Goal: Task Accomplishment & Management: Manage account settings

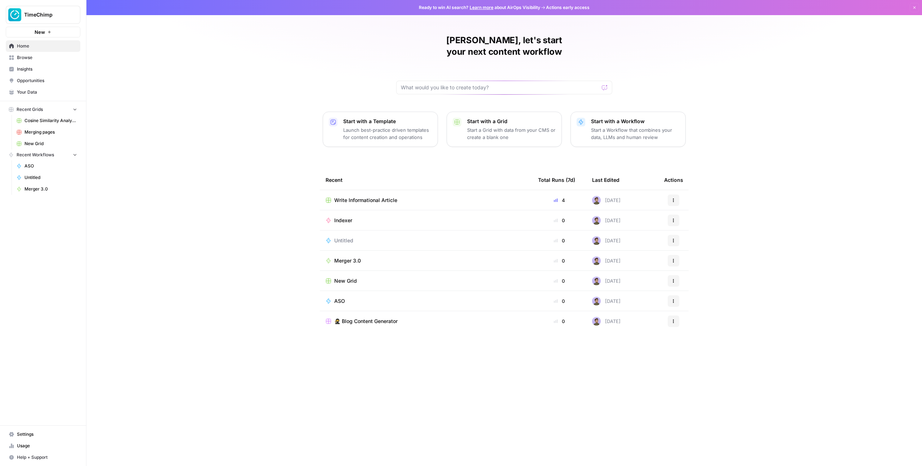
click at [49, 16] on span "TimeChimp" at bounding box center [46, 14] width 44 height 7
click at [192, 79] on div "Stijn, let's start your next content workflow Start with a Template Launch best…" at bounding box center [504, 233] width 836 height 466
click at [54, 89] on span "Your Data" at bounding box center [47, 92] width 60 height 6
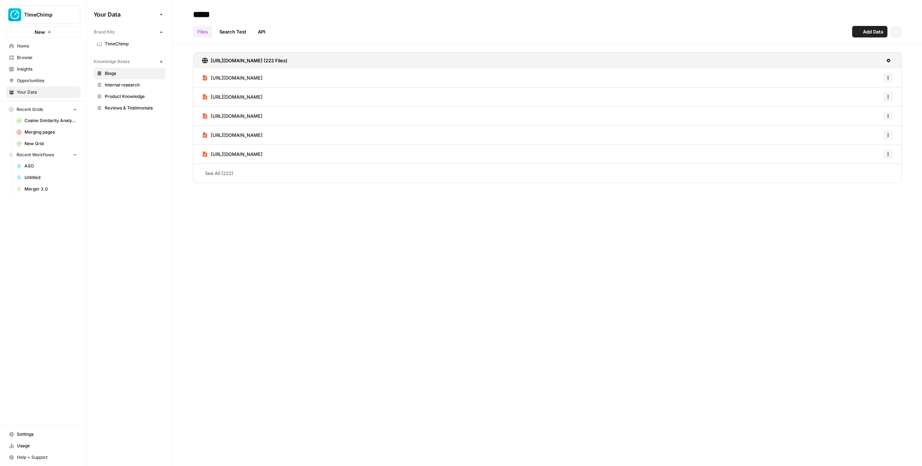
click at [116, 42] on span "TimeChimp" at bounding box center [133, 44] width 57 height 6
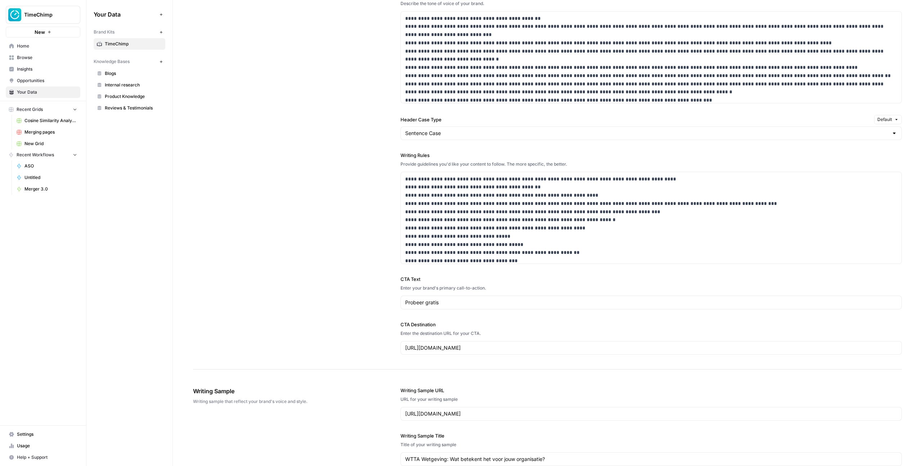
scroll to position [4, 0]
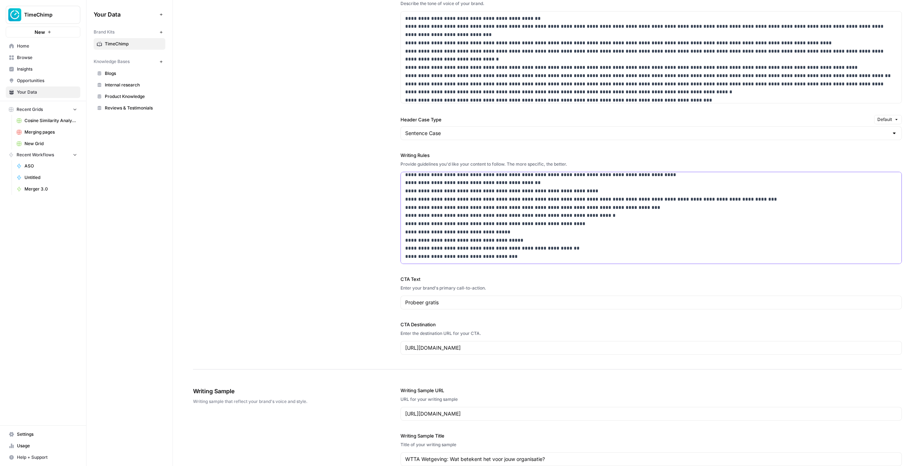
click at [544, 248] on p "**********" at bounding box center [651, 216] width 492 height 90
click at [544, 253] on p "**********" at bounding box center [651, 216] width 492 height 90
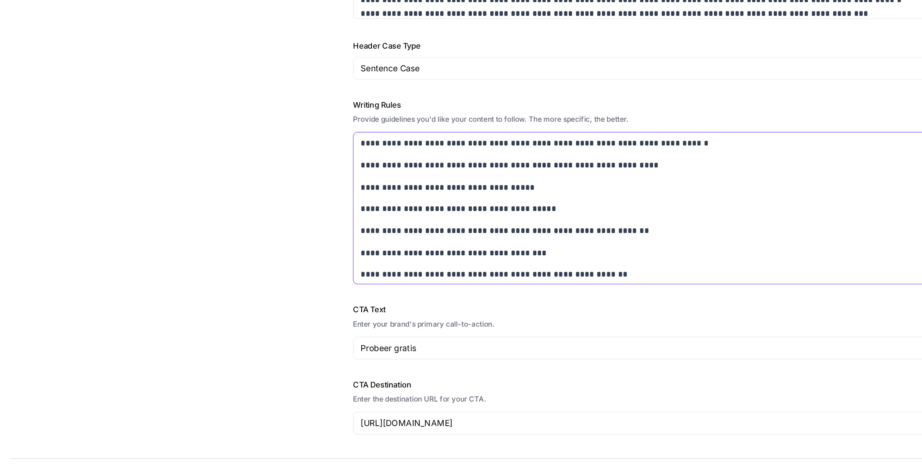
scroll to position [79, 0]
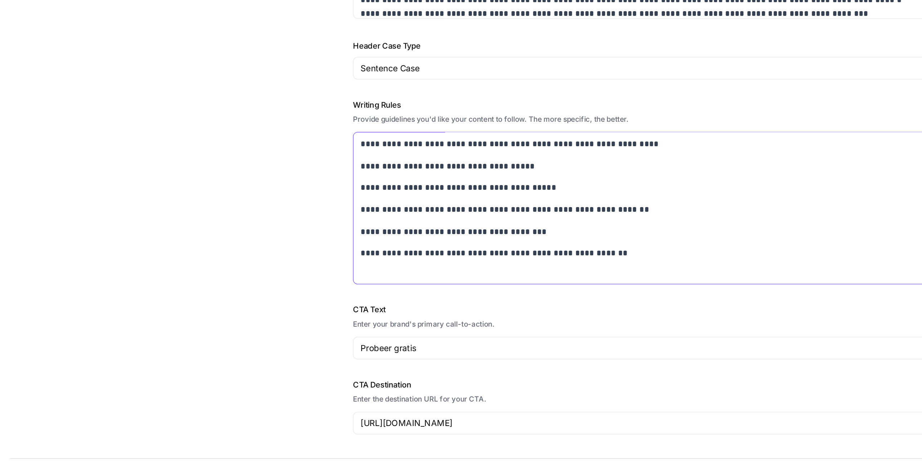
click at [466, 244] on p "**********" at bounding box center [651, 244] width 492 height 8
copy p "*******"
click at [480, 245] on p "**********" at bounding box center [651, 244] width 492 height 8
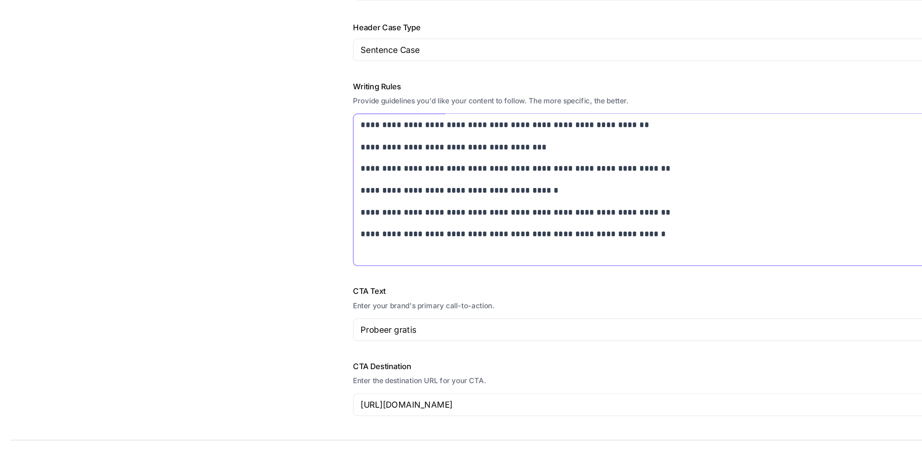
scroll to position [649, 0]
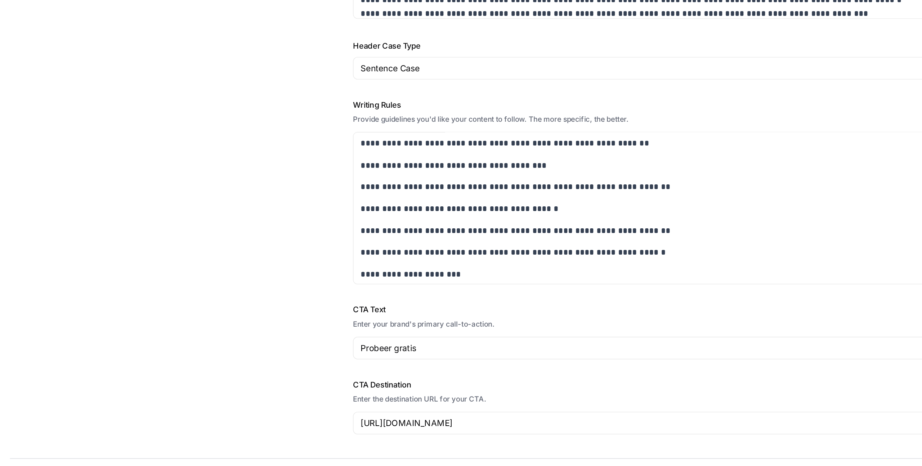
click at [389, 229] on div "**********" at bounding box center [547, 113] width 709 height 512
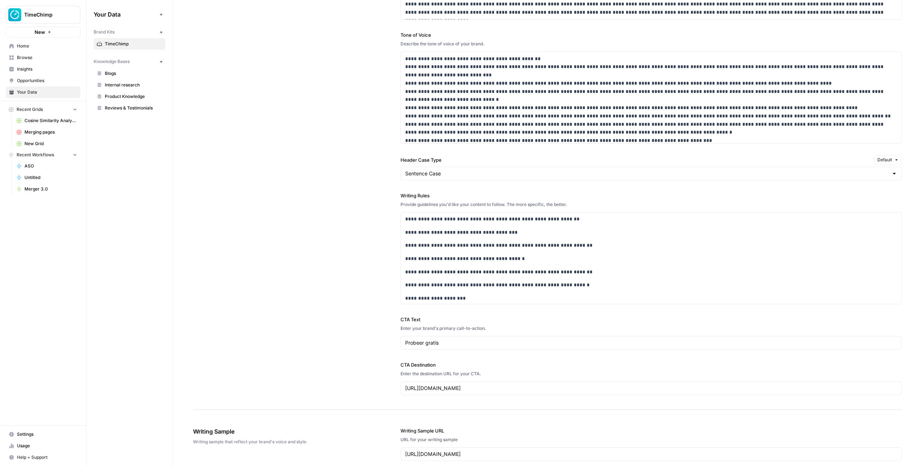
scroll to position [791, 0]
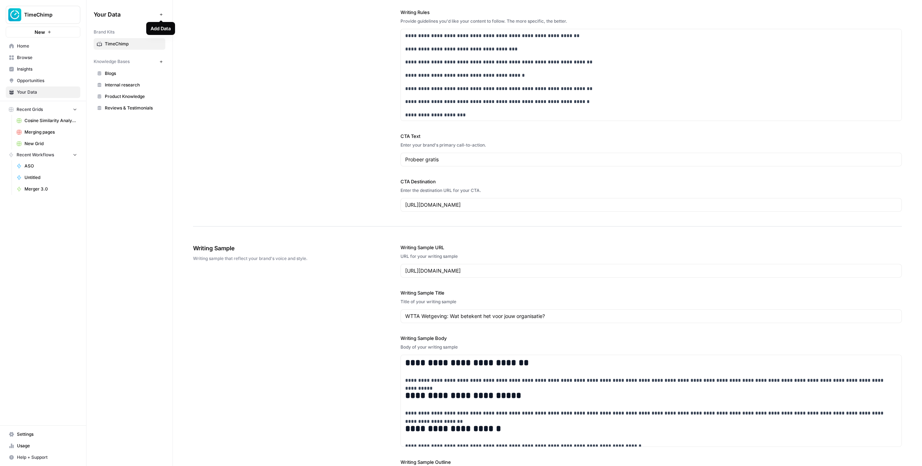
click at [163, 13] on icon "button" at bounding box center [161, 15] width 4 height 4
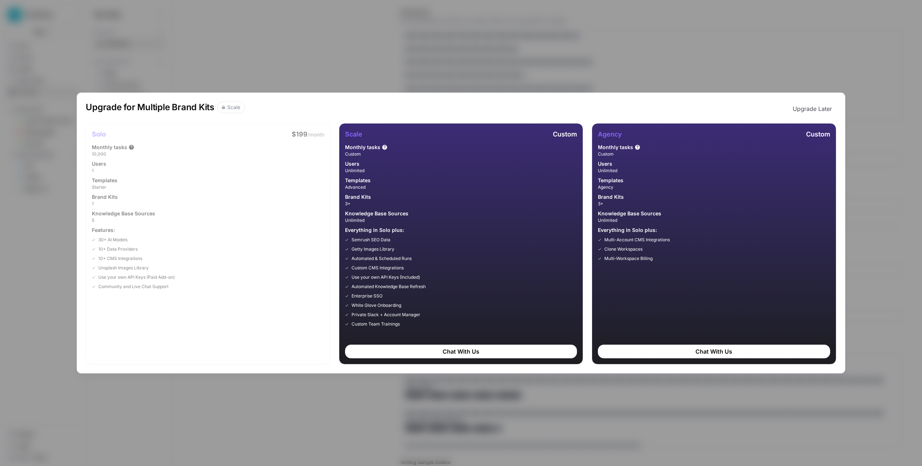
click at [330, 282] on div "Upgrade for Multiple Brand Kits Scale Upgrade Later Solo $199 /month Monthly ta…" at bounding box center [461, 233] width 922 height 466
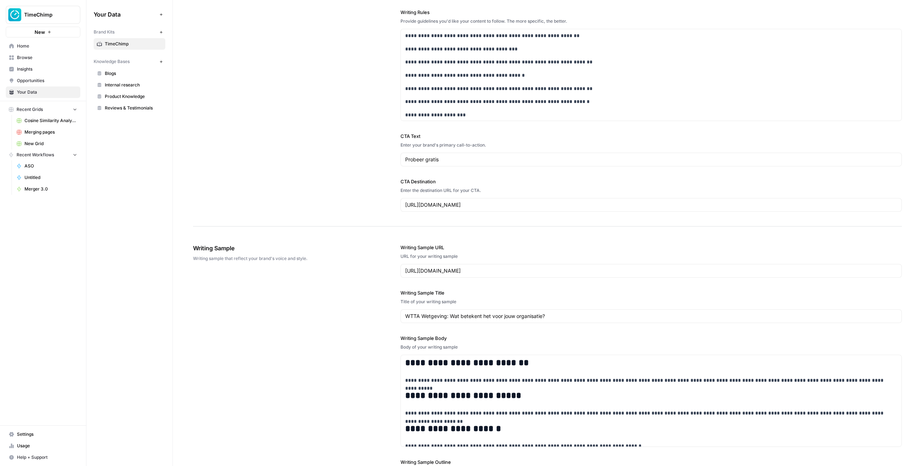
click at [160, 32] on icon "button" at bounding box center [161, 32] width 4 height 4
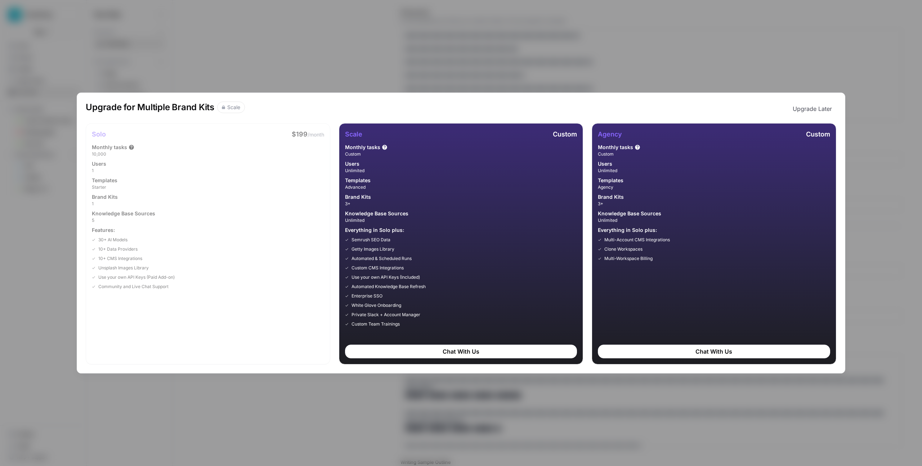
click at [162, 32] on div "Upgrade for Multiple Brand Kits Scale Upgrade Later Solo $199 /month Monthly ta…" at bounding box center [461, 233] width 922 height 466
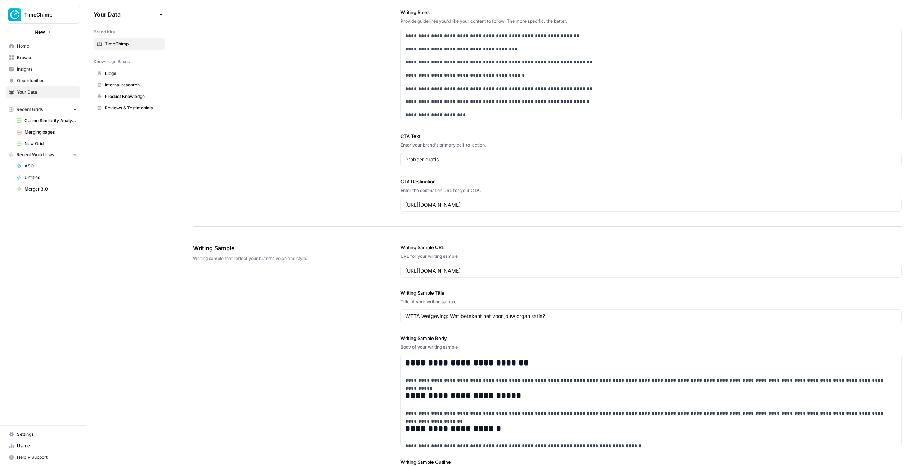
click at [160, 34] on icon "button" at bounding box center [161, 32] width 4 height 4
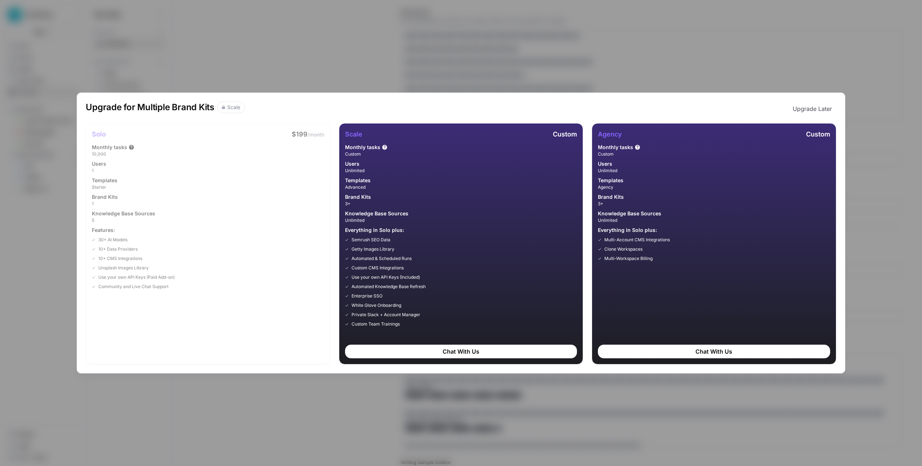
click at [160, 34] on div "Upgrade for Multiple Brand Kits Scale Upgrade Later Solo $199 /month Monthly ta…" at bounding box center [461, 233] width 922 height 466
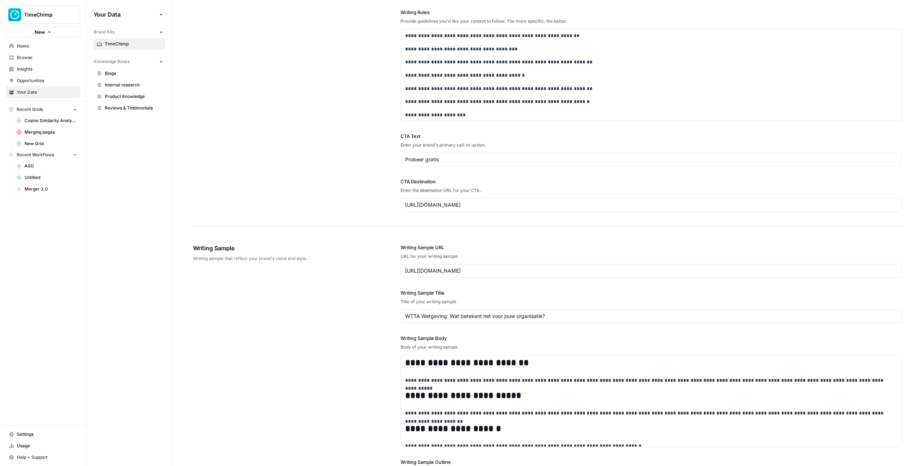
click at [162, 59] on button "New" at bounding box center [161, 61] width 9 height 9
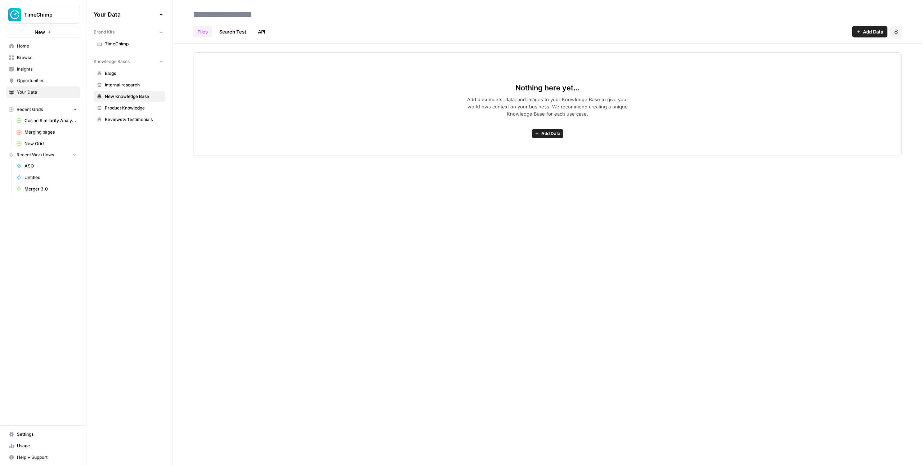
click at [138, 96] on span "New Knowledge Base" at bounding box center [133, 96] width 57 height 6
click at [138, 83] on span "Internal research" at bounding box center [133, 85] width 57 height 6
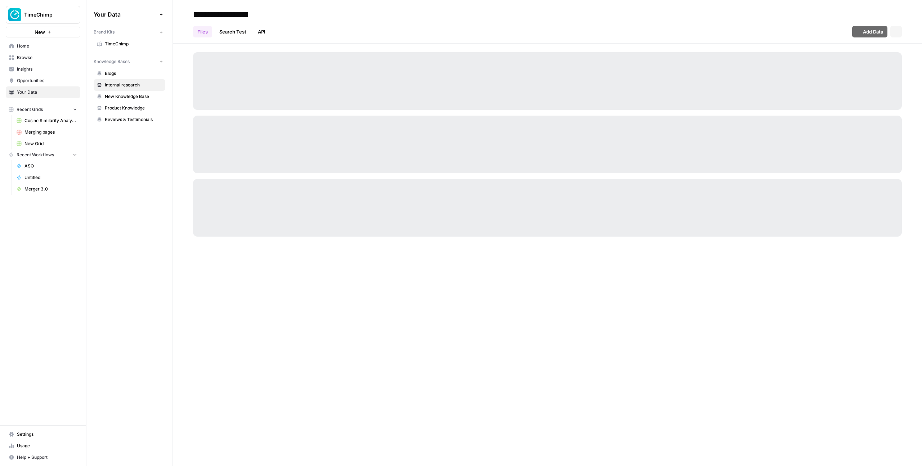
click at [138, 93] on link "New Knowledge Base" at bounding box center [130, 97] width 72 height 12
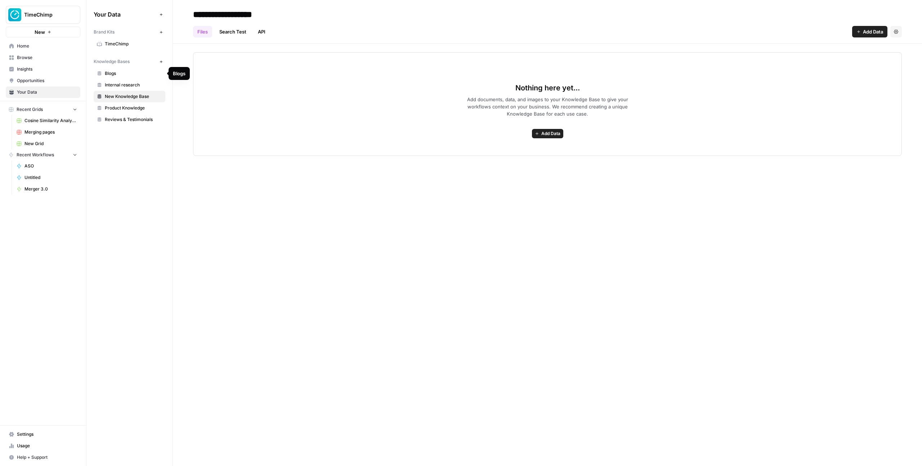
click at [134, 75] on span "Blogs" at bounding box center [133, 73] width 57 height 6
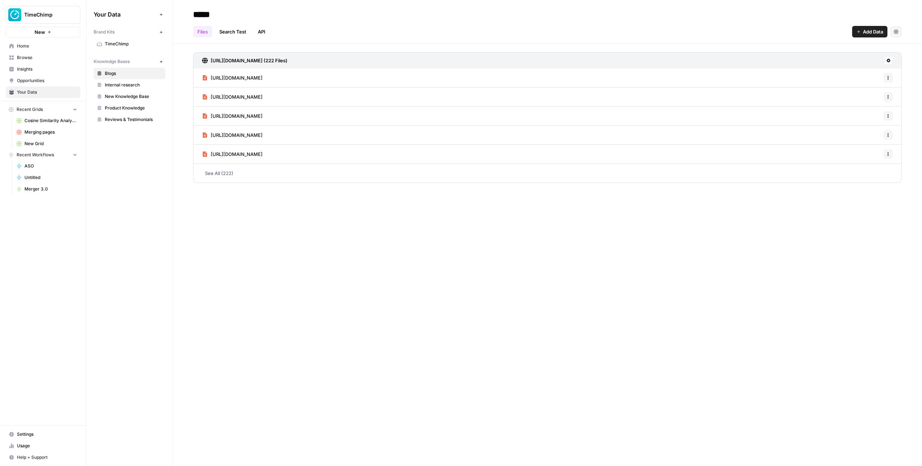
click at [53, 282] on span "Settings" at bounding box center [47, 434] width 60 height 6
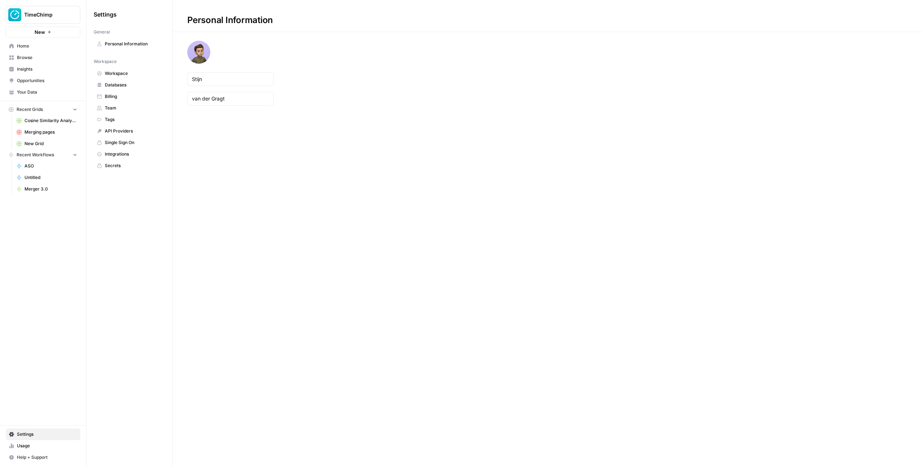
click at [115, 102] on link "Team" at bounding box center [130, 108] width 72 height 12
click at [114, 121] on span "Tags" at bounding box center [133, 119] width 57 height 6
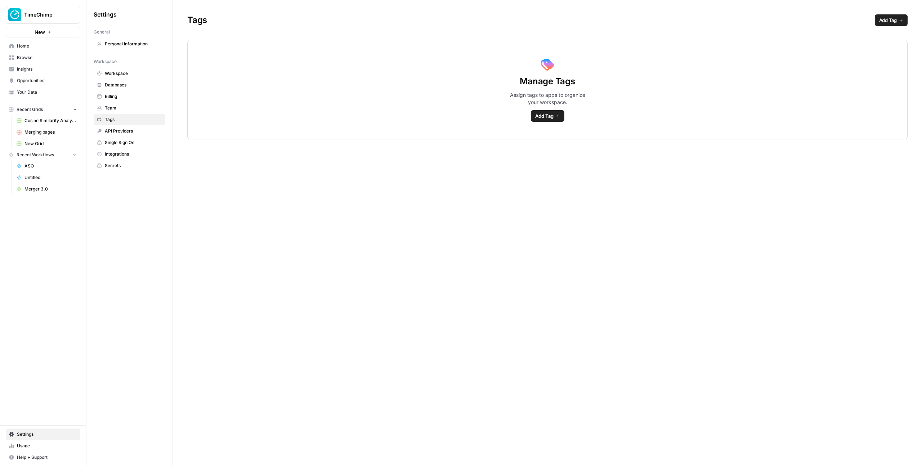
click at [112, 94] on span "Billing" at bounding box center [133, 96] width 57 height 6
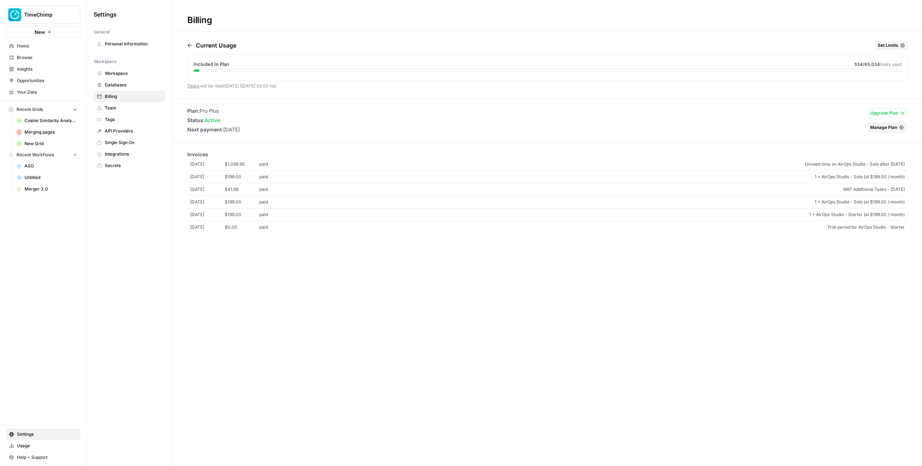
click at [544, 128] on span "Manage Plan" at bounding box center [883, 127] width 27 height 6
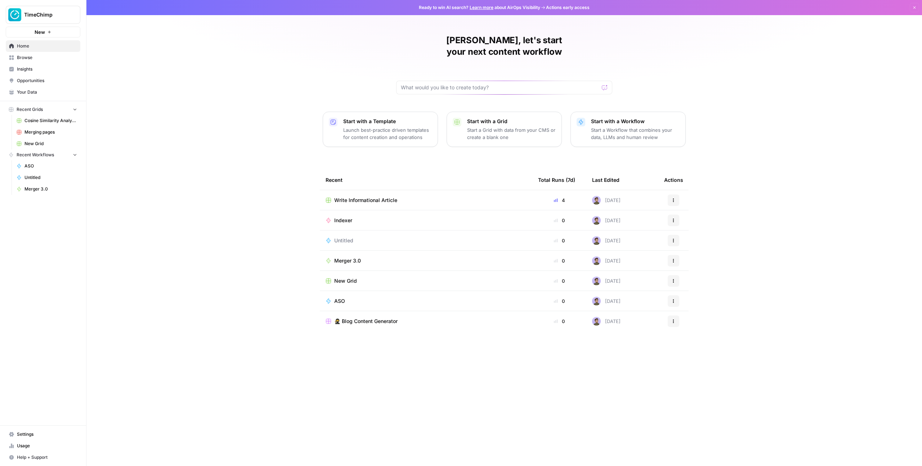
click at [28, 111] on span "Recent Grids" at bounding box center [30, 109] width 26 height 6
click at [37, 56] on span "Browse" at bounding box center [47, 57] width 60 height 6
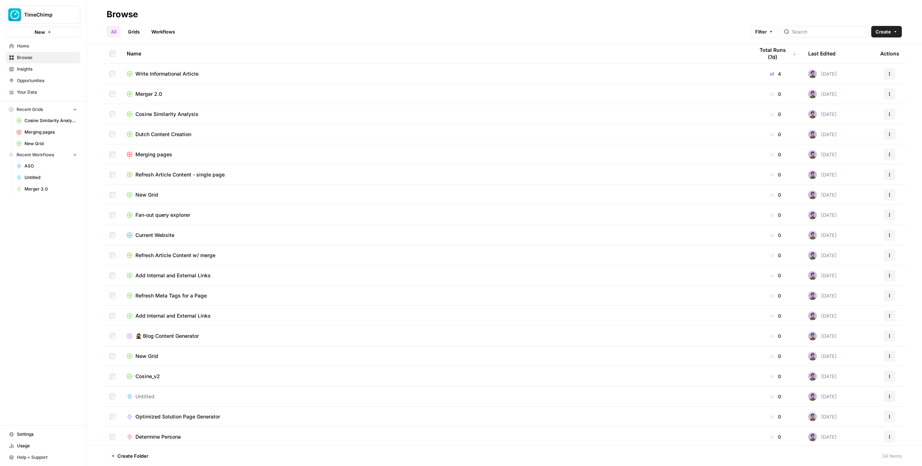
click at [886, 24] on div "All Grids Workflows Filter Create" at bounding box center [504, 28] width 795 height 17
click at [886, 29] on span "Create" at bounding box center [883, 31] width 15 height 7
click at [877, 46] on span "Folder" at bounding box center [872, 48] width 40 height 7
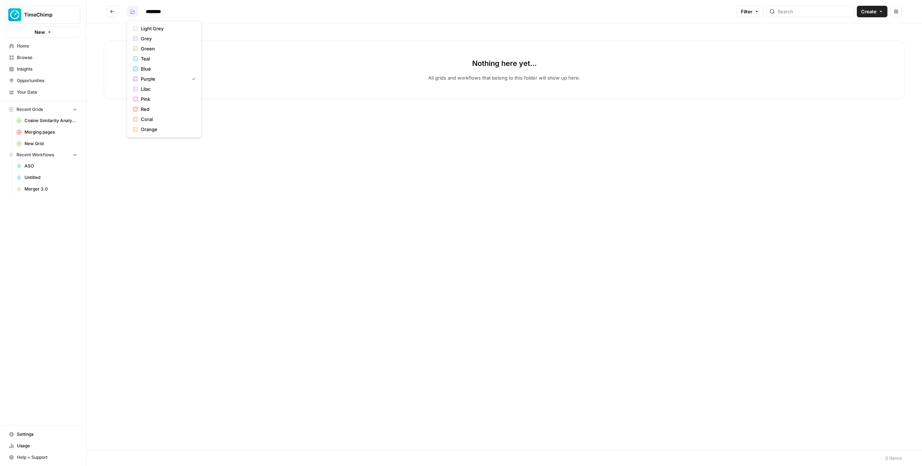
click at [133, 9] on icon "button" at bounding box center [132, 11] width 5 height 5
click at [159, 46] on span "Green" at bounding box center [167, 48] width 52 height 7
click at [155, 9] on input "********" at bounding box center [163, 12] width 40 height 12
type input "**********"
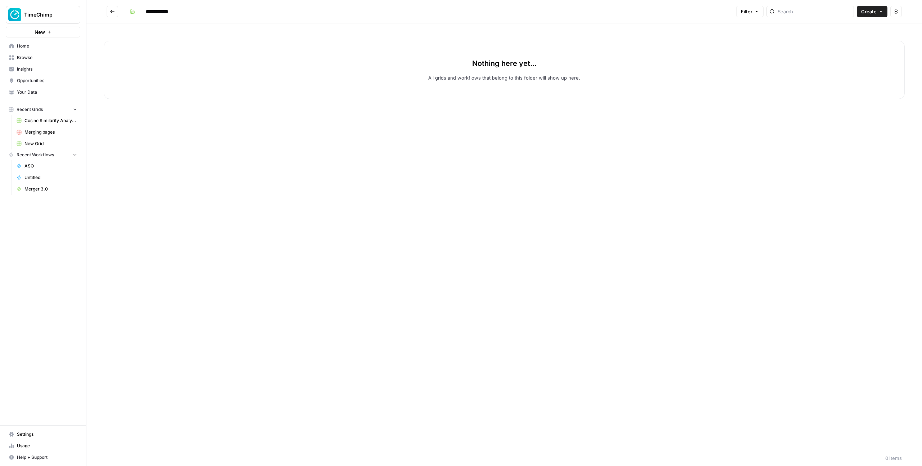
click at [110, 10] on icon "Go back" at bounding box center [112, 11] width 5 height 5
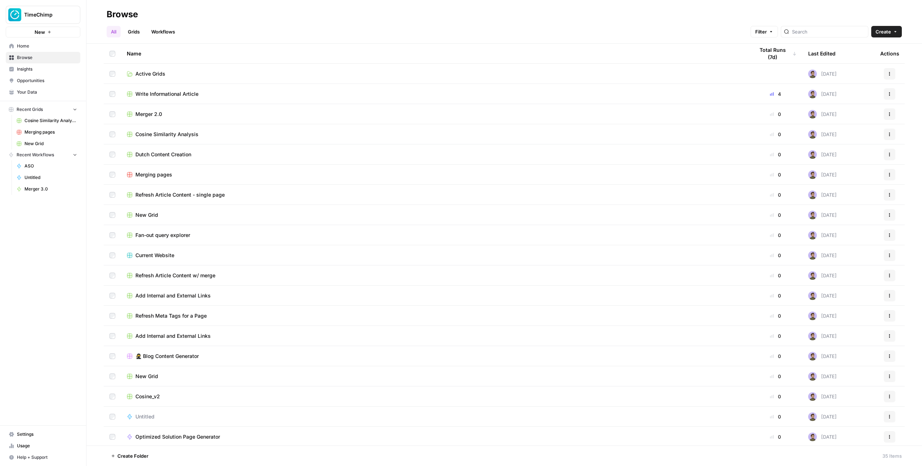
click at [148, 75] on span "Active Grids" at bounding box center [150, 73] width 30 height 7
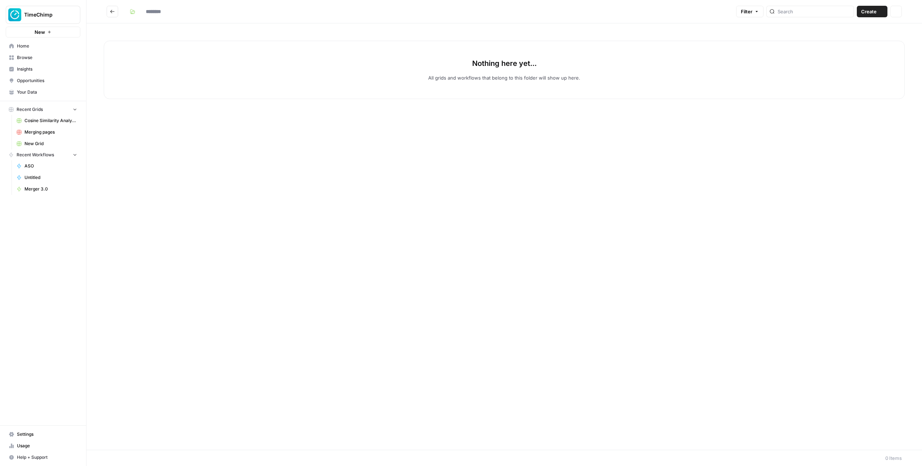
type input "**********"
click at [873, 15] on span "Create" at bounding box center [868, 11] width 15 height 7
click at [851, 31] on span "Grid" at bounding box center [858, 28] width 40 height 7
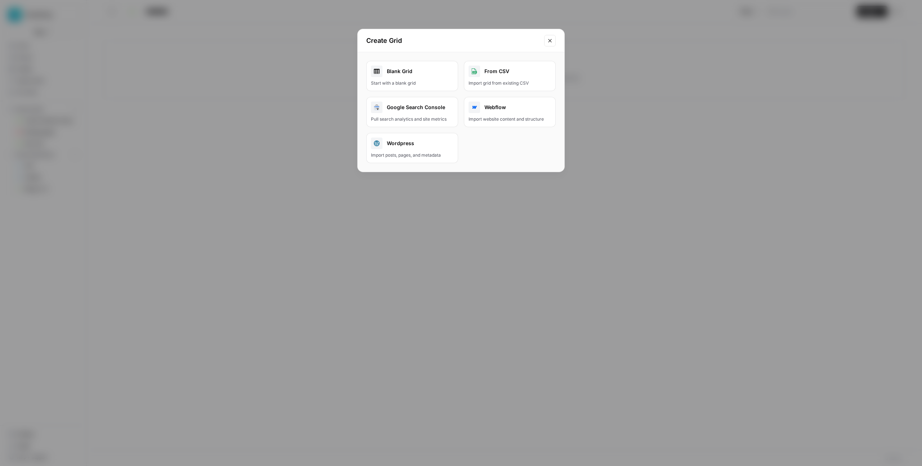
click at [551, 39] on icon "Close modal" at bounding box center [549, 40] width 3 height 3
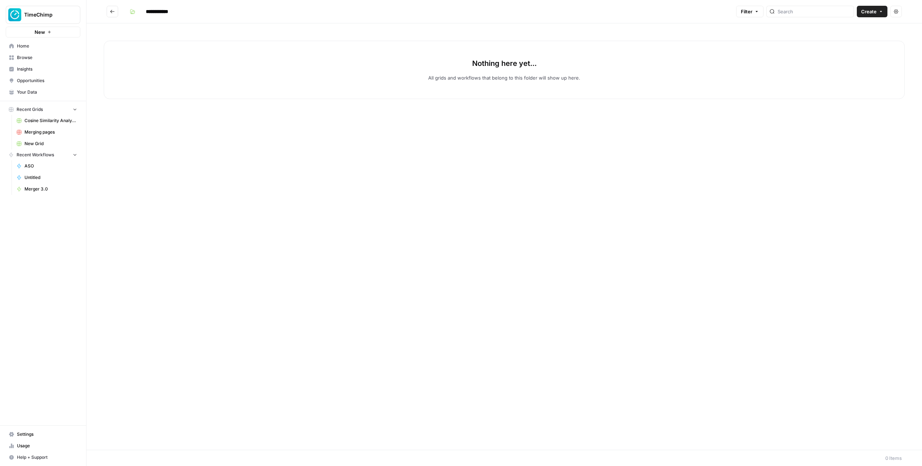
click at [109, 11] on button "Go back" at bounding box center [113, 12] width 12 height 12
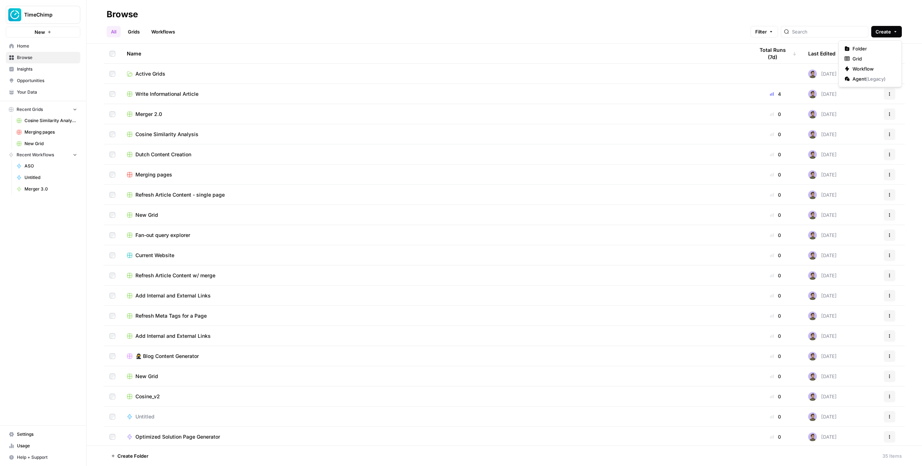
click at [888, 29] on span "Create" at bounding box center [883, 31] width 15 height 7
click at [862, 59] on span "Grid" at bounding box center [872, 58] width 40 height 7
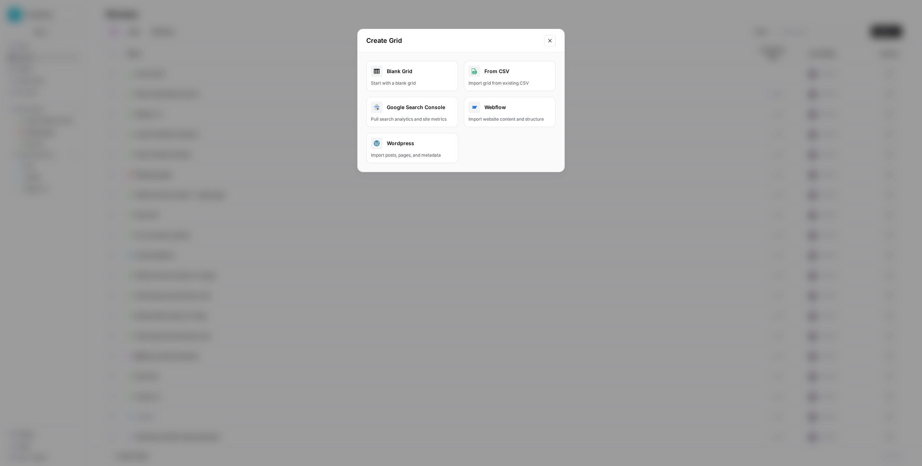
click at [283, 96] on div "Create Grid Blank Grid Start with a blank grid From CSV Import grid from existi…" at bounding box center [461, 233] width 922 height 466
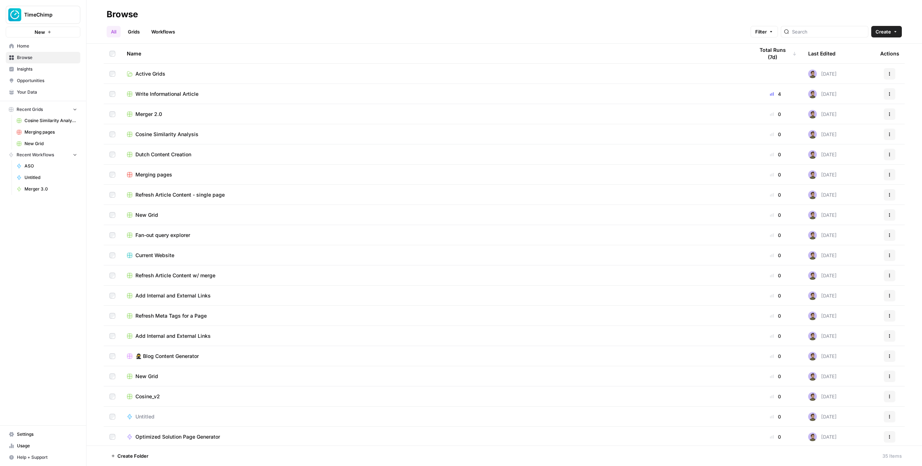
click at [887, 33] on span "Create" at bounding box center [883, 31] width 15 height 7
click at [872, 79] on span "( Legacy )" at bounding box center [876, 79] width 20 height 6
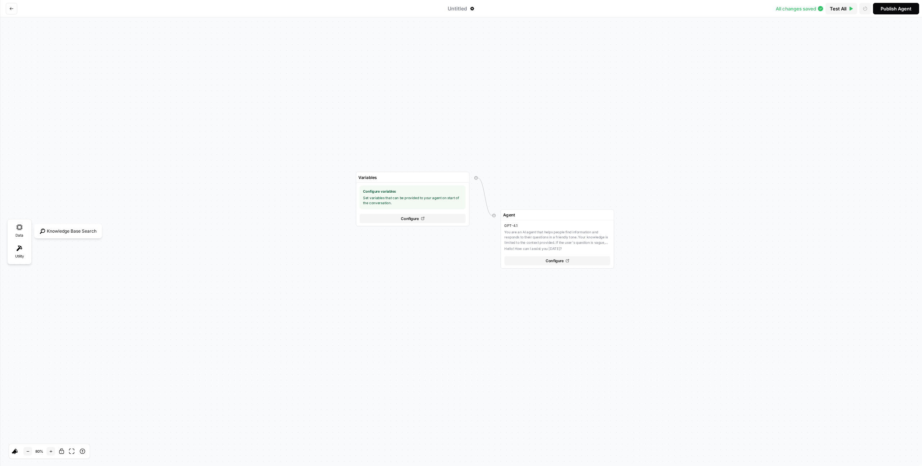
click at [27, 228] on div "Data" at bounding box center [19, 231] width 20 height 20
click at [156, 204] on div "Variables Configure variables Set variables that can be provided to your agent …" at bounding box center [461, 241] width 922 height 449
click at [458, 9] on span "Untitled" at bounding box center [457, 8] width 19 height 7
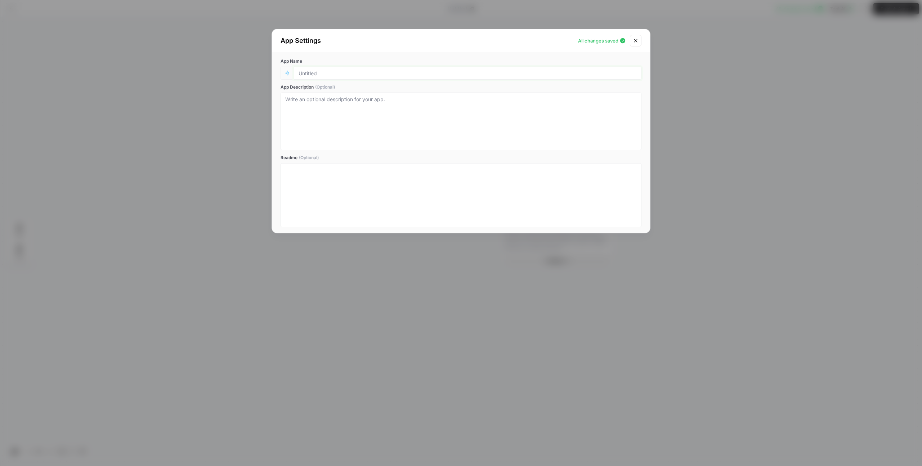
click at [341, 76] on input "App Name" at bounding box center [468, 73] width 338 height 6
type input "jj"
click at [367, 263] on div "App Settings All changes saved App Name jj App Description (Optional) Readme (O…" at bounding box center [461, 233] width 922 height 466
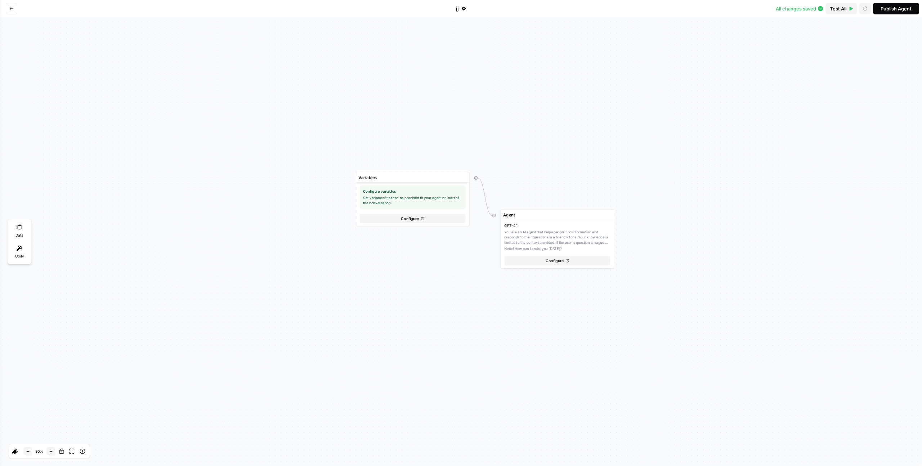
click at [12, 13] on button "Go back" at bounding box center [12, 9] width 12 height 12
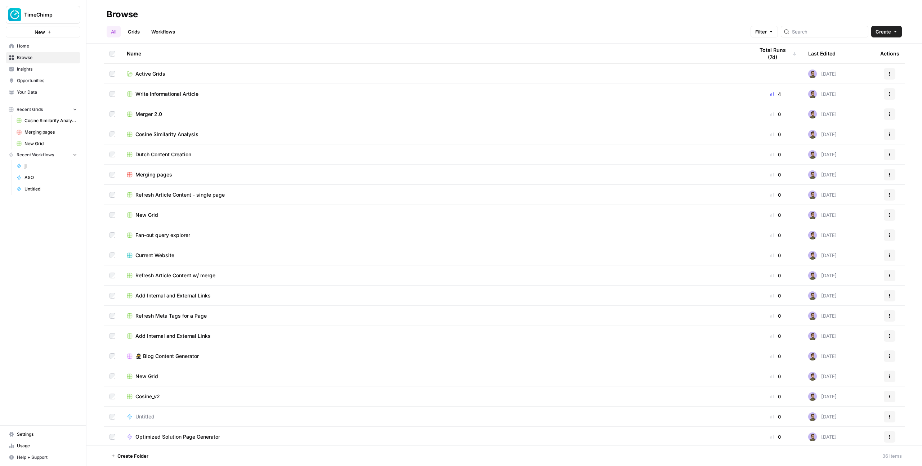
click at [158, 28] on link "Workflows" at bounding box center [163, 32] width 32 height 12
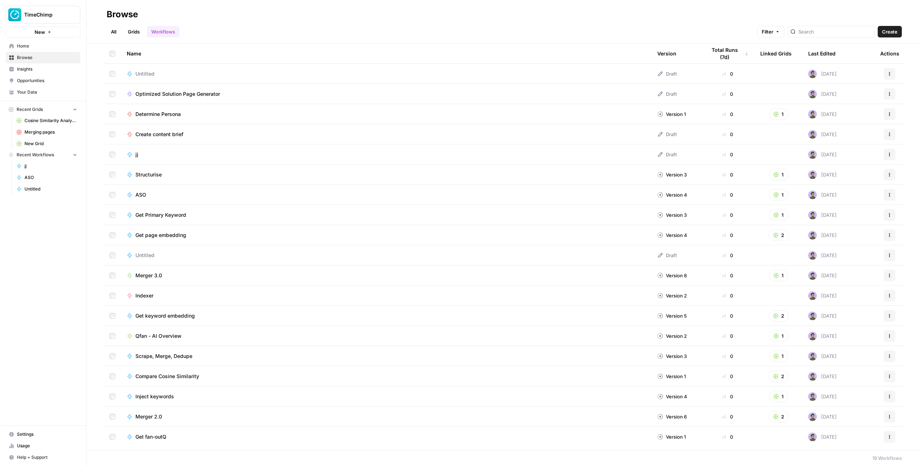
click at [137, 149] on td "jj" at bounding box center [386, 154] width 531 height 20
click at [136, 152] on span "jj" at bounding box center [136, 154] width 3 height 7
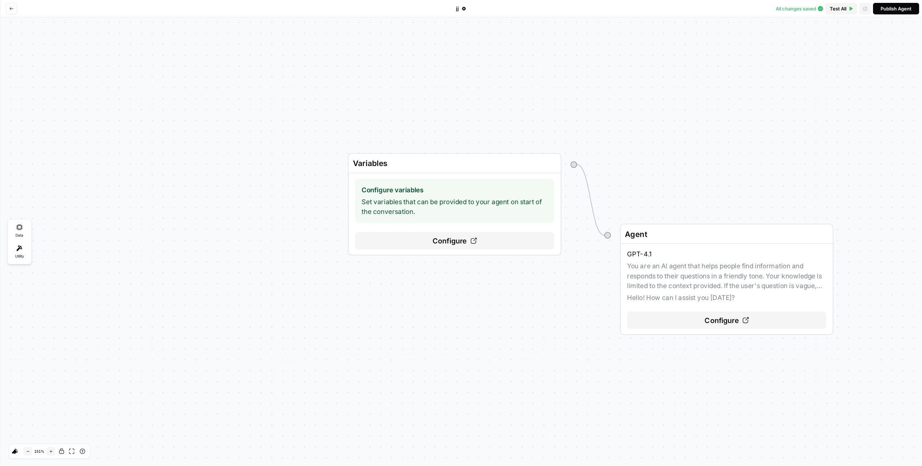
click at [12, 7] on icon "Go back" at bounding box center [11, 8] width 4 height 4
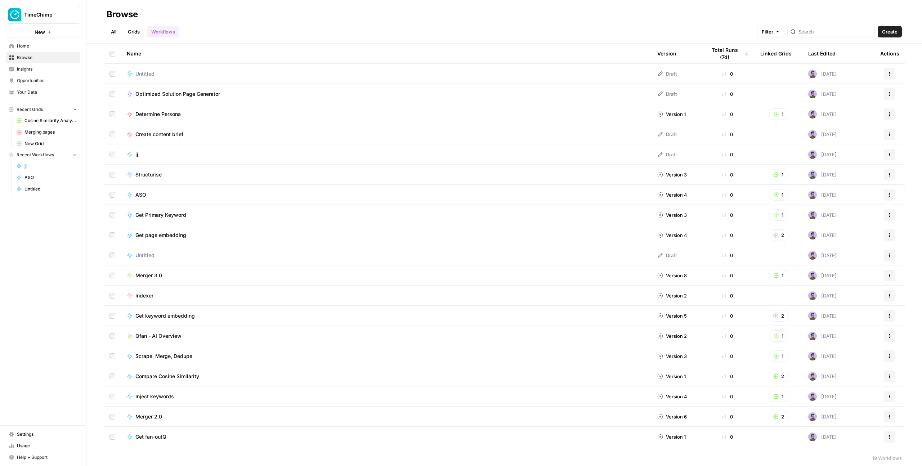
click at [115, 155] on td at bounding box center [112, 154] width 17 height 20
click at [890, 152] on button "Actions" at bounding box center [890, 155] width 12 height 12
click at [841, 214] on span "Delete" at bounding box center [858, 213] width 58 height 7
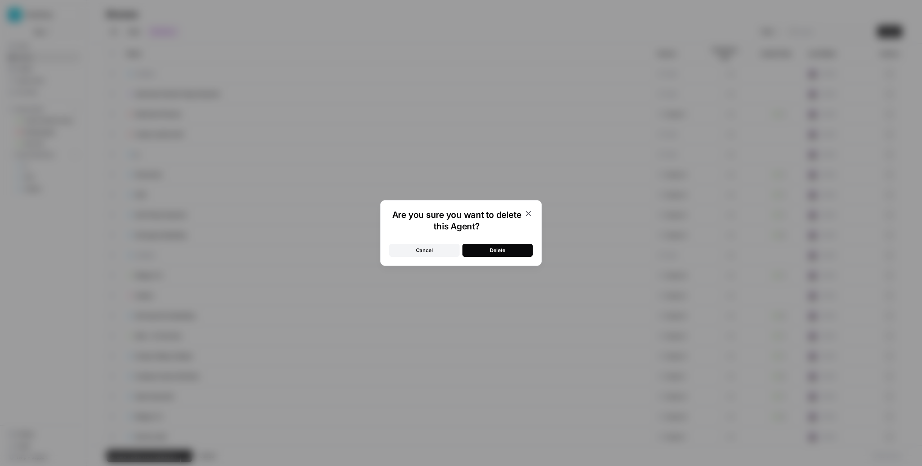
click at [511, 248] on button "Delete" at bounding box center [497, 250] width 70 height 13
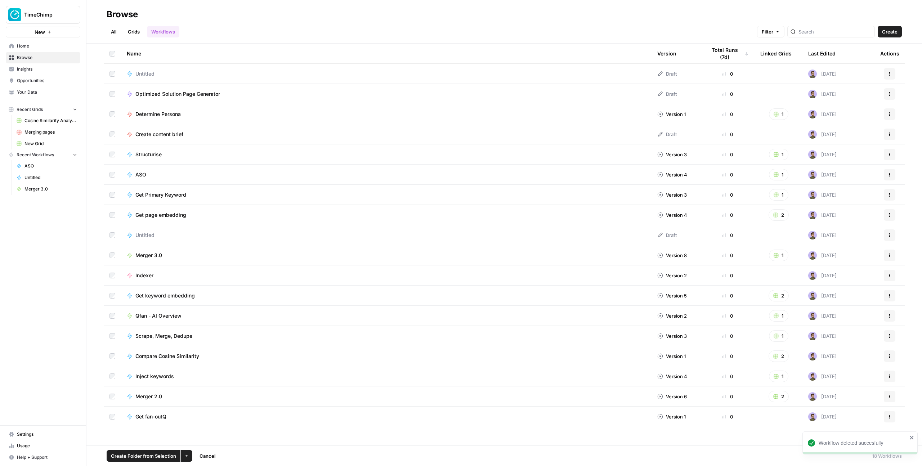
click at [127, 33] on link "Grids" at bounding box center [134, 32] width 21 height 12
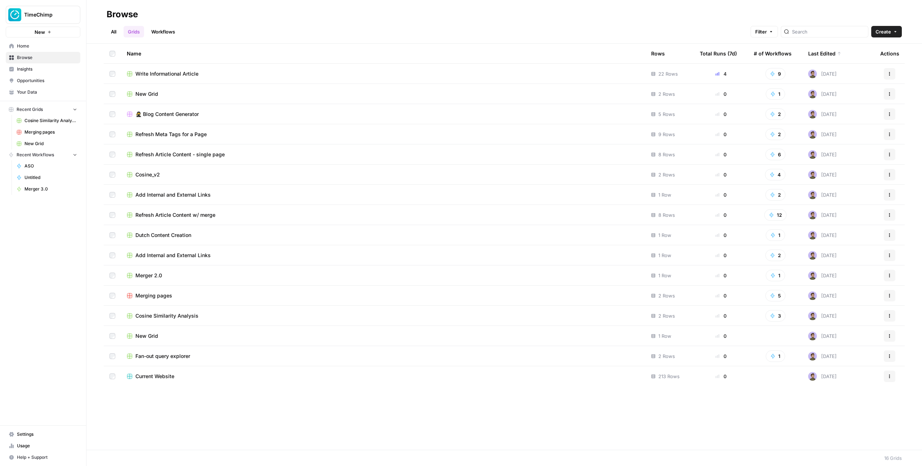
click at [166, 35] on link "Workflows" at bounding box center [163, 32] width 32 height 12
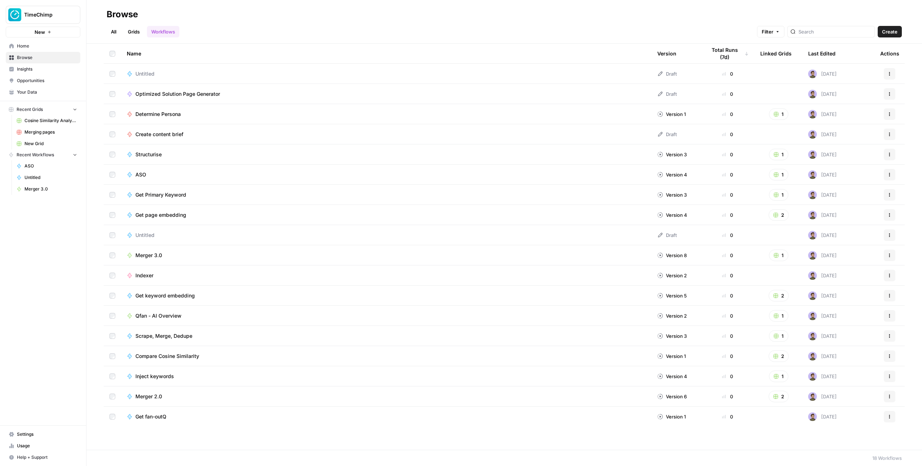
click at [129, 35] on link "Grids" at bounding box center [134, 32] width 21 height 12
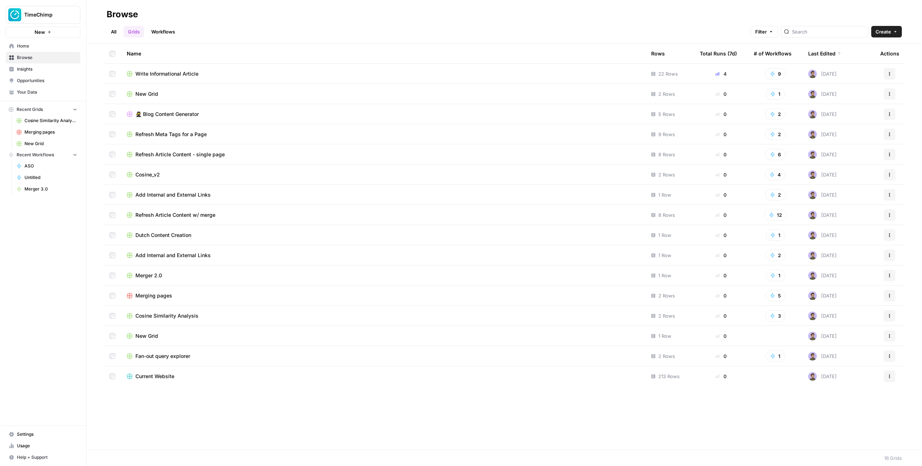
click at [118, 31] on link "All" at bounding box center [114, 32] width 14 height 12
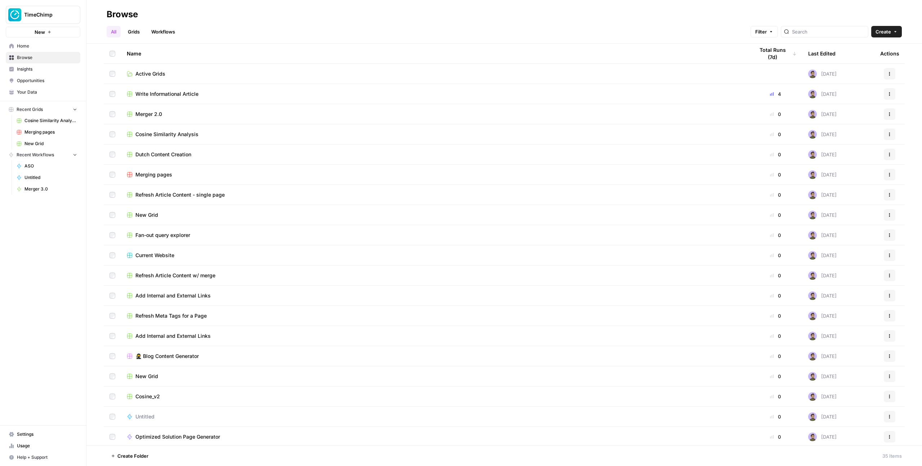
click at [888, 33] on span "Create" at bounding box center [883, 31] width 15 height 7
click at [868, 50] on span "Folder" at bounding box center [872, 48] width 40 height 7
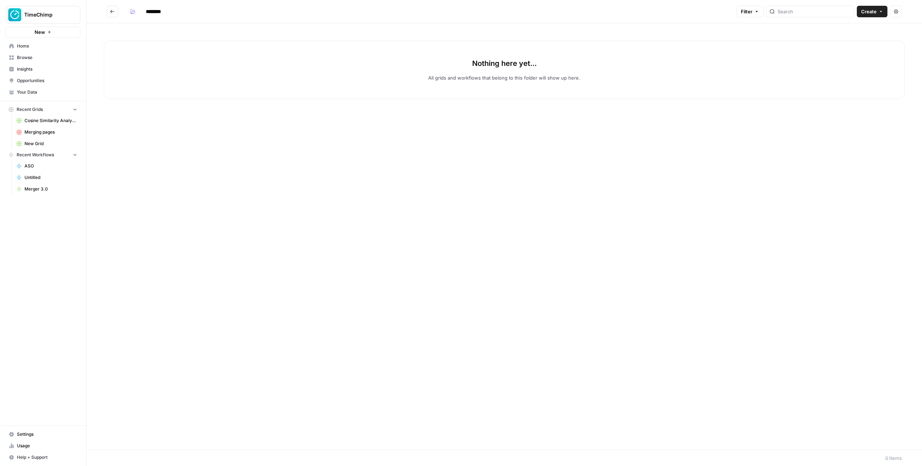
click at [156, 11] on input "********" at bounding box center [163, 12] width 40 height 12
click at [164, 7] on input "*********" at bounding box center [163, 12] width 40 height 12
type input "**********"
click at [108, 10] on button "Go back" at bounding box center [113, 12] width 12 height 12
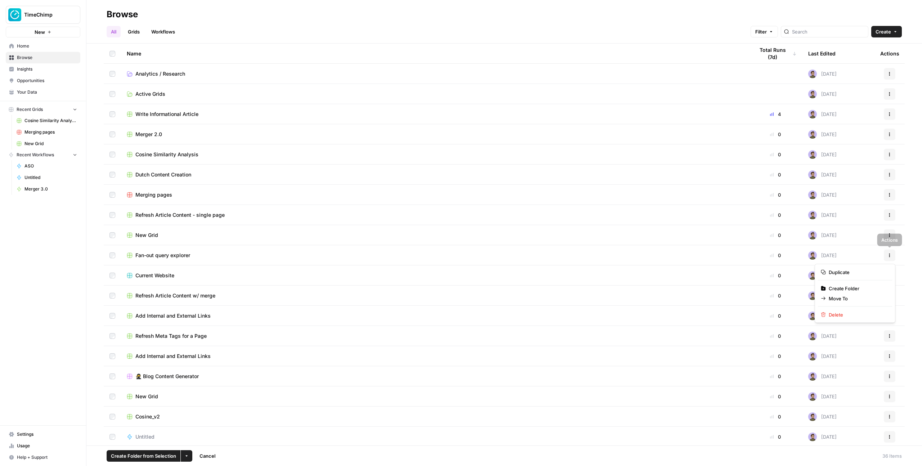
click at [891, 250] on button "Actions" at bounding box center [890, 256] width 12 height 12
click at [854, 295] on button "Move To" at bounding box center [855, 299] width 74 height 10
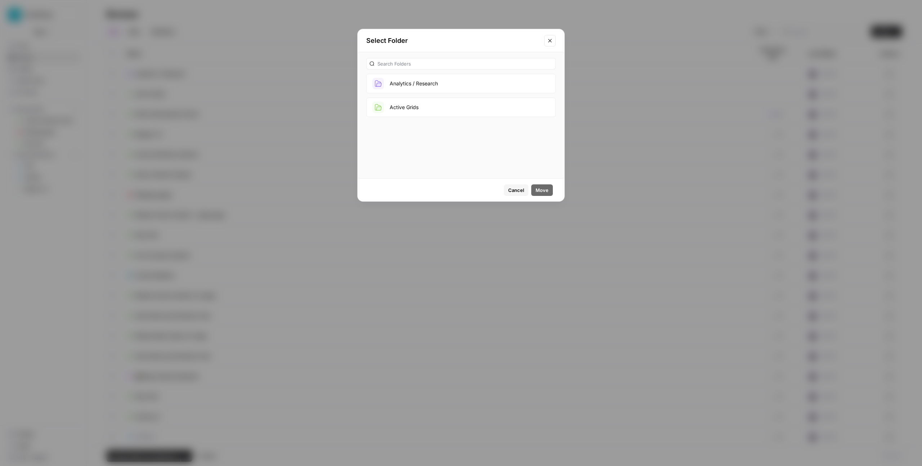
click at [471, 87] on button "Analytics / Research" at bounding box center [460, 83] width 189 height 19
click at [543, 192] on span "Move" at bounding box center [542, 190] width 13 height 7
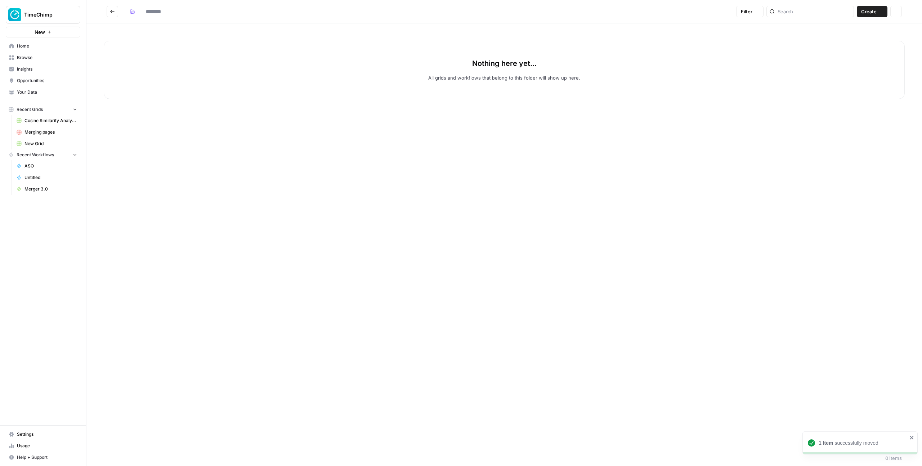
type input "**********"
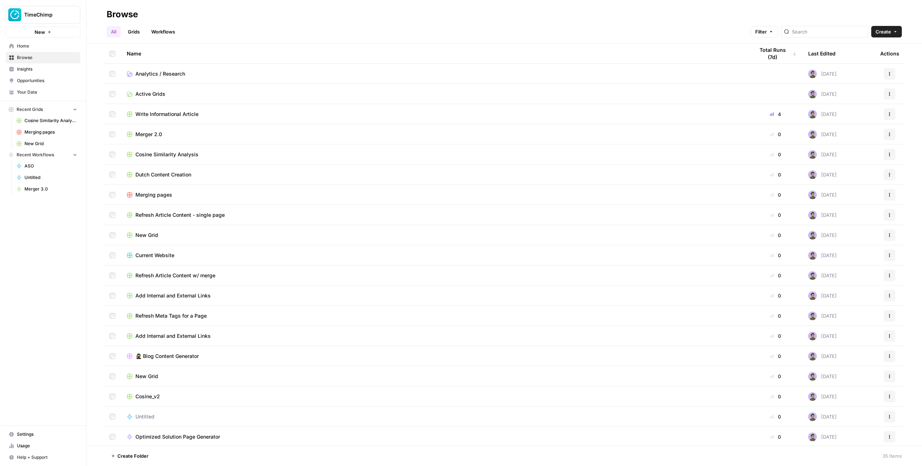
click at [902, 31] on header "Browse All Grids Workflows Filter Create" at bounding box center [504, 22] width 836 height 44
click at [895, 31] on icon "button" at bounding box center [895, 31] width 2 height 1
click at [870, 52] on span "Folder" at bounding box center [872, 48] width 40 height 7
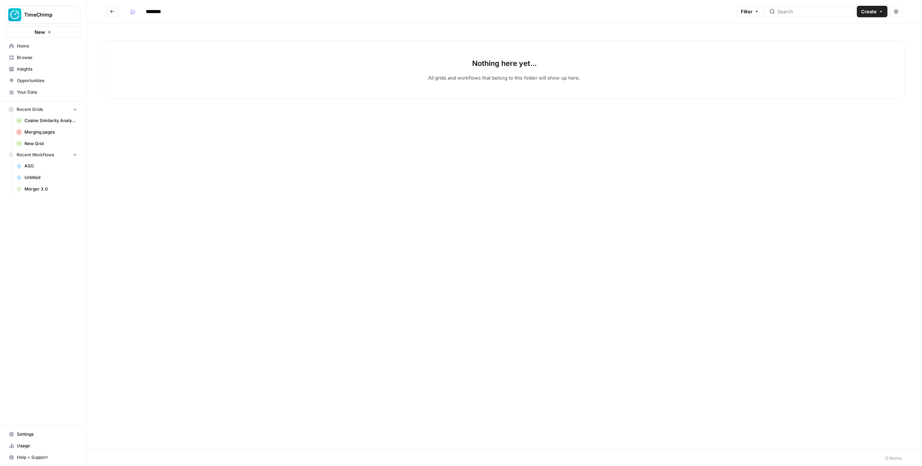
click at [157, 9] on input "********" at bounding box center [163, 12] width 40 height 12
type input "*"
type input "***"
click at [135, 6] on button "button" at bounding box center [133, 12] width 12 height 12
click at [148, 108] on span "Red" at bounding box center [167, 109] width 52 height 7
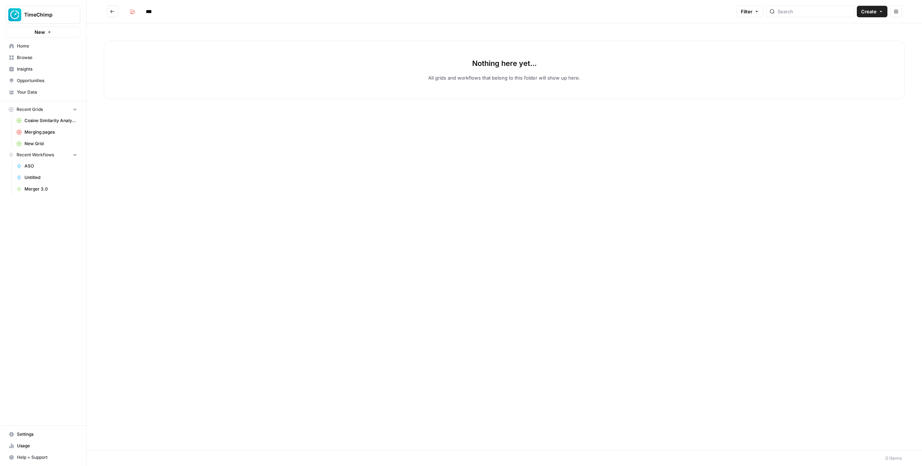
click at [110, 9] on icon "Go back" at bounding box center [112, 11] width 5 height 5
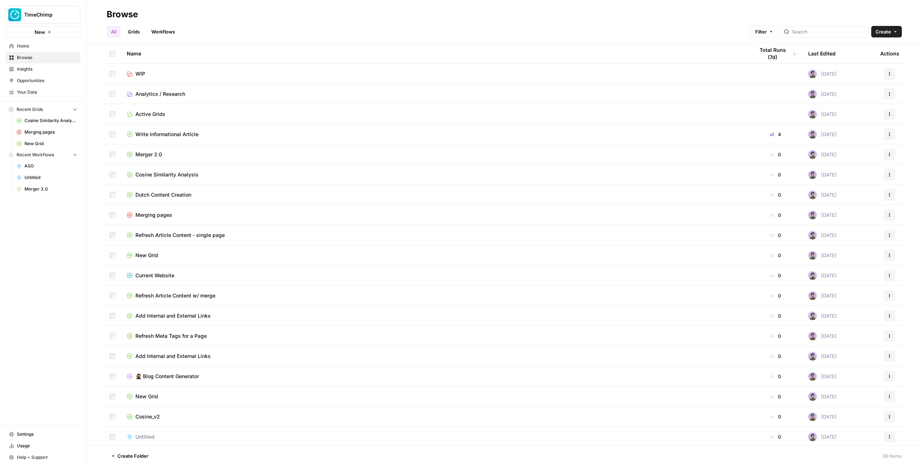
click at [33, 111] on span "Recent Grids" at bounding box center [30, 109] width 26 height 6
click at [131, 30] on link "Grids" at bounding box center [134, 32] width 21 height 12
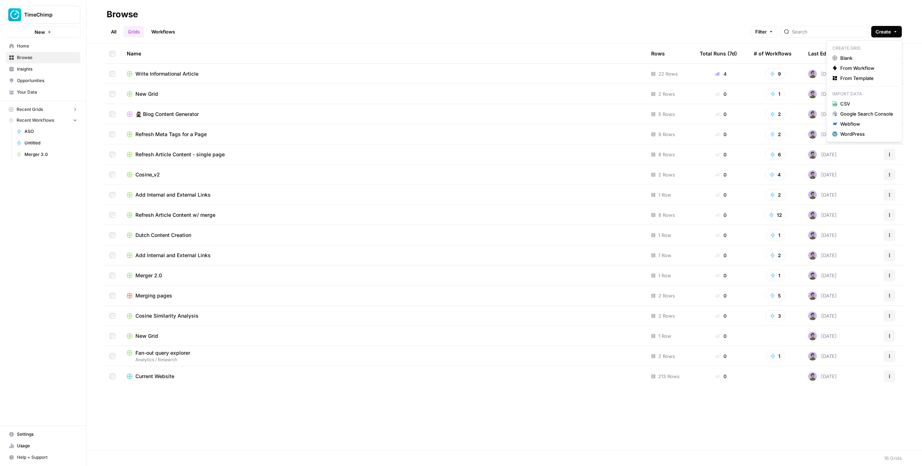
click at [897, 32] on button "Create" at bounding box center [886, 32] width 31 height 12
click at [867, 76] on span "From Template" at bounding box center [866, 78] width 53 height 7
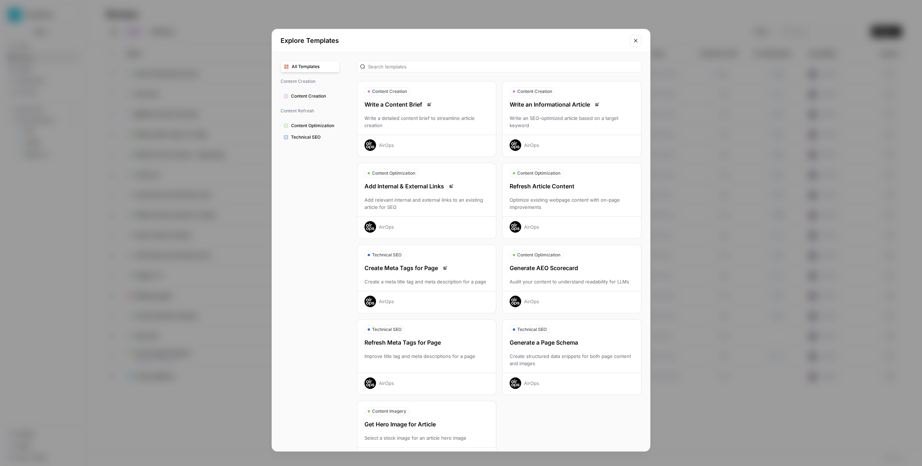
scroll to position [27, 0]
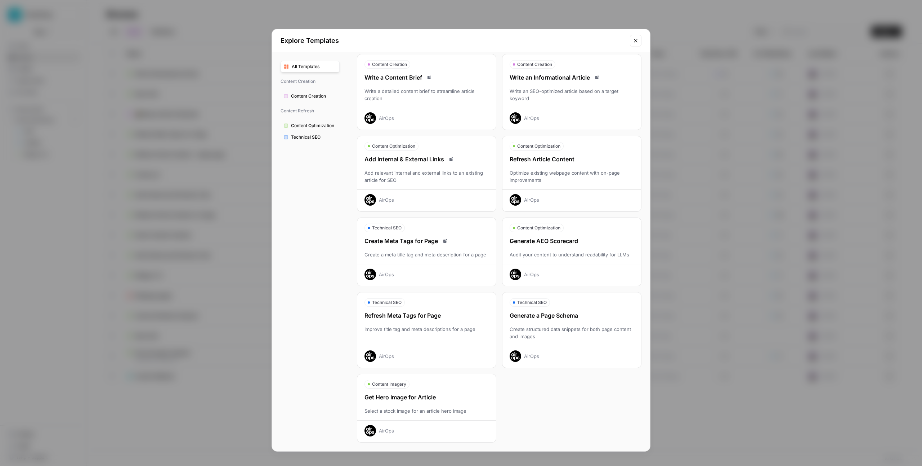
click at [197, 203] on div "Explore Templates All Templates Content Creation Content Creation Content Refre…" at bounding box center [461, 233] width 922 height 466
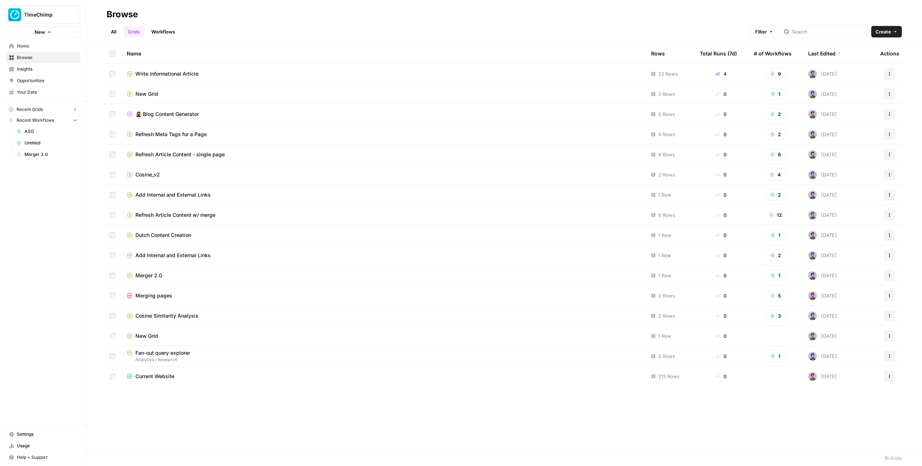
click at [37, 73] on link "Insights" at bounding box center [43, 69] width 75 height 12
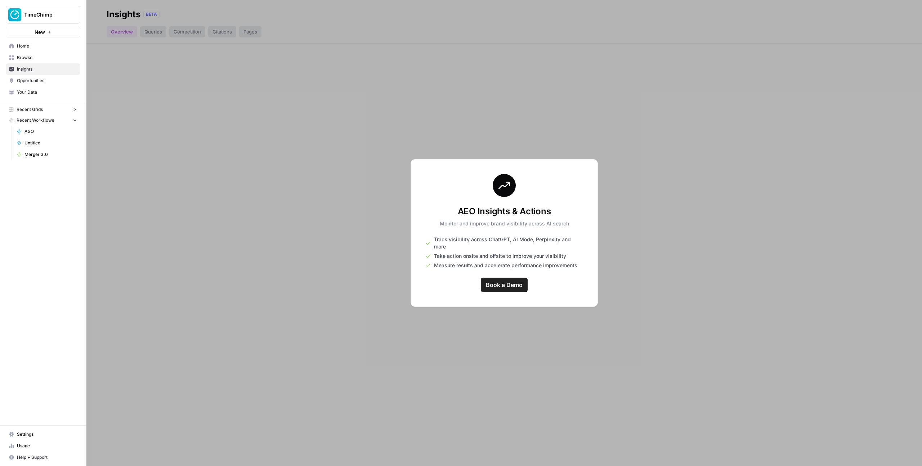
click at [37, 79] on span "Opportunities" at bounding box center [47, 80] width 60 height 6
click at [38, 71] on span "Insights" at bounding box center [47, 69] width 60 height 6
click at [41, 19] on button "TimeChimp" at bounding box center [43, 15] width 75 height 18
click at [46, 63] on span "September Cohort" at bounding box center [69, 65] width 95 height 7
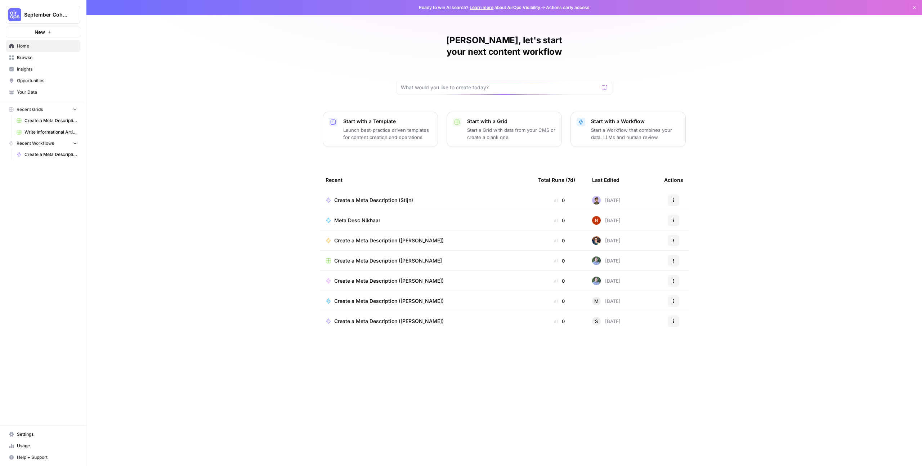
click at [35, 53] on link "Browse" at bounding box center [43, 58] width 75 height 12
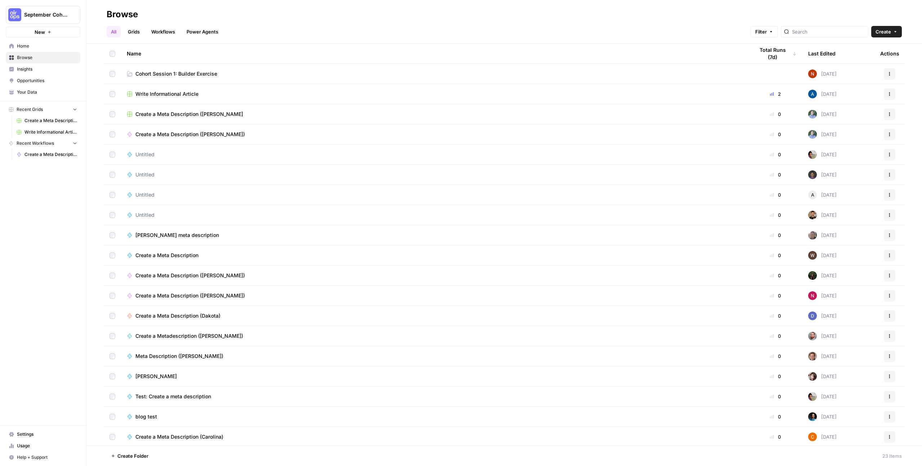
click at [144, 73] on span "Cohort Session 1: Builder Exercise" at bounding box center [176, 73] width 82 height 7
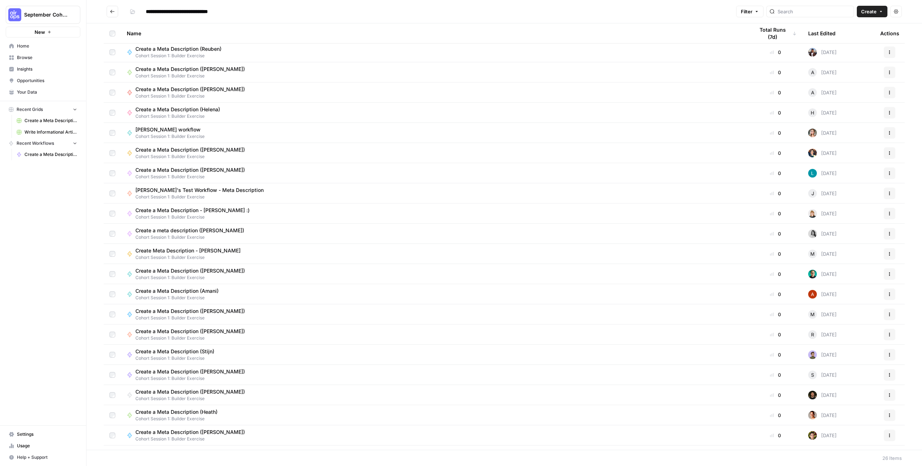
scroll to position [118, 0]
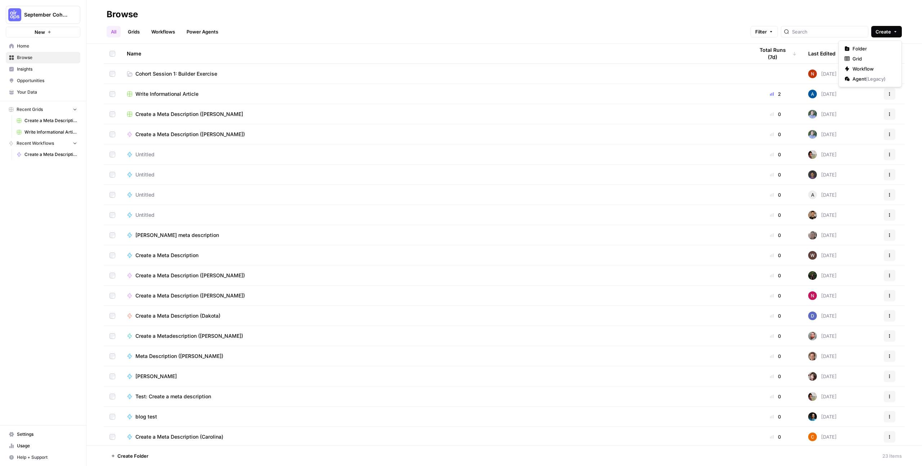
click at [893, 33] on icon "button" at bounding box center [895, 32] width 4 height 4
click at [127, 30] on link "Grids" at bounding box center [134, 32] width 21 height 12
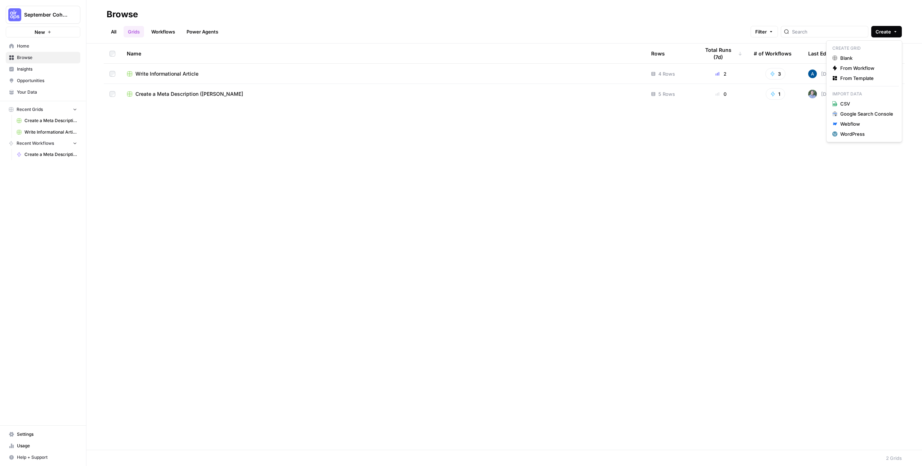
click at [894, 32] on icon "button" at bounding box center [895, 32] width 4 height 4
click at [743, 121] on div "Name Rows Total Runs (7d) # of Workflows Last Edited Actions Write Informationa…" at bounding box center [504, 247] width 836 height 406
click at [888, 29] on span "Create" at bounding box center [883, 31] width 15 height 7
click at [857, 78] on span "From Template" at bounding box center [866, 78] width 53 height 7
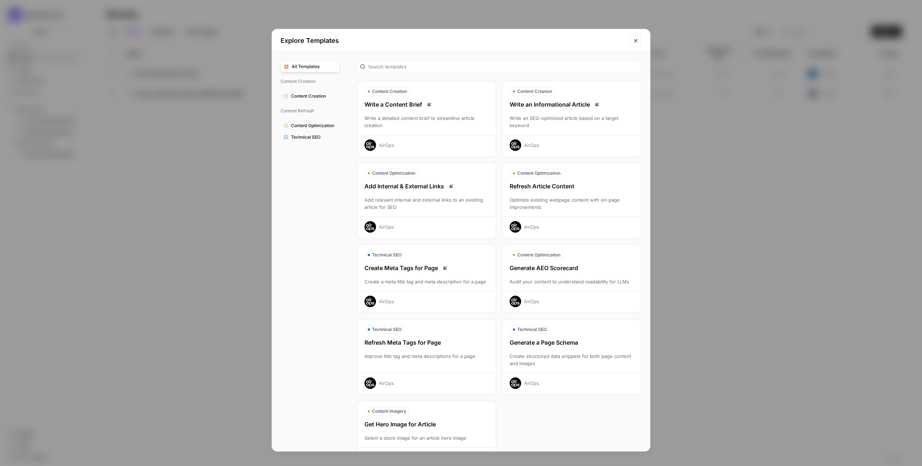
click at [318, 95] on span "Content Creation" at bounding box center [313, 96] width 45 height 6
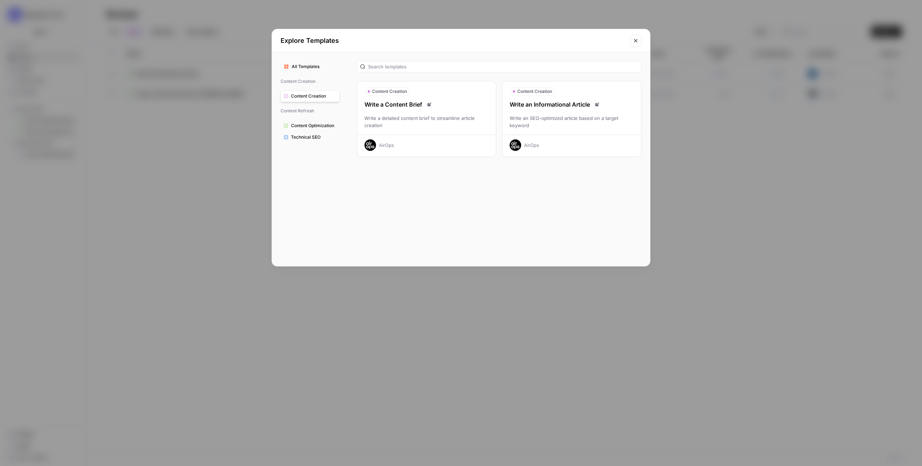
click at [312, 125] on span "Content Optimization" at bounding box center [313, 125] width 45 height 6
click at [312, 134] on span "Technical SEO" at bounding box center [313, 137] width 45 height 6
click at [316, 130] on button "Content Optimization" at bounding box center [310, 126] width 59 height 12
click at [309, 133] on button "Technical SEO" at bounding box center [310, 137] width 59 height 12
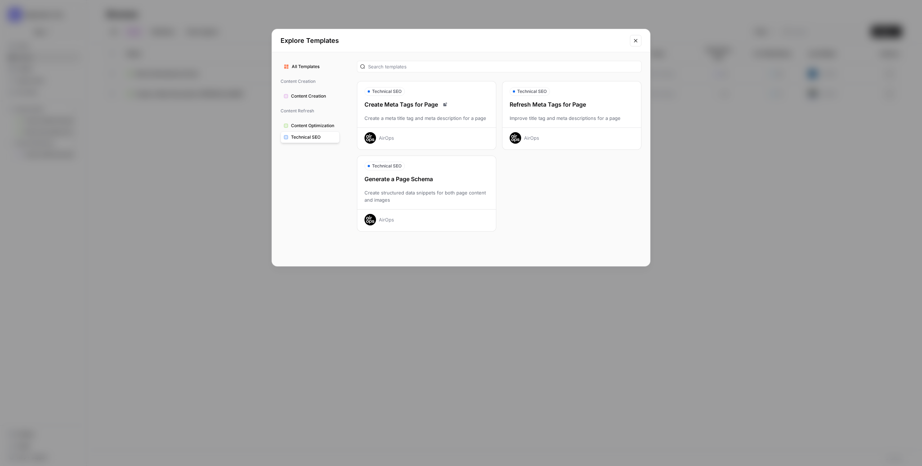
click at [309, 95] on span "Content Creation" at bounding box center [313, 96] width 45 height 6
click at [308, 122] on button "Content Optimization" at bounding box center [310, 126] width 59 height 12
click at [303, 134] on span "Technical SEO" at bounding box center [313, 137] width 45 height 6
click at [300, 68] on span "All Templates" at bounding box center [314, 66] width 45 height 6
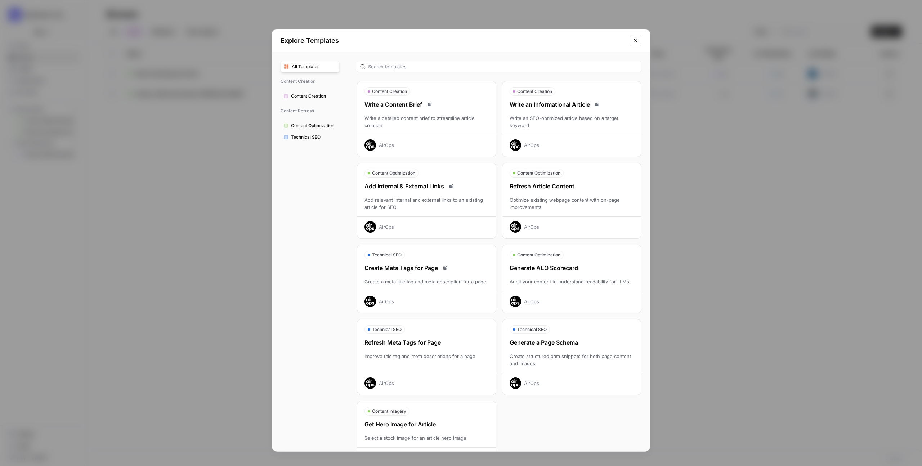
scroll to position [27, 0]
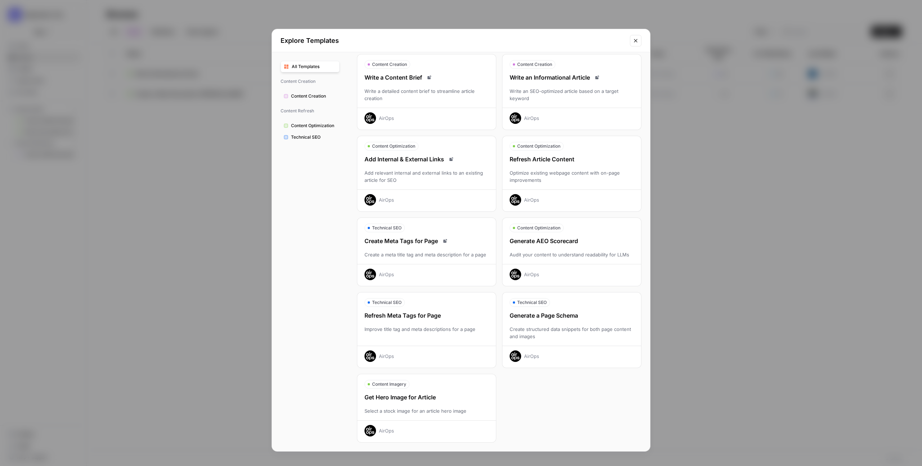
click at [149, 299] on div "Explore Templates All Templates Content Creation Content Creation Content Refre…" at bounding box center [461, 233] width 922 height 466
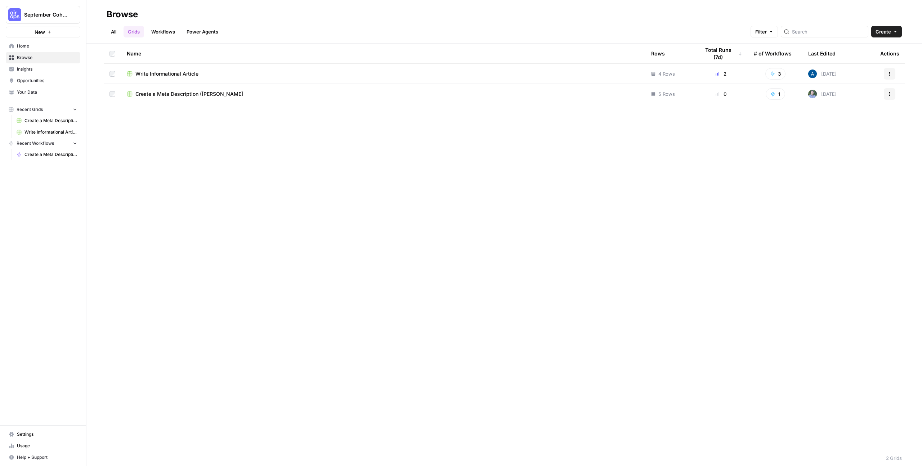
click at [30, 18] on span "September Cohort" at bounding box center [46, 14] width 44 height 7
click at [32, 61] on button "TimeChimp" at bounding box center [65, 66] width 115 height 12
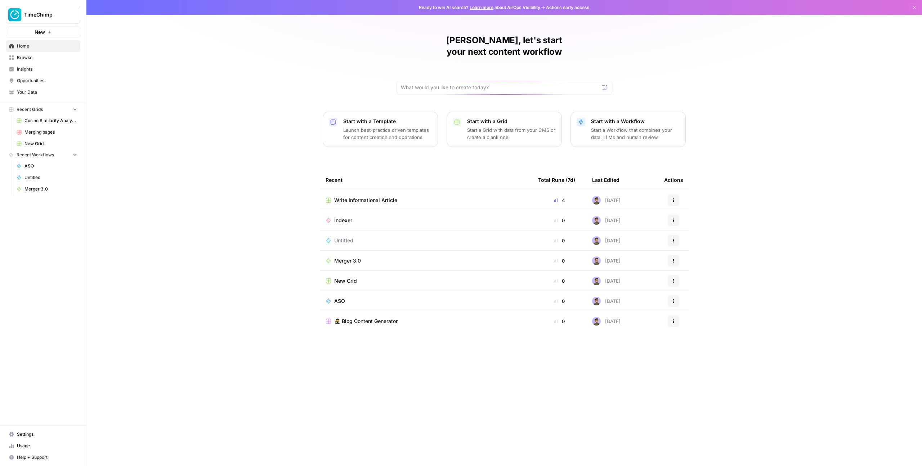
click at [46, 60] on span "Browse" at bounding box center [47, 57] width 60 height 6
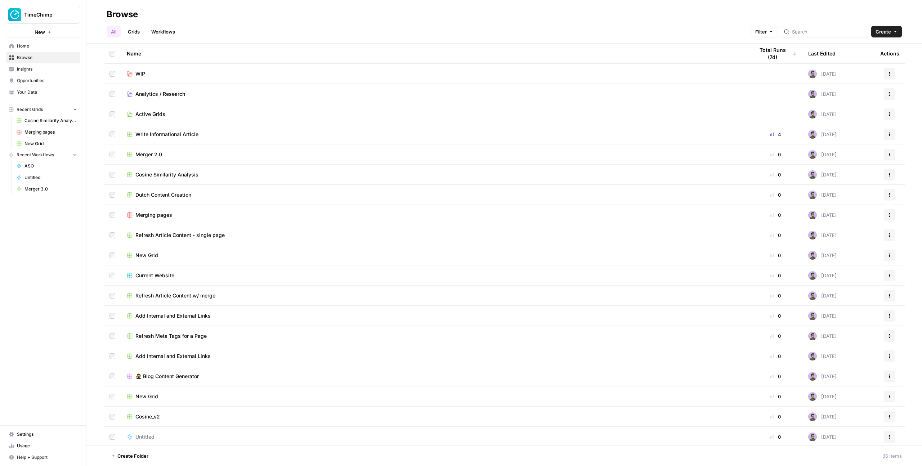
click at [162, 28] on link "Workflows" at bounding box center [163, 32] width 32 height 12
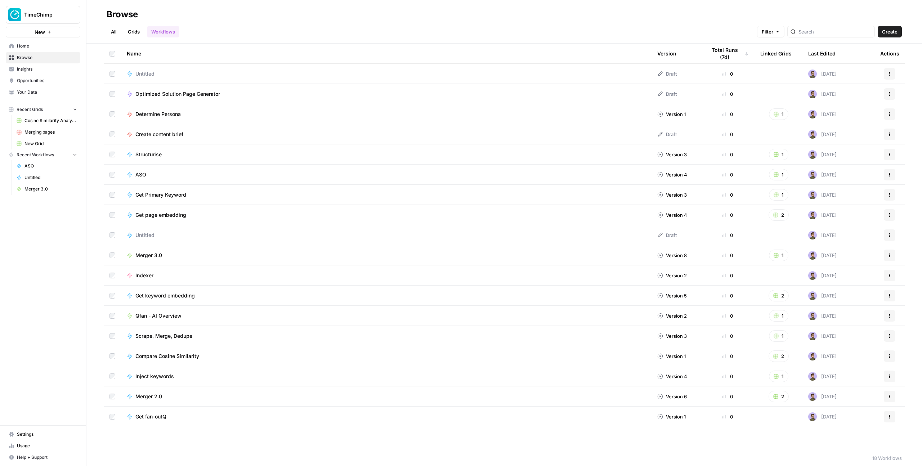
click at [134, 29] on link "Grids" at bounding box center [134, 32] width 21 height 12
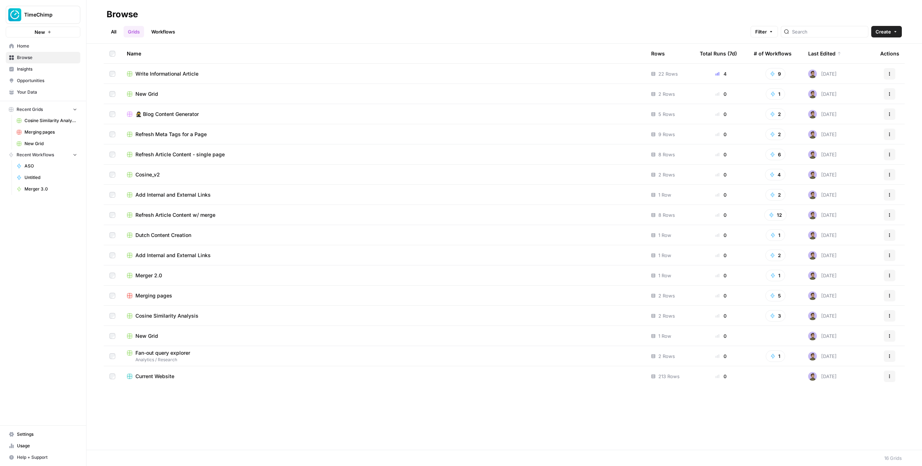
click at [891, 43] on header "Browse All Grids Workflows Filter Create" at bounding box center [504, 22] width 836 height 44
click at [891, 31] on span "Create" at bounding box center [883, 31] width 15 height 7
click at [864, 76] on span "From Template" at bounding box center [866, 78] width 53 height 7
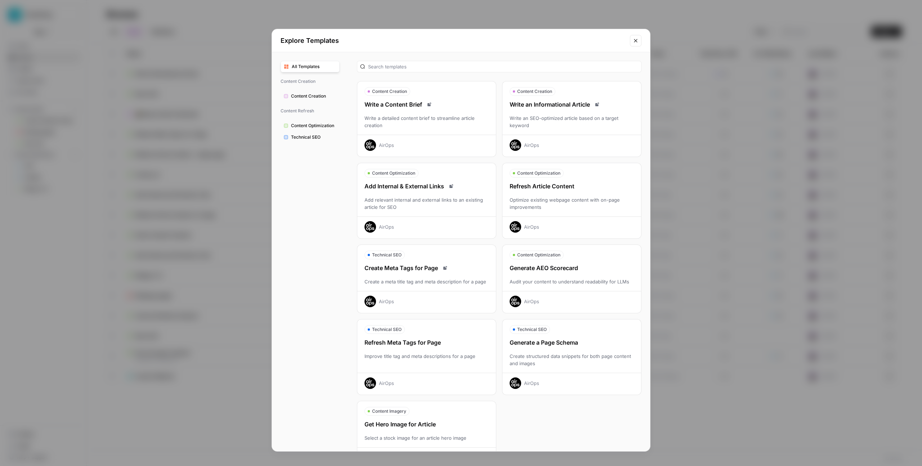
click at [295, 92] on button "Content Creation" at bounding box center [310, 96] width 59 height 12
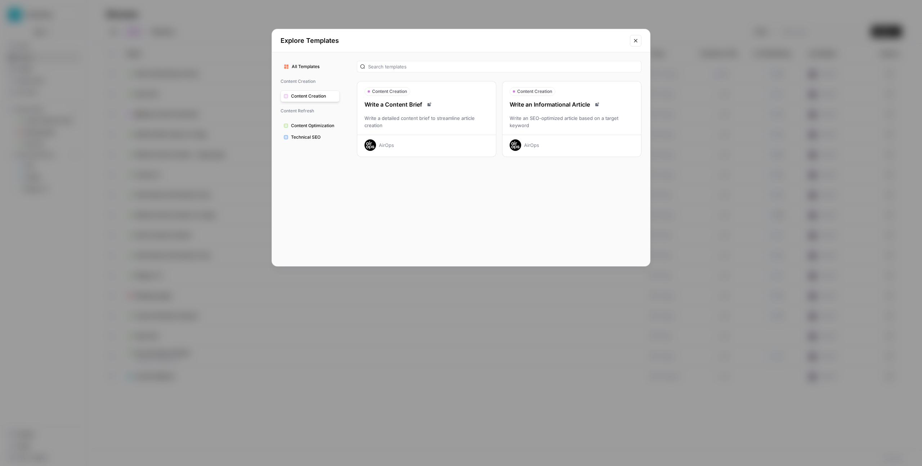
click at [302, 116] on span "Content Refresh" at bounding box center [310, 111] width 59 height 12
click at [302, 119] on div "All Templates Content Creation Content Creation Content Refresh Content Optimiz…" at bounding box center [310, 159] width 76 height 214
click at [304, 123] on span "Content Optimization" at bounding box center [313, 125] width 45 height 6
click at [307, 145] on div "All Templates Content Creation Content Creation Content Refresh Content Optimiz…" at bounding box center [310, 159] width 76 height 214
click at [307, 142] on button "Technical SEO" at bounding box center [310, 137] width 59 height 12
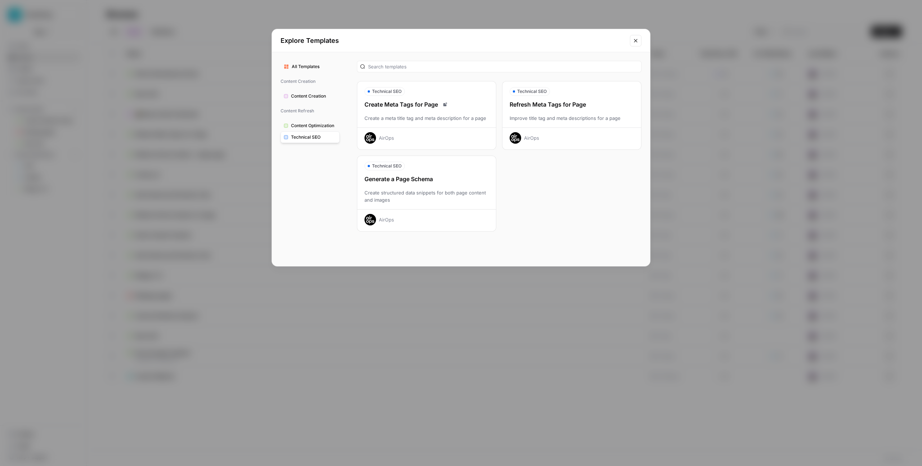
click at [373, 136] on icon "button" at bounding box center [370, 138] width 12 height 12
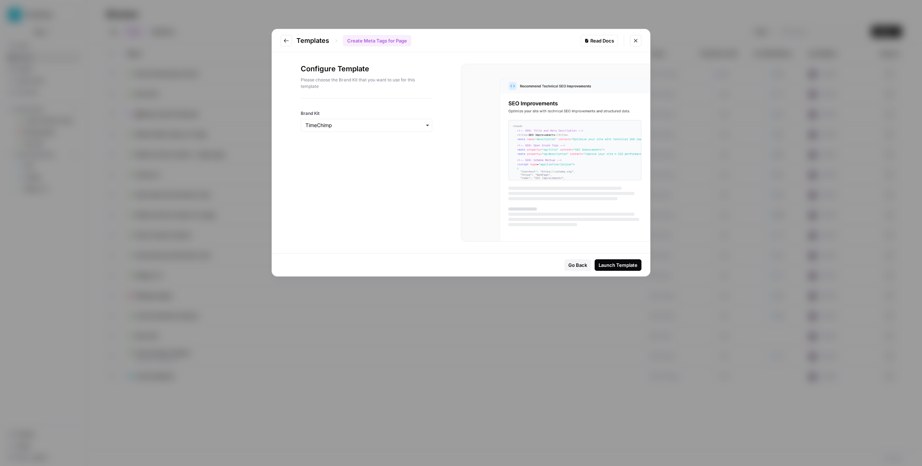
click at [591, 42] on div "Read Docs" at bounding box center [600, 40] width 30 height 7
click at [281, 44] on button "Go to previous step" at bounding box center [287, 41] width 12 height 12
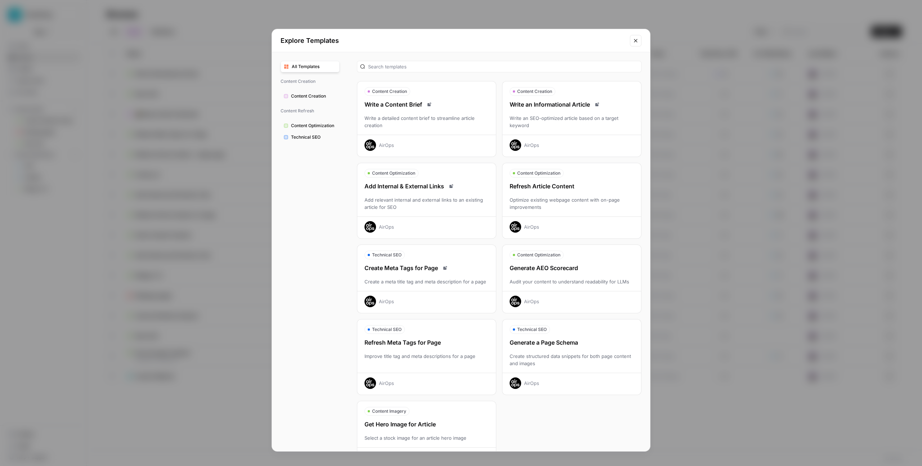
click at [551, 349] on div "Generate a Page Schema Create structured data snippets for both page content an…" at bounding box center [571, 363] width 139 height 51
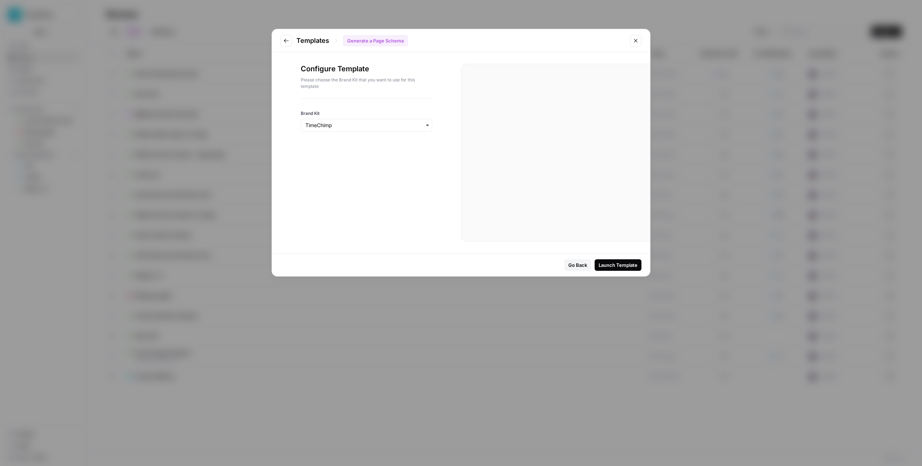
click at [286, 44] on button "Go to previous step" at bounding box center [287, 41] width 12 height 12
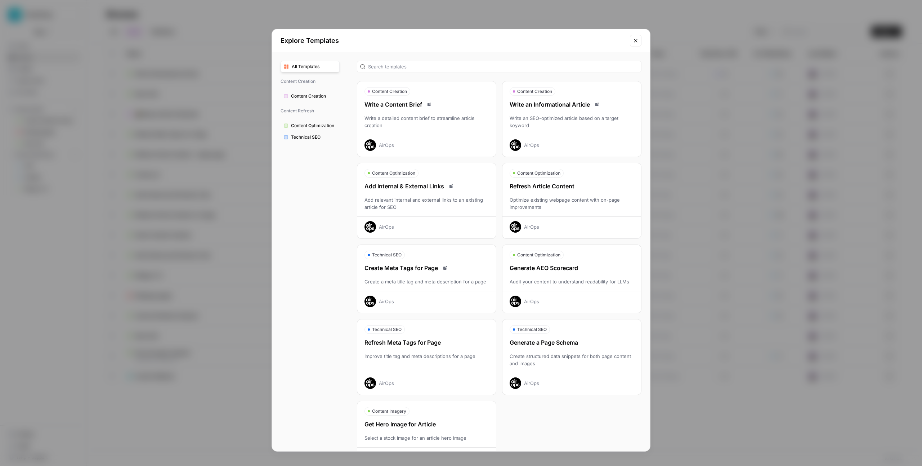
click at [699, 136] on div "Explore Templates All Templates Content Creation Content Creation Content Refre…" at bounding box center [461, 233] width 922 height 466
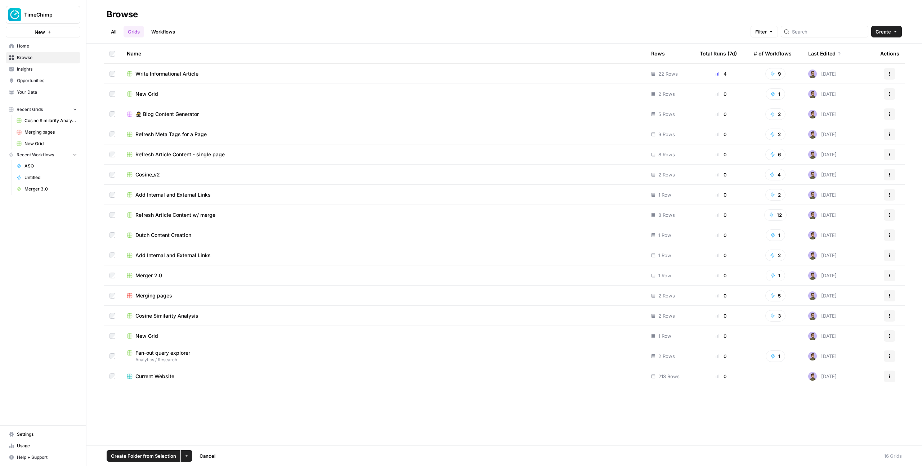
click at [889, 72] on icon "button" at bounding box center [889, 72] width 1 height 1
click at [844, 117] on span "Move To" at bounding box center [858, 116] width 58 height 7
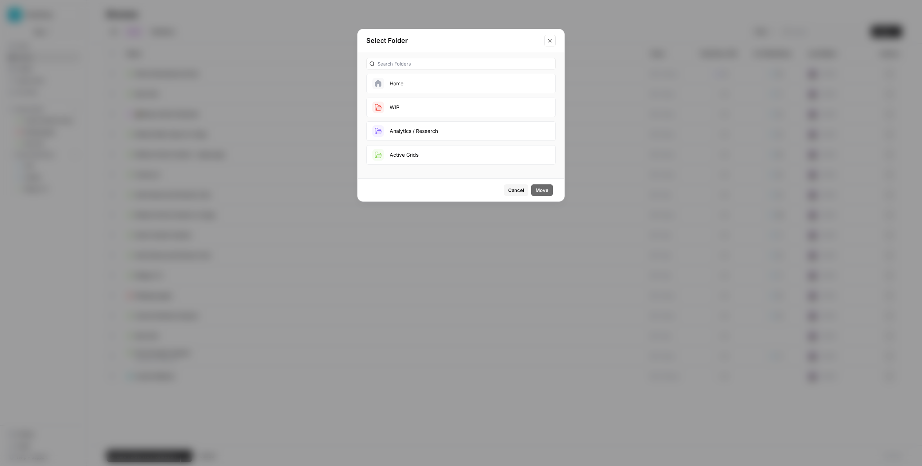
click at [446, 153] on button "Active Grids" at bounding box center [460, 154] width 189 height 19
click at [547, 193] on span "Move" at bounding box center [542, 190] width 13 height 7
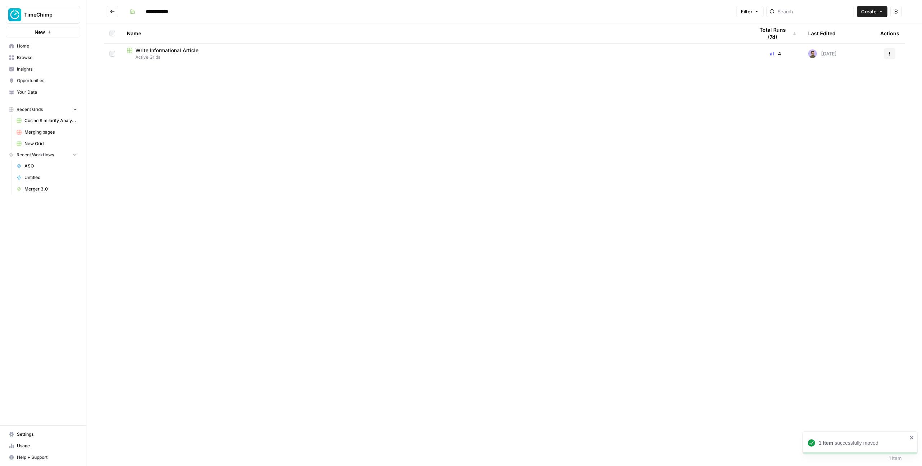
click at [153, 52] on span "Write Informational Article" at bounding box center [166, 50] width 63 height 7
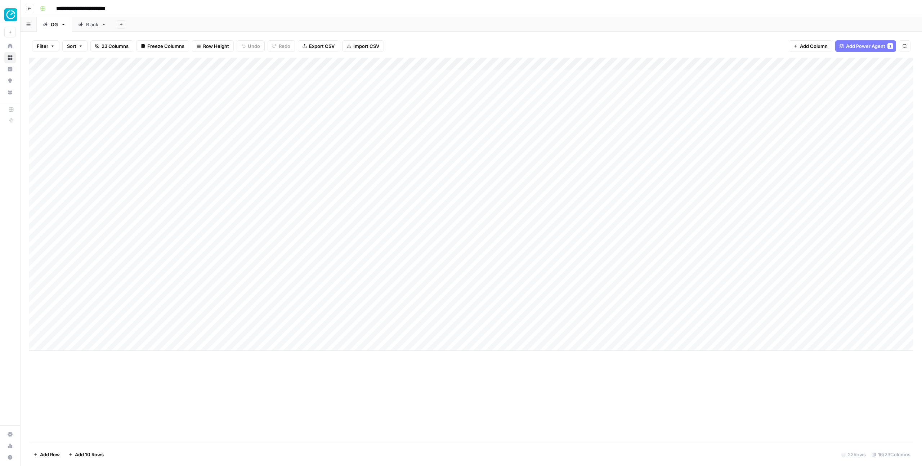
click at [271, 400] on div "Add Column" at bounding box center [471, 250] width 884 height 385
click at [31, 5] on button "Go back" at bounding box center [29, 8] width 9 height 9
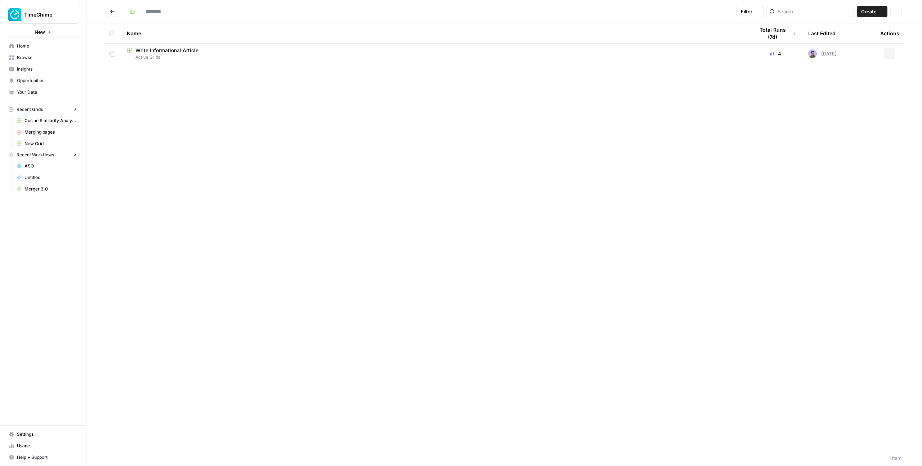
type input "**********"
click at [112, 14] on button "Go back" at bounding box center [113, 12] width 12 height 12
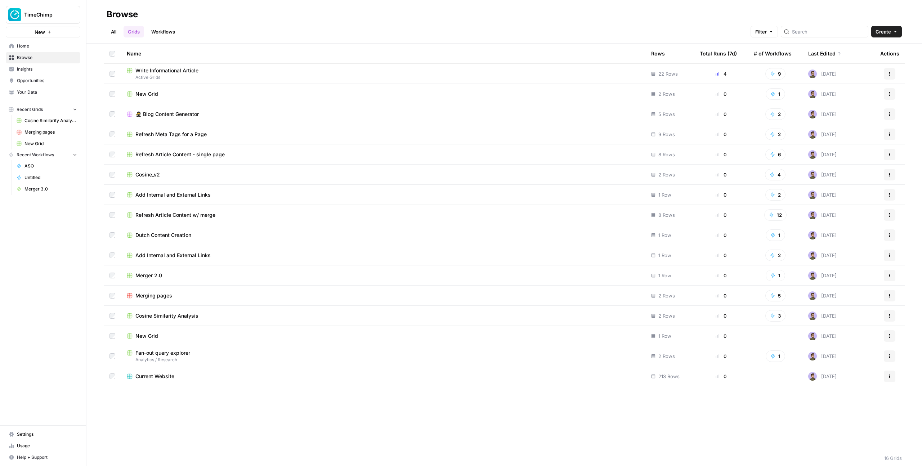
click at [889, 32] on span "Create" at bounding box center [883, 31] width 15 height 7
click at [852, 79] on span "From Template" at bounding box center [866, 78] width 53 height 7
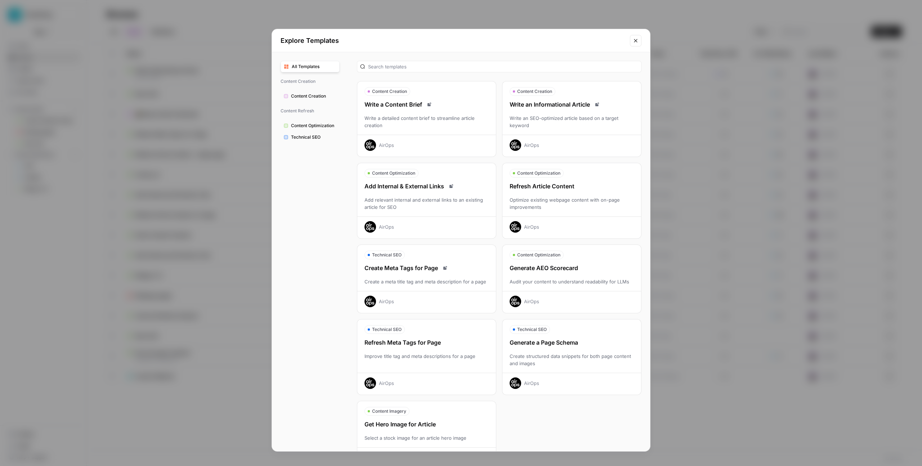
click at [550, 113] on div "Write an Informational Article Write an SEO-optimized article based on a target…" at bounding box center [571, 125] width 139 height 51
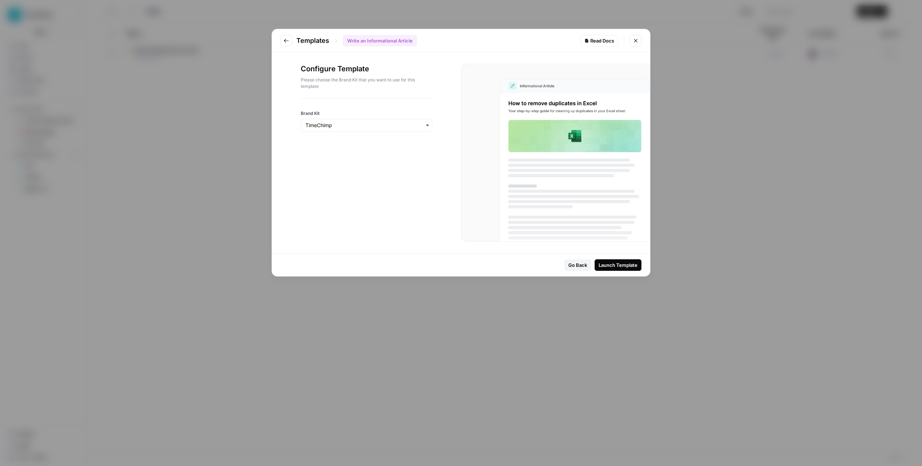
type input "**********"
click at [608, 44] on link "Read Docs" at bounding box center [599, 41] width 37 height 12
click at [673, 203] on div "Templates Write an Informational Article Read Docs Configure Template Please ch…" at bounding box center [461, 233] width 922 height 466
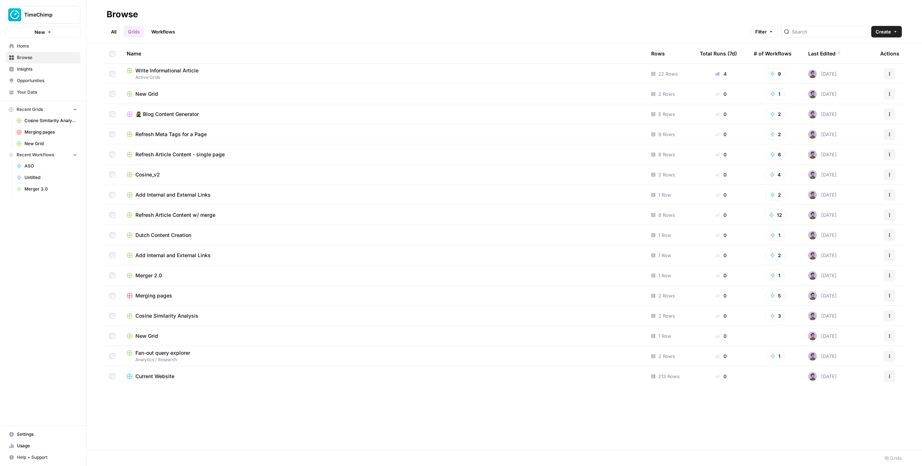
click at [114, 31] on link "All" at bounding box center [114, 32] width 14 height 12
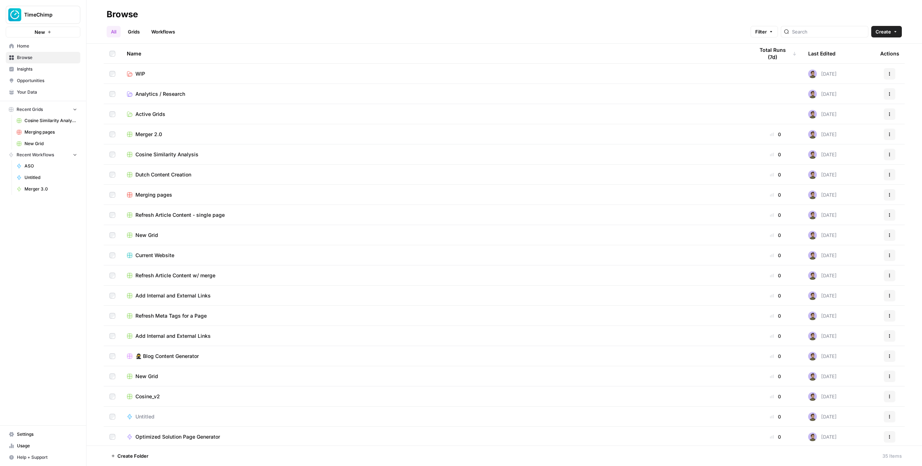
click at [134, 33] on link "Grids" at bounding box center [134, 32] width 21 height 12
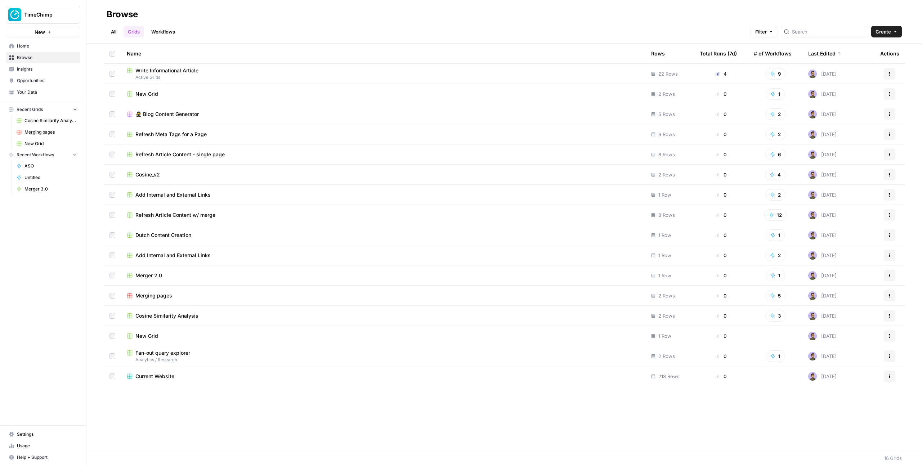
click at [152, 74] on span "Active Grids" at bounding box center [383, 77] width 513 height 6
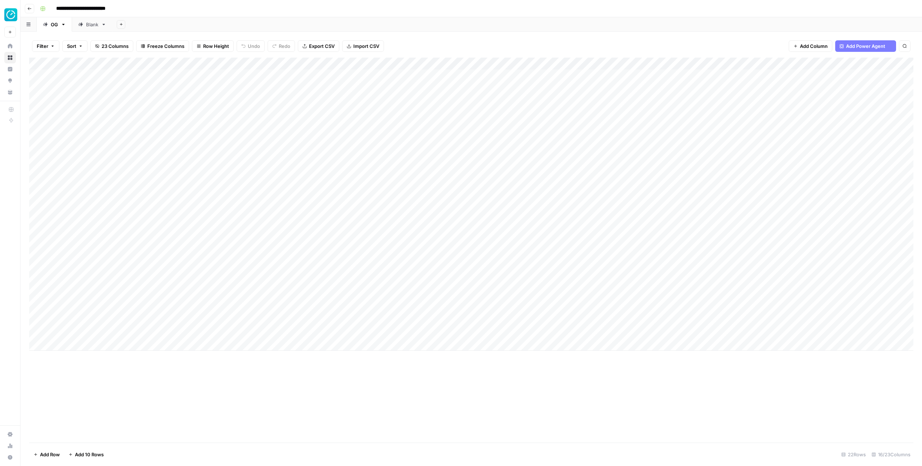
click at [110, 6] on input "**********" at bounding box center [88, 9] width 71 height 12
type input "**********"
click at [157, 9] on div "**********" at bounding box center [476, 9] width 878 height 12
click at [34, 8] on button "Go back" at bounding box center [29, 8] width 9 height 9
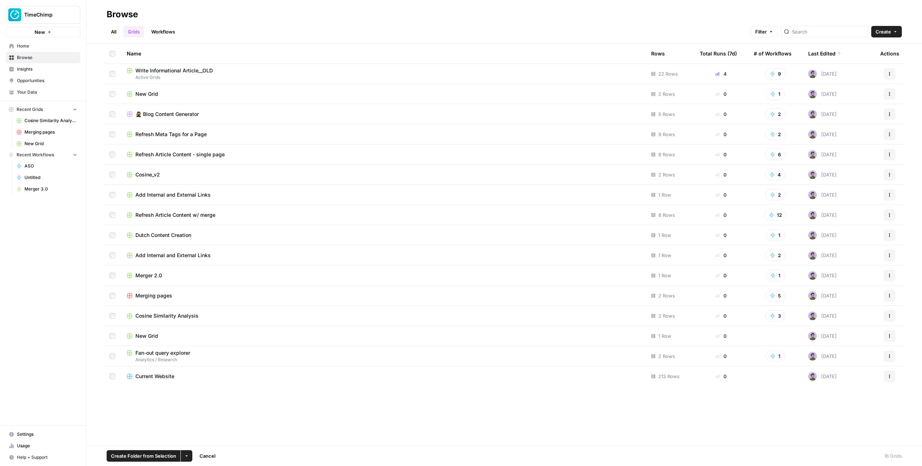
click at [887, 80] on td "Actions" at bounding box center [889, 74] width 30 height 20
click at [890, 77] on button "Actions" at bounding box center [890, 74] width 12 height 12
click at [851, 117] on span "Move To" at bounding box center [858, 116] width 58 height 7
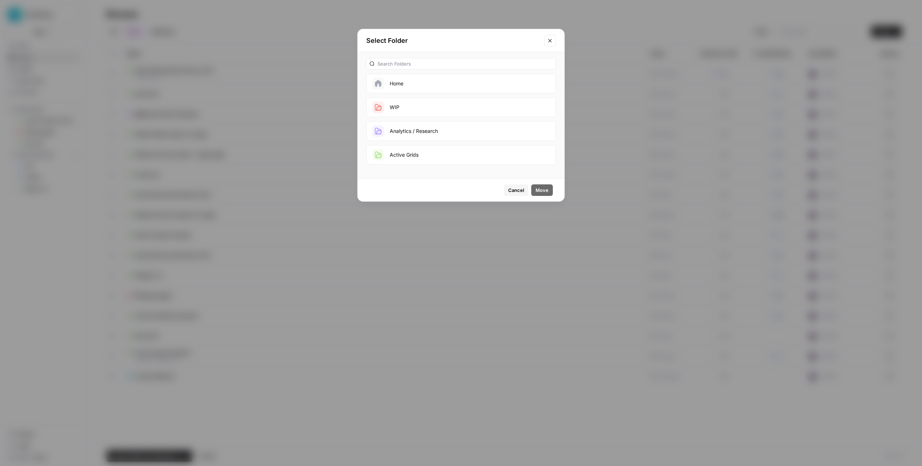
click at [415, 106] on button "WIP" at bounding box center [460, 107] width 189 height 19
click at [544, 191] on span "Move" at bounding box center [542, 190] width 13 height 7
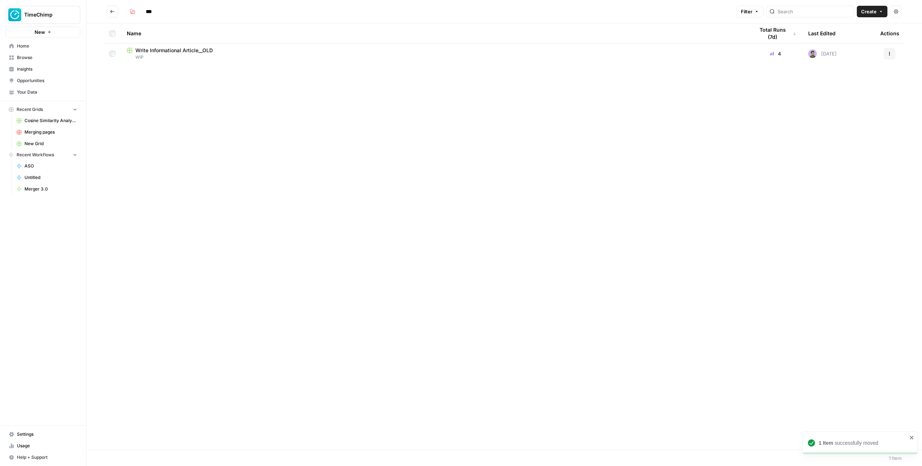
click at [106, 8] on header "*** Filter Create Actions" at bounding box center [504, 11] width 836 height 23
click at [114, 9] on icon "Go back" at bounding box center [112, 11] width 5 height 5
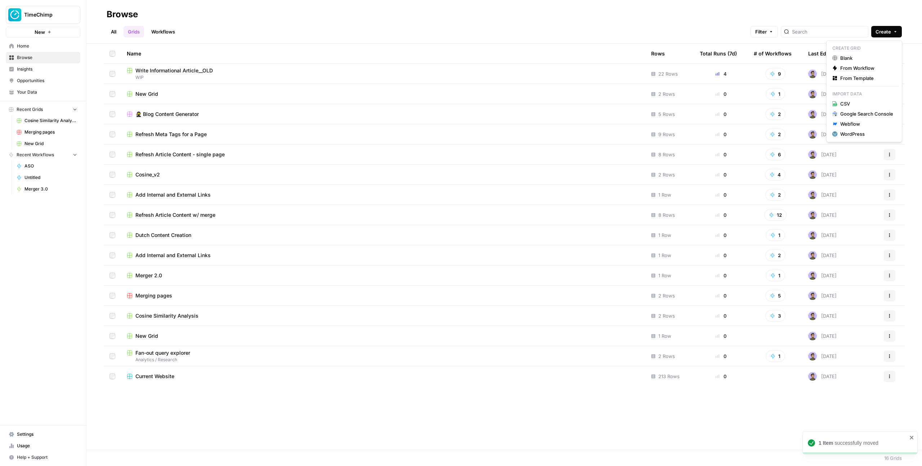
click at [879, 30] on span "Create" at bounding box center [883, 31] width 15 height 7
click at [856, 80] on span "From Template" at bounding box center [866, 78] width 53 height 7
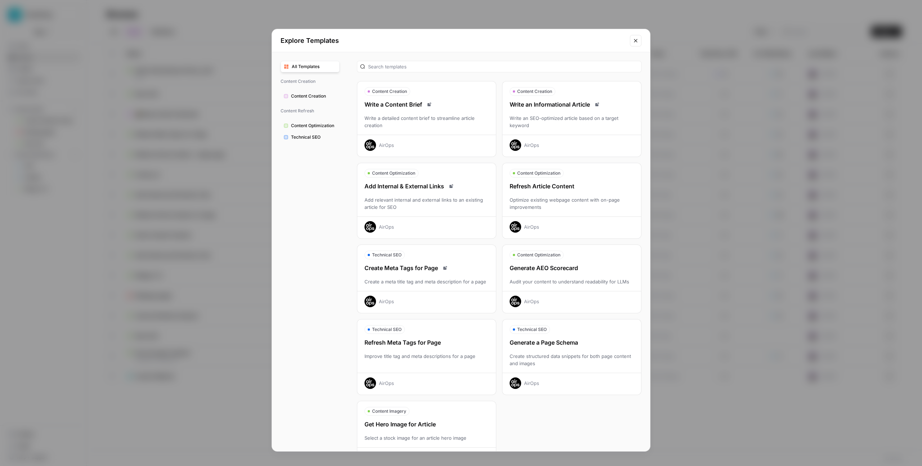
click at [558, 122] on div "Write an SEO-optimized article based on a target keyword" at bounding box center [571, 122] width 139 height 14
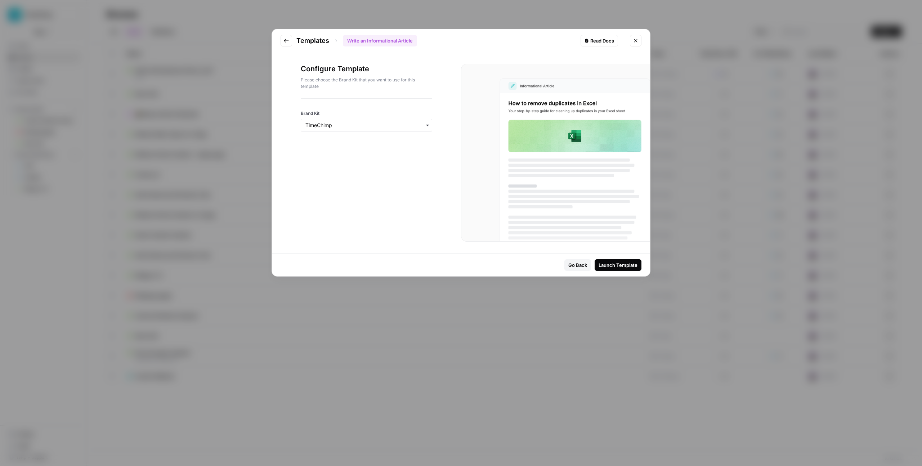
click at [631, 264] on div "Launch Template" at bounding box center [618, 264] width 39 height 7
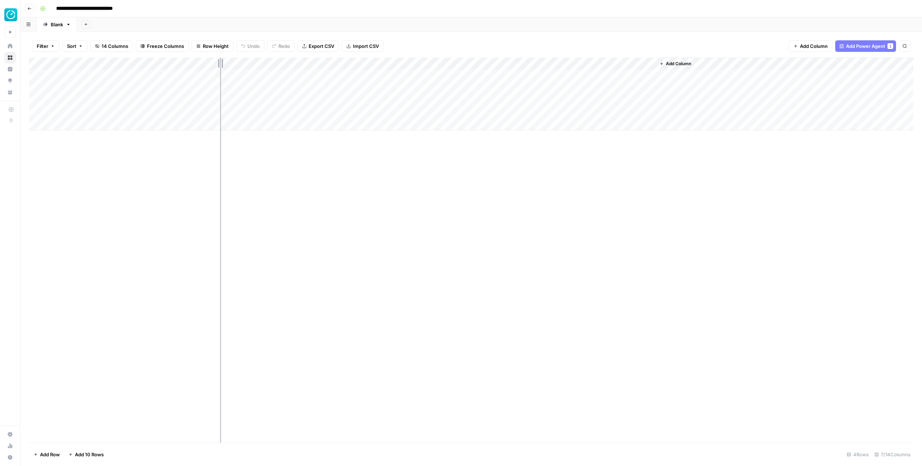
drag, startPoint x: 148, startPoint y: 63, endPoint x: 228, endPoint y: 62, distance: 80.3
click at [228, 62] on div "Add Column" at bounding box center [471, 94] width 884 height 73
click at [205, 76] on div "Add Column" at bounding box center [471, 94] width 884 height 73
click at [48, 112] on div "Add Column" at bounding box center [471, 94] width 884 height 73
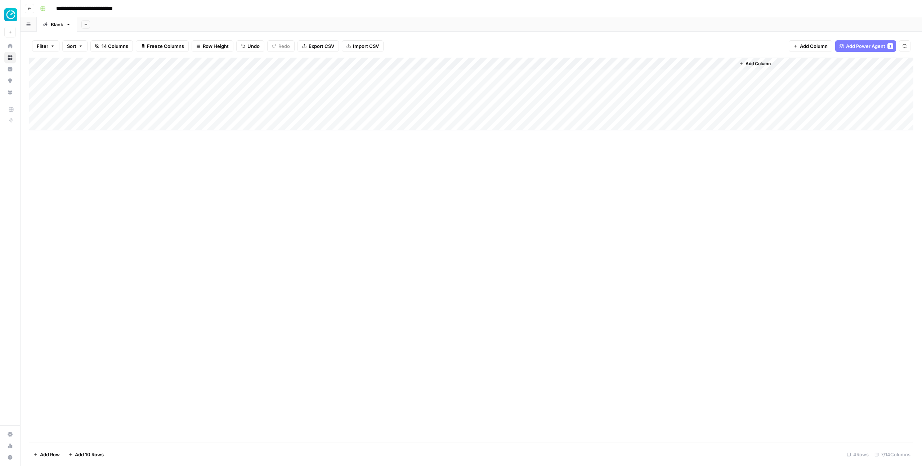
click at [36, 112] on div "Add Column" at bounding box center [471, 94] width 884 height 73
click at [36, 101] on div "Add Column" at bounding box center [471, 94] width 884 height 73
click at [36, 89] on div "Add Column" at bounding box center [471, 94] width 884 height 73
click at [57, 454] on span "Delete 3 Rows" at bounding box center [49, 454] width 32 height 7
click at [442, 85] on span "Delete" at bounding box center [435, 83] width 15 height 7
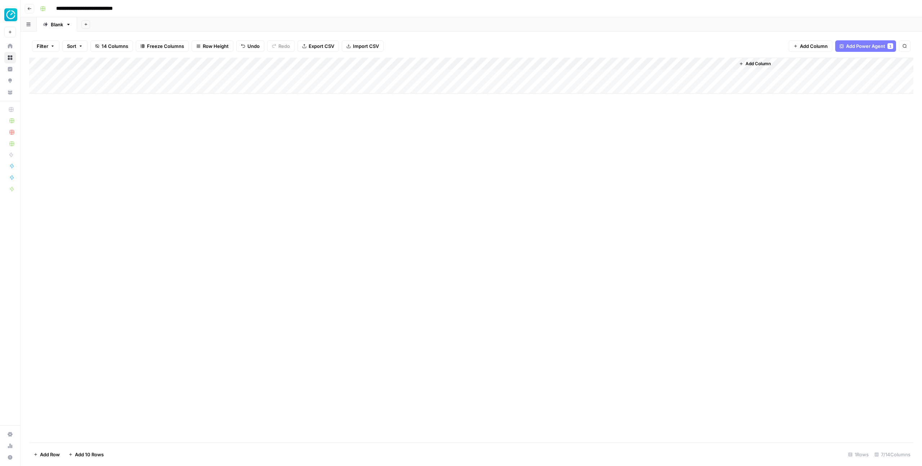
click at [653, 64] on div "Add Column" at bounding box center [471, 76] width 884 height 36
click at [594, 182] on span "Remove Column" at bounding box center [613, 180] width 63 height 7
click at [437, 80] on span "Delete" at bounding box center [435, 80] width 15 height 7
click at [145, 72] on div "Add Column" at bounding box center [471, 76] width 884 height 36
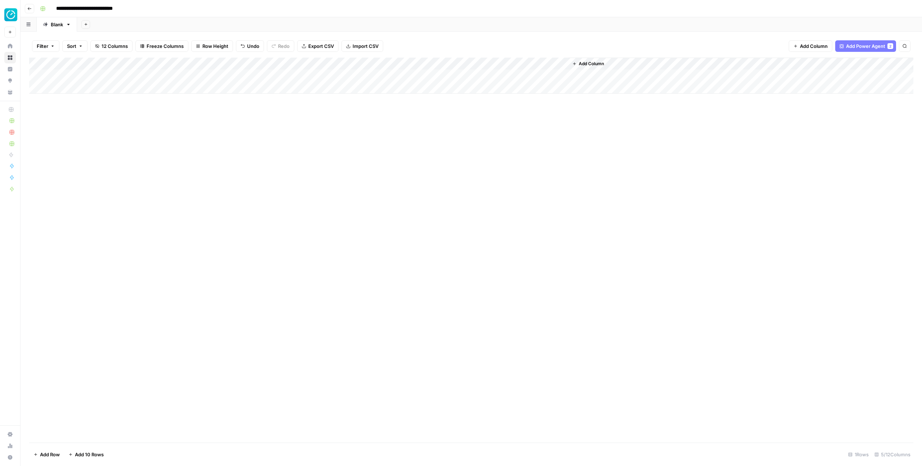
click at [331, 156] on div "Add Column" at bounding box center [471, 250] width 884 height 385
click at [70, 25] on icon "button" at bounding box center [68, 24] width 5 height 5
click at [70, 24] on icon "button" at bounding box center [68, 24] width 5 height 5
click at [97, 6] on input "**********" at bounding box center [92, 9] width 78 height 12
type input "**********"
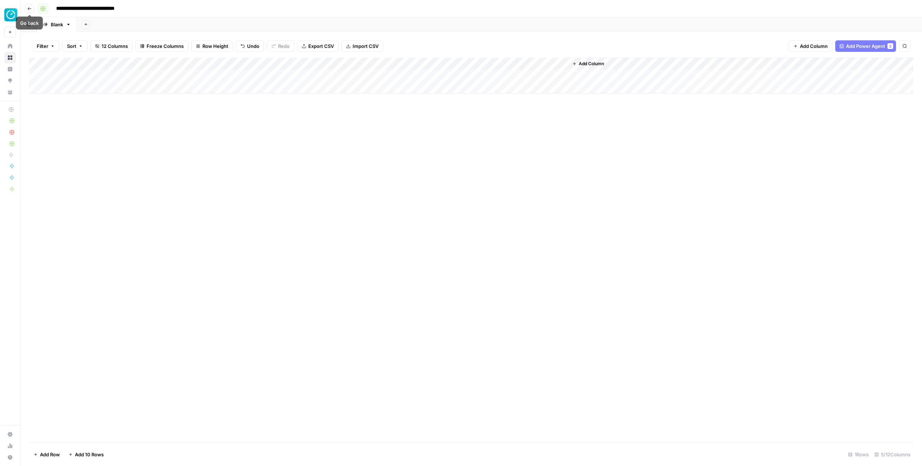
click at [45, 9] on button "button" at bounding box center [43, 9] width 12 height 12
click at [54, 45] on span "Green" at bounding box center [73, 45] width 45 height 7
click at [56, 146] on div "Add Column" at bounding box center [471, 250] width 884 height 385
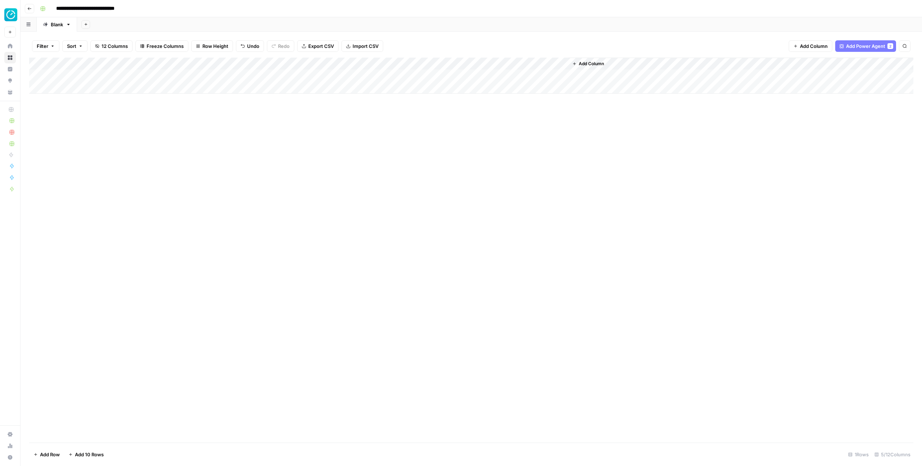
click at [855, 47] on span "Add Power Agent" at bounding box center [865, 45] width 39 height 7
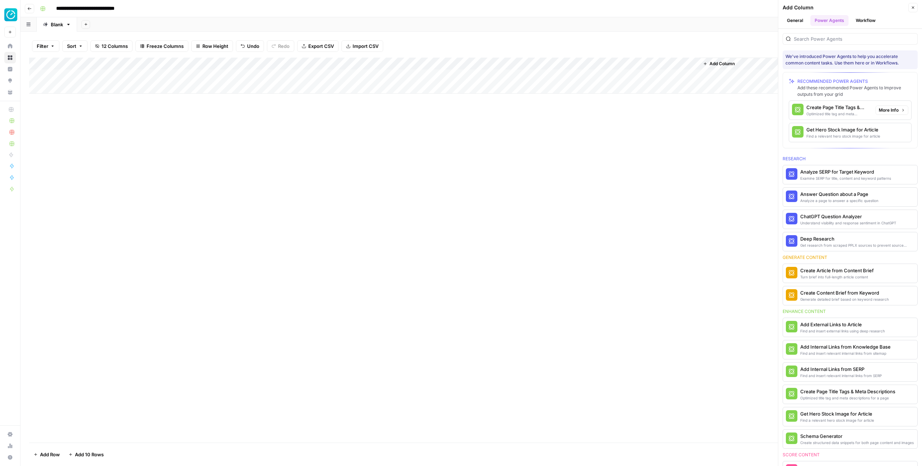
click at [831, 111] on div "Optimized title tag and meta descriptions for a page" at bounding box center [837, 114] width 63 height 6
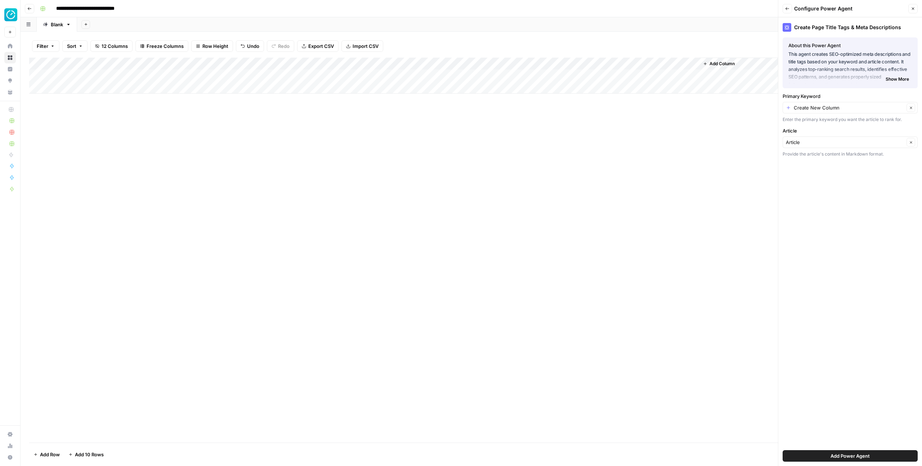
click at [803, 192] on div "Create Page Title Tags & Meta Descriptions About this Power Agent This agent cr…" at bounding box center [850, 241] width 144 height 449
click at [800, 107] on input "Primary Keyword" at bounding box center [849, 107] width 111 height 7
type input "Create New Column"
click at [864, 97] on label "Primary Keyword" at bounding box center [850, 96] width 135 height 7
click at [864, 104] on input "Create New Column" at bounding box center [849, 107] width 111 height 7
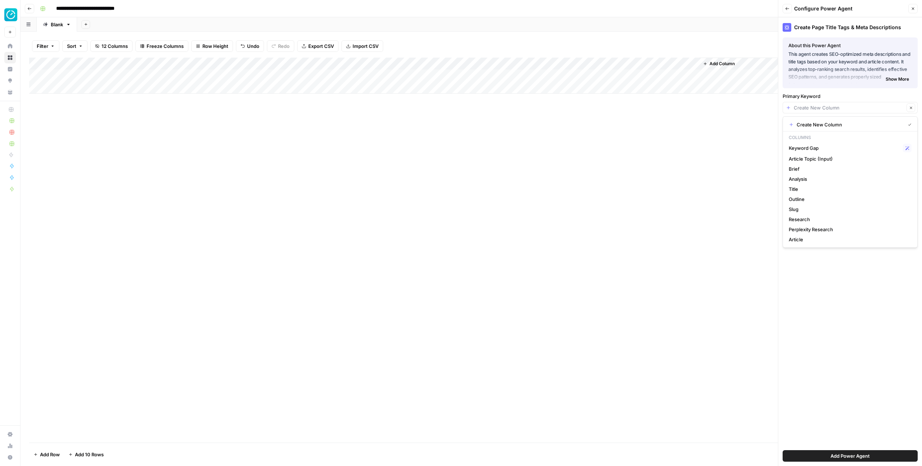
click at [839, 123] on span "Create New Column" at bounding box center [850, 124] width 106 height 7
type input "Create New Column"
click at [822, 458] on button "Add Power Agent" at bounding box center [850, 456] width 135 height 12
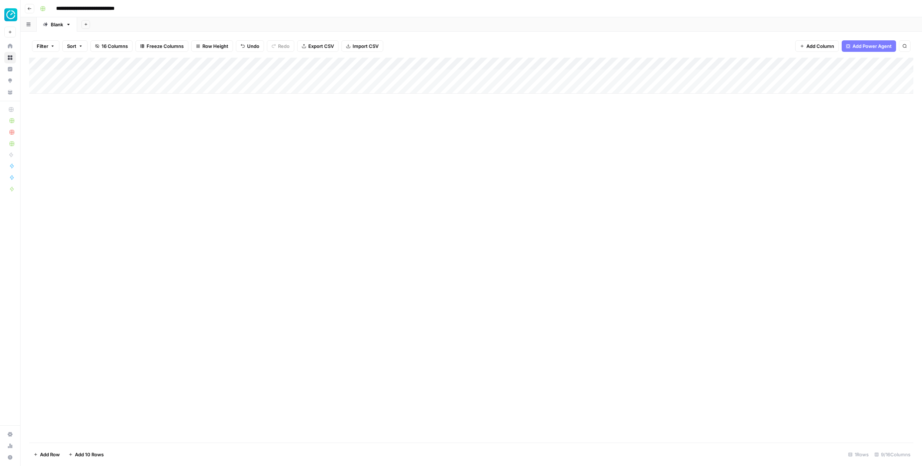
click at [282, 40] on div "Filter Sort 16 Columns Freeze Columns Row Height Undo Redo Export CSV Import CS…" at bounding box center [471, 249] width 901 height 434
click at [475, 186] on div "Add Column" at bounding box center [471, 250] width 884 height 385
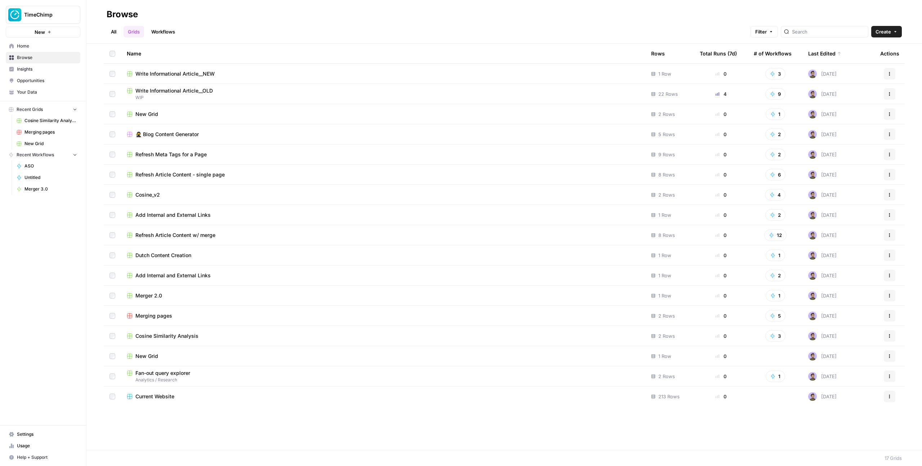
click at [161, 75] on span "Write Informational Article__NEW" at bounding box center [174, 73] width 79 height 7
click at [890, 72] on icon "button" at bounding box center [889, 74] width 4 height 4
click at [846, 119] on span "Move To" at bounding box center [858, 116] width 58 height 7
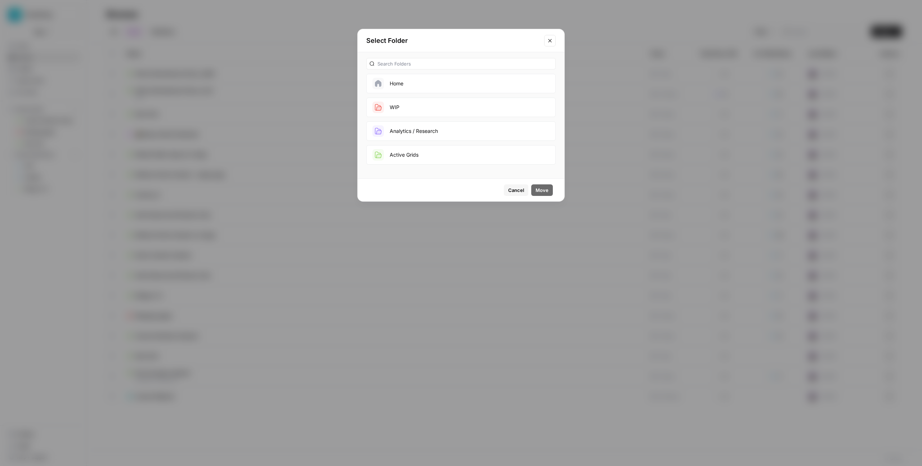
click at [409, 152] on button "Active Grids" at bounding box center [460, 154] width 189 height 19
click at [542, 191] on span "Move" at bounding box center [542, 190] width 13 height 7
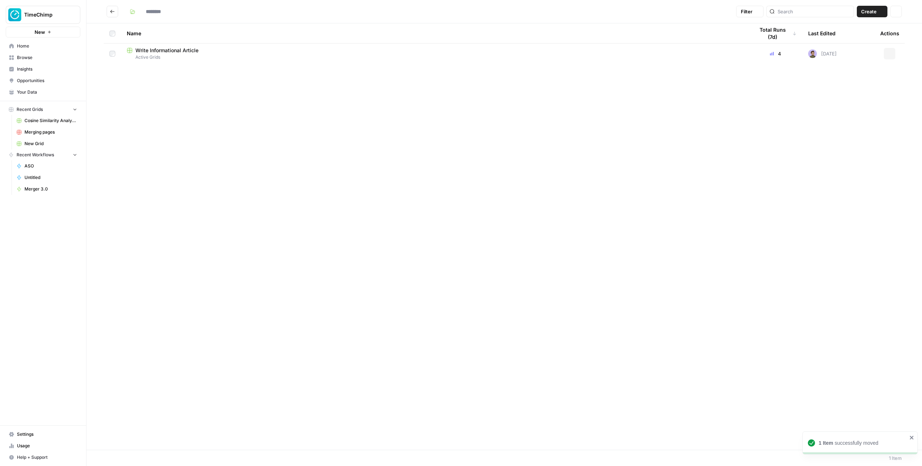
type input "**********"
click at [146, 53] on span "Write Informational Article__NEW" at bounding box center [174, 50] width 79 height 7
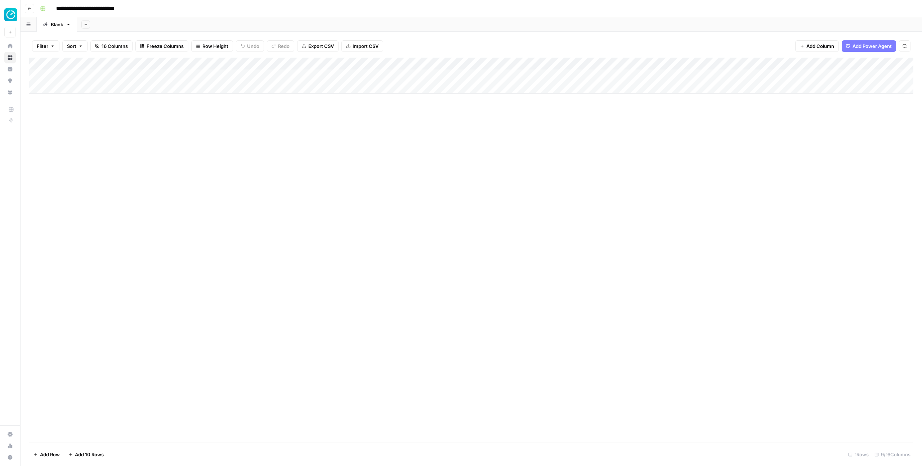
scroll to position [0, 59]
click at [886, 65] on span "Add Column" at bounding box center [896, 64] width 25 height 6
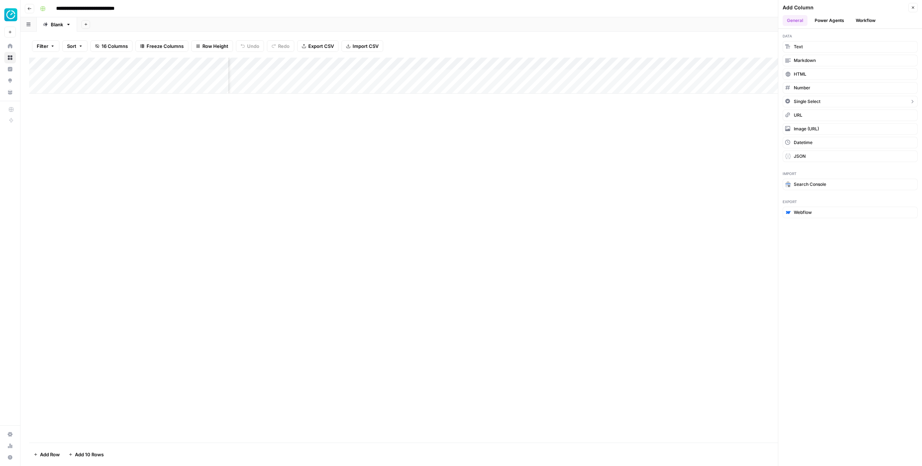
click at [803, 102] on span "Single Select" at bounding box center [807, 101] width 27 height 6
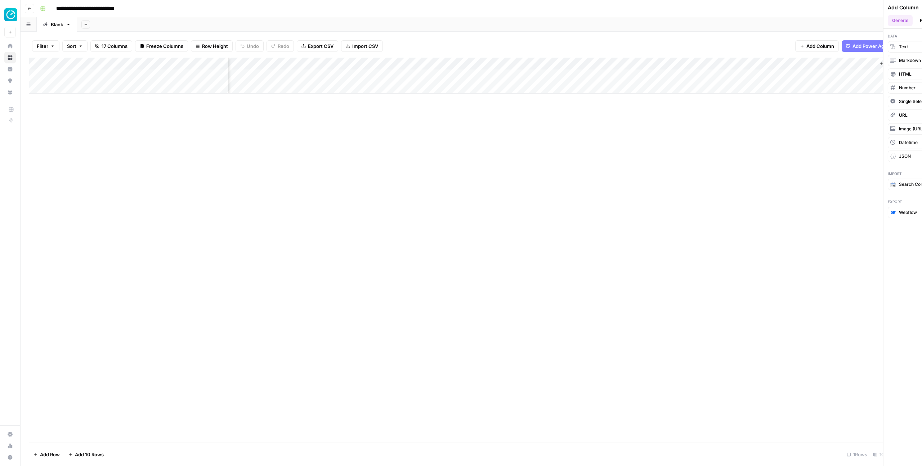
scroll to position [0, 124]
click at [831, 75] on div "Add Column" at bounding box center [471, 76] width 884 height 36
click at [832, 64] on div "Add Column" at bounding box center [471, 76] width 884 height 36
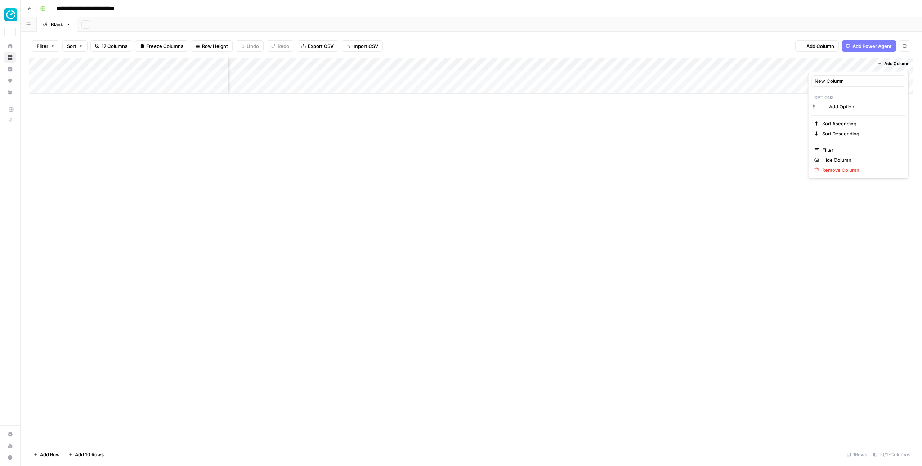
click at [832, 64] on div at bounding box center [840, 65] width 65 height 14
click at [837, 107] on input "Add Option" at bounding box center [865, 106] width 73 height 7
type input "Time"
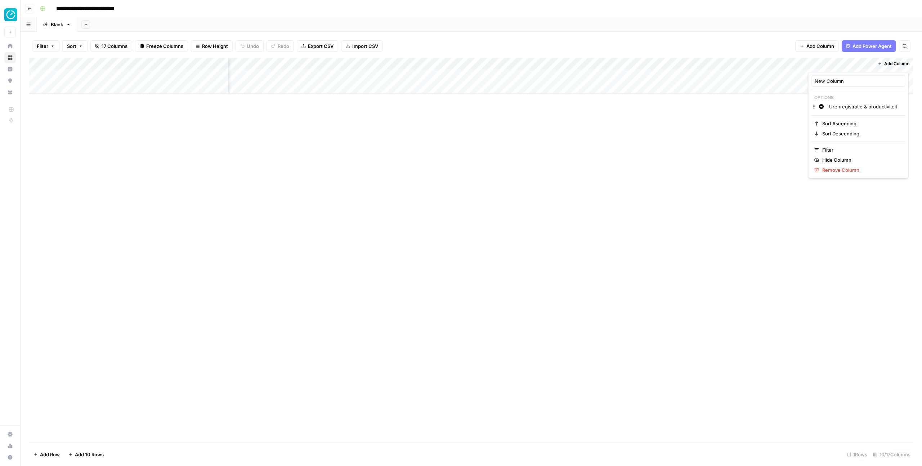
scroll to position [0, 0]
click at [865, 117] on input "Urenregistratie & productiviteit" at bounding box center [870, 117] width 82 height 7
click at [870, 131] on input "Project & resource management" at bounding box center [870, 128] width 82 height 7
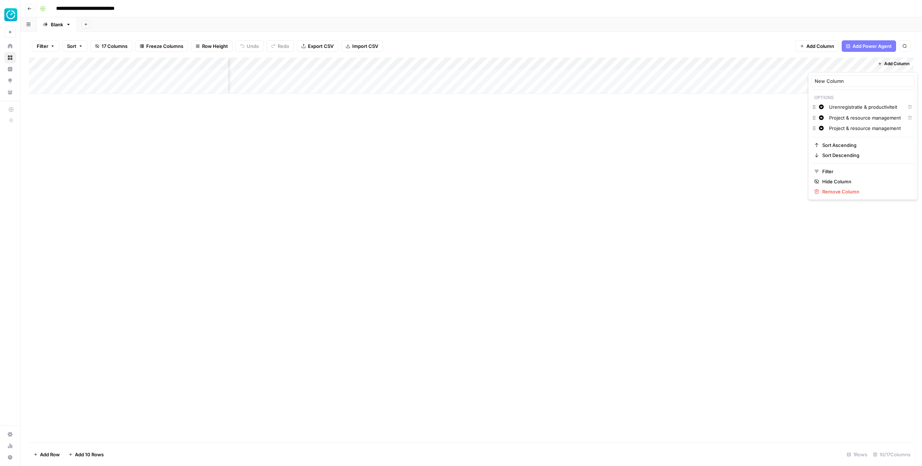
click at [870, 131] on input "Project & resource management" at bounding box center [870, 128] width 82 height 7
click at [855, 123] on div "Change color Project & resource management Delete" at bounding box center [862, 118] width 103 height 11
click at [853, 128] on input "Financial & winst" at bounding box center [870, 128] width 82 height 7
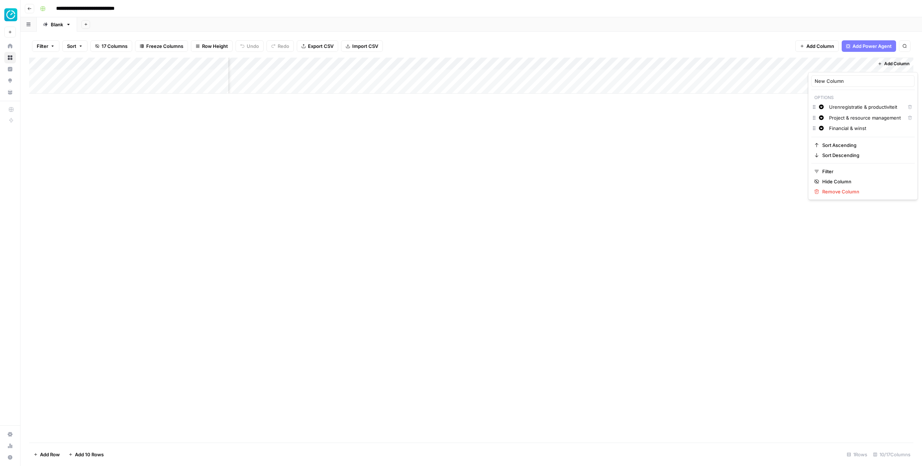
click at [853, 128] on input "Financial & winst" at bounding box center [870, 128] width 82 height 7
paste input "financiën en winstgevendheid"
type input "financiën en winstgevendheid"
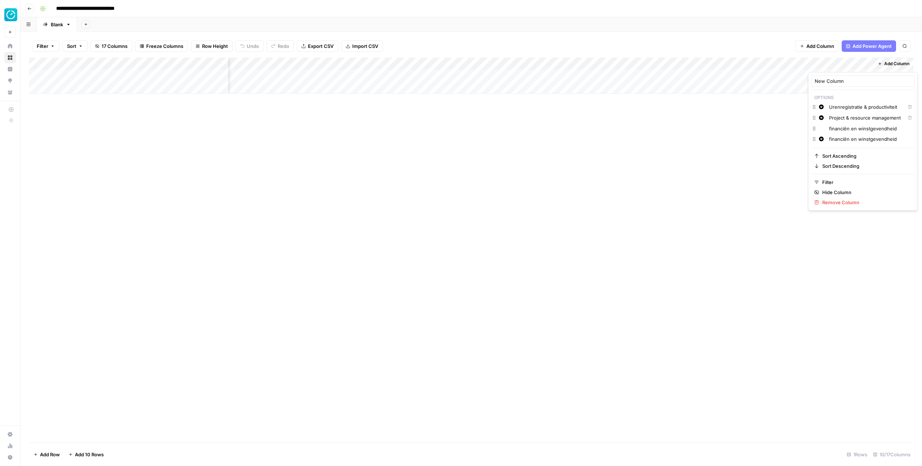
click at [856, 127] on input "financiën en winstgevendheid" at bounding box center [865, 128] width 73 height 7
type input "financiën & winstgevendheid"
click at [851, 140] on input "financiën en winstgevendheid" at bounding box center [870, 138] width 82 height 7
click at [819, 134] on div "Change color financiën & winstgevendheid Delete" at bounding box center [862, 129] width 103 height 11
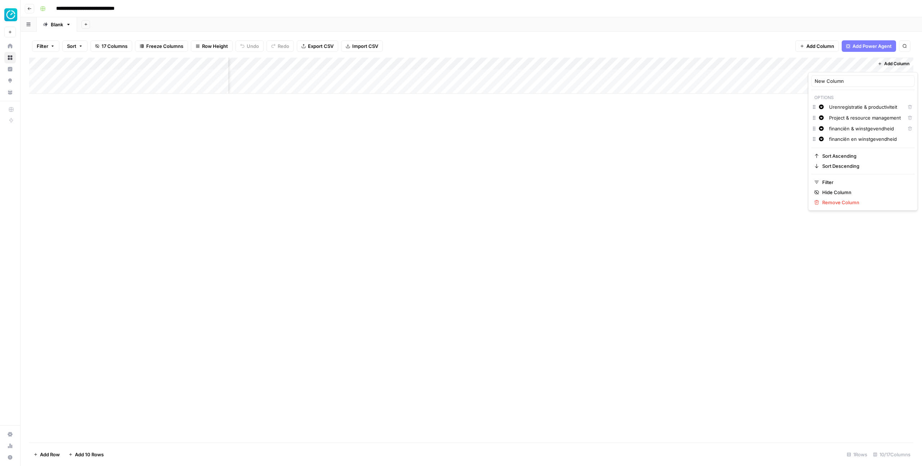
click at [843, 138] on input "financiën en winstgevendheid" at bounding box center [870, 138] width 82 height 7
paste input "Compliance en administratie"
click at [860, 148] on input "Compliance en administratie" at bounding box center [870, 149] width 82 height 7
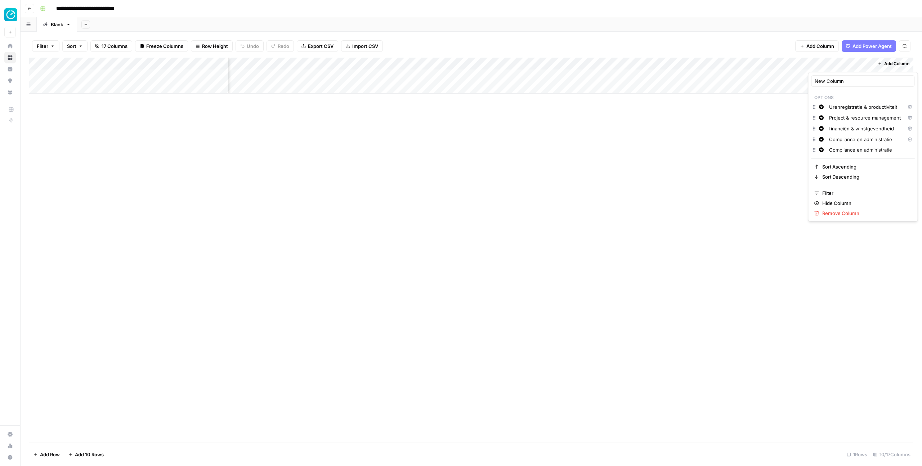
click at [860, 148] on input "Compliance en administratie" at bounding box center [870, 149] width 82 height 7
paste input "Toekomst van werk en tools"
type input "Toekomst van werk en tools"
click at [823, 108] on icon "button" at bounding box center [821, 106] width 5 height 5
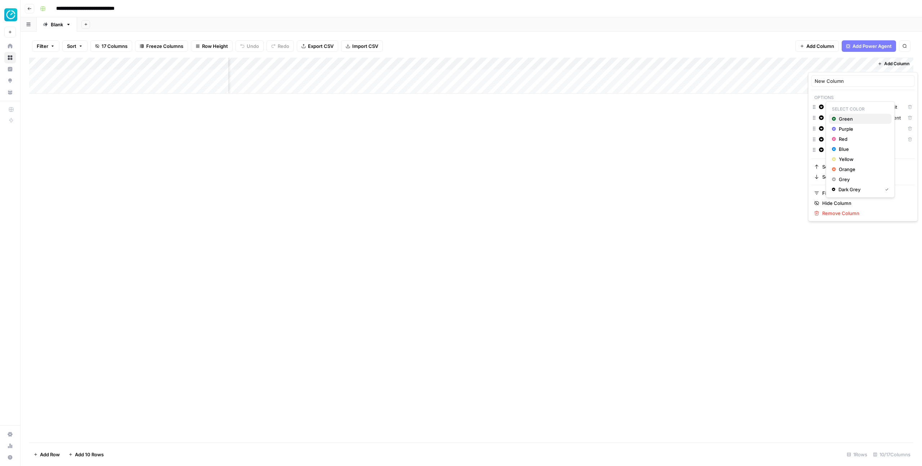
click at [840, 120] on span "Green" at bounding box center [862, 118] width 47 height 7
click at [819, 116] on icon "button" at bounding box center [821, 117] width 5 height 5
click at [847, 140] on span "Purple" at bounding box center [862, 139] width 47 height 7
click at [844, 162] on span "Red" at bounding box center [862, 160] width 47 height 7
click at [823, 138] on icon "button" at bounding box center [821, 139] width 5 height 5
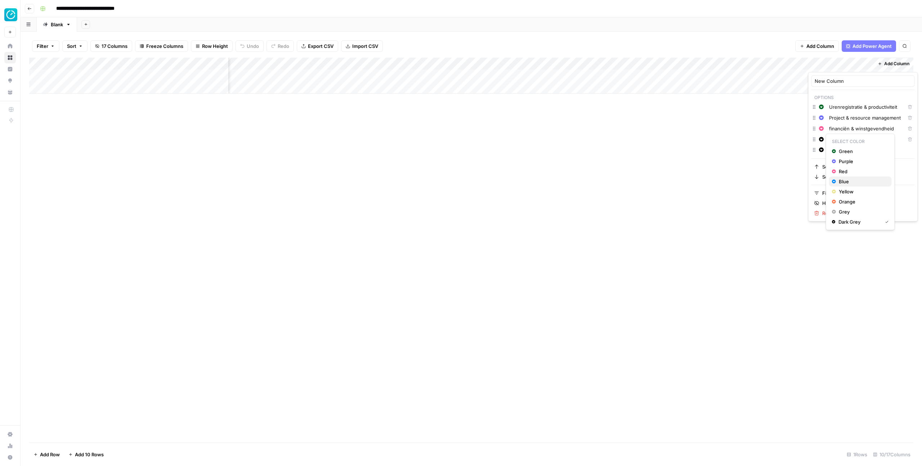
click at [850, 182] on span "Blue" at bounding box center [862, 181] width 47 height 7
click at [852, 200] on span "Yellow" at bounding box center [862, 201] width 47 height 7
click at [788, 135] on html "**********" at bounding box center [461, 233] width 922 height 466
click at [835, 63] on div "Add Column" at bounding box center [471, 76] width 884 height 36
click at [834, 88] on div "New Column Options Change color Urenregistratie & productiviteit Delete Change …" at bounding box center [863, 146] width 110 height 149
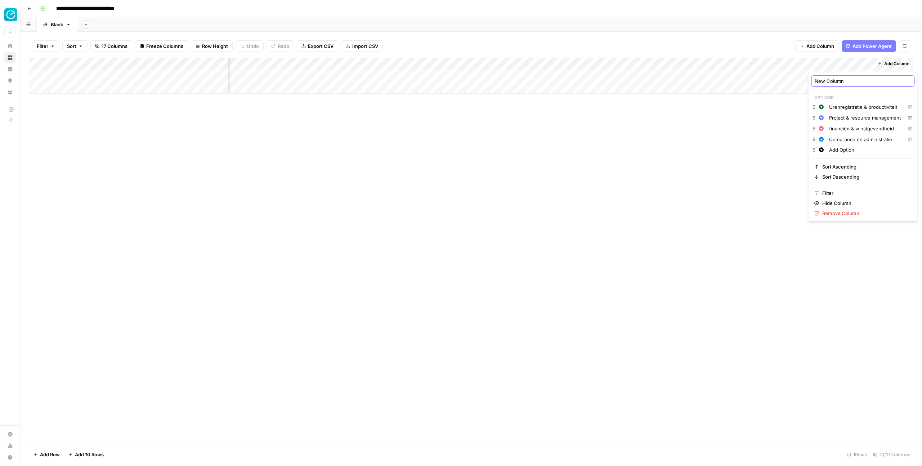
click at [834, 83] on input "New Column" at bounding box center [863, 80] width 97 height 7
type input "Pillar"
drag, startPoint x: 830, startPoint y: 62, endPoint x: 171, endPoint y: 76, distance: 659.2
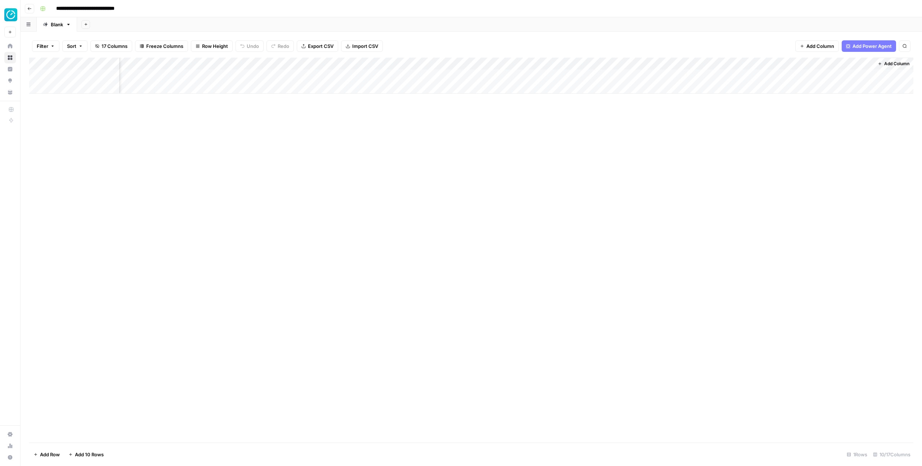
click at [171, 76] on div "Add Column" at bounding box center [471, 76] width 884 height 36
click at [97, 80] on div "Add Column" at bounding box center [471, 76] width 884 height 36
click at [91, 73] on div "Add Column" at bounding box center [471, 76] width 884 height 36
click at [120, 61] on div "Add Column" at bounding box center [471, 76] width 884 height 36
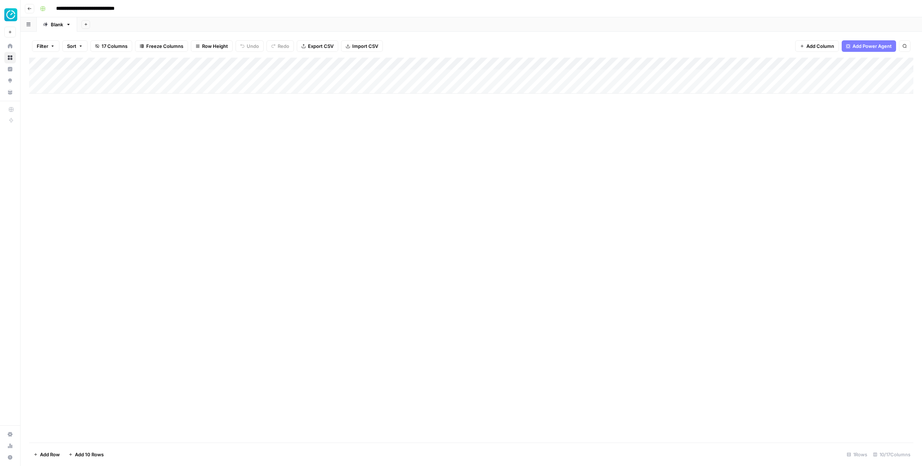
click at [89, 64] on div "Add Column" at bounding box center [471, 76] width 884 height 36
drag, startPoint x: 90, startPoint y: 64, endPoint x: 218, endPoint y: 68, distance: 127.9
click at [218, 68] on div "Add Column" at bounding box center [471, 76] width 884 height 36
click at [125, 77] on div "Add Column" at bounding box center [471, 76] width 884 height 36
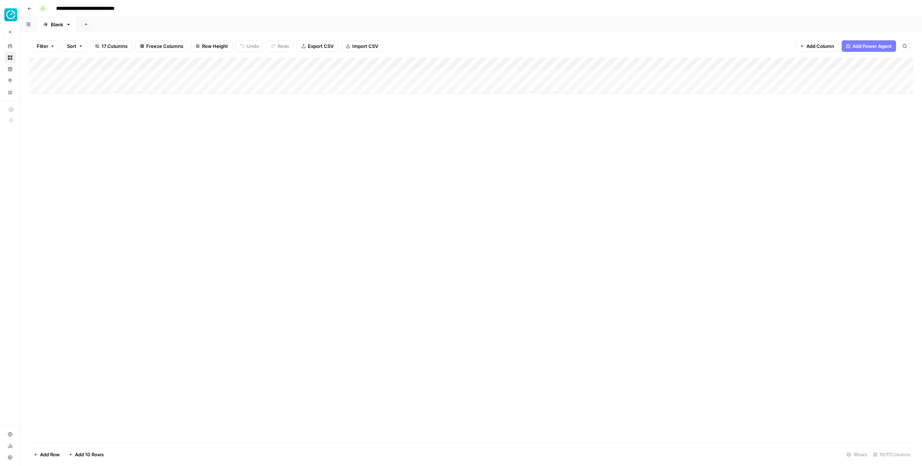
click at [125, 77] on div "Add Column" at bounding box center [471, 76] width 884 height 36
drag, startPoint x: 218, startPoint y: 63, endPoint x: 151, endPoint y: 65, distance: 67.7
click at [151, 65] on div "Add Column" at bounding box center [471, 76] width 884 height 36
click at [121, 72] on div "Add Column" at bounding box center [471, 76] width 884 height 36
click at [121, 72] on div at bounding box center [94, 78] width 72 height 13
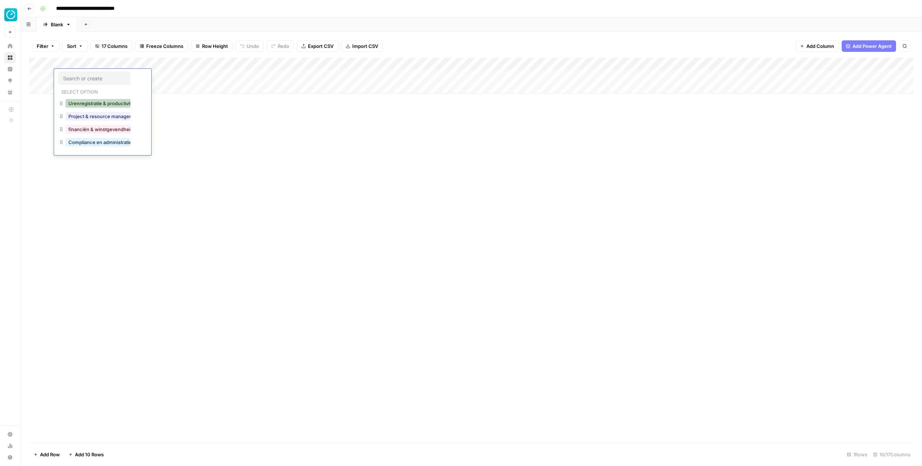
click at [118, 101] on button "Urenregistratie & productiviteit" at bounding box center [103, 103] width 74 height 9
click at [122, 102] on div "Add Column" at bounding box center [471, 250] width 884 height 385
click at [116, 66] on div "Add Column" at bounding box center [471, 76] width 884 height 36
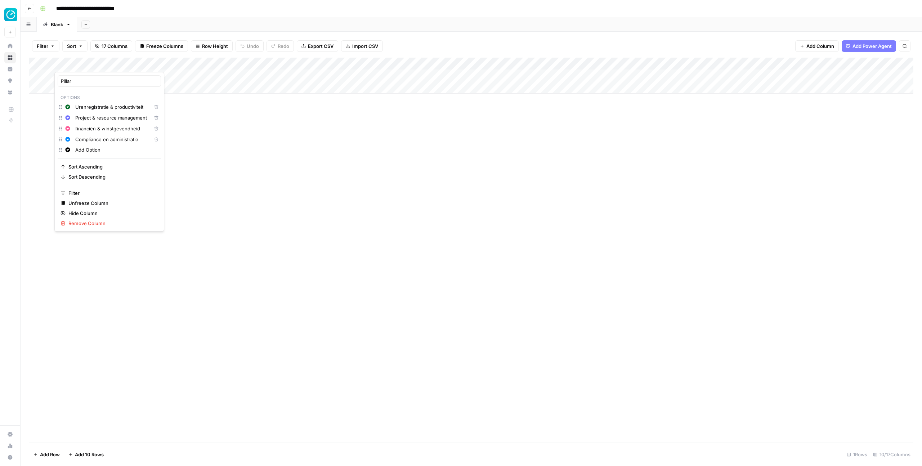
click at [102, 152] on input "Add Option" at bounding box center [116, 149] width 82 height 7
paste input "Toekomst van werk en tools"
type input "Toekomst van werk en tools"
click at [69, 148] on icon "button" at bounding box center [68, 150] width 5 height 5
click at [97, 203] on span "Yellow" at bounding box center [108, 202] width 47 height 7
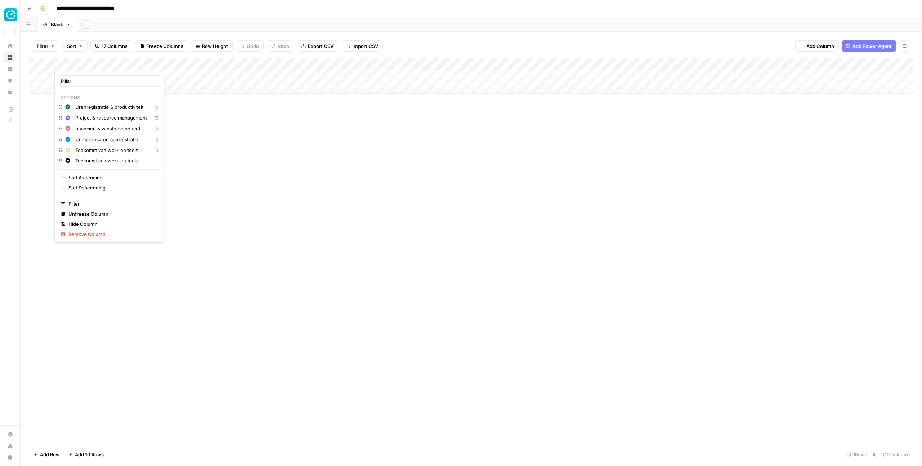
click at [194, 177] on div "Add Column" at bounding box center [471, 250] width 884 height 385
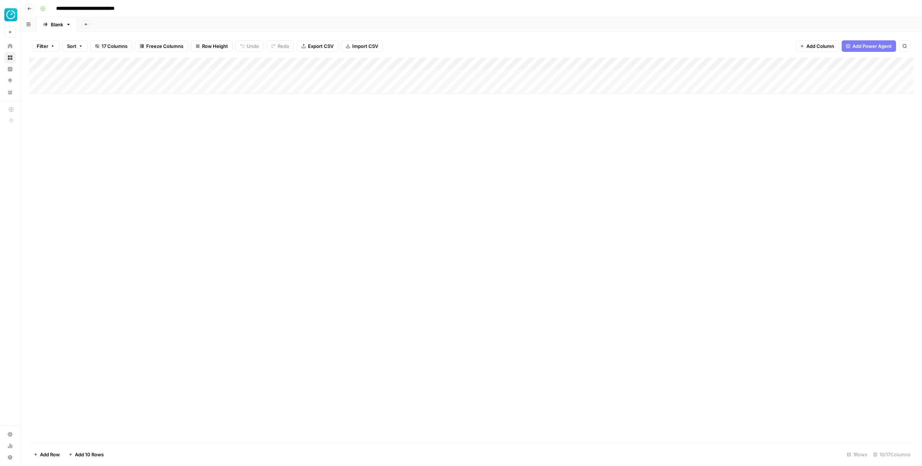
click at [127, 95] on div "Add Column" at bounding box center [471, 250] width 884 height 385
click at [132, 71] on div "Add Column" at bounding box center [471, 76] width 884 height 36
click at [187, 77] on div "Add Column" at bounding box center [471, 76] width 884 height 36
type textarea "**********"
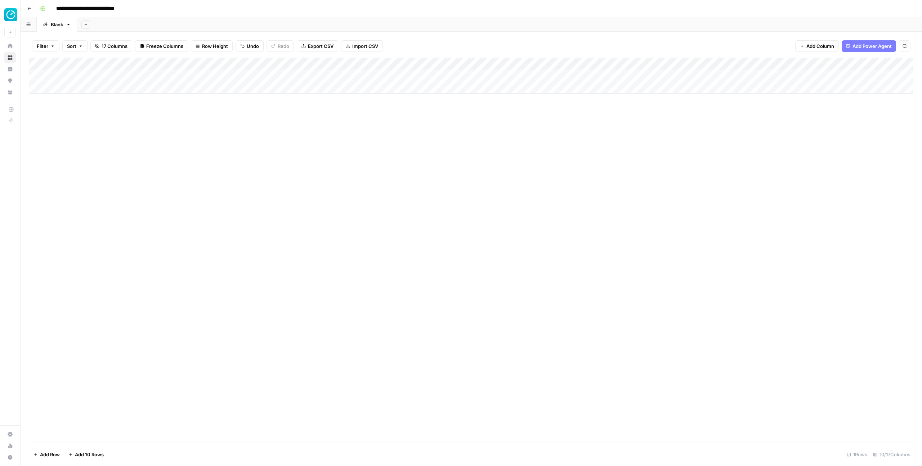
click at [100, 70] on div "Add Column" at bounding box center [471, 76] width 884 height 36
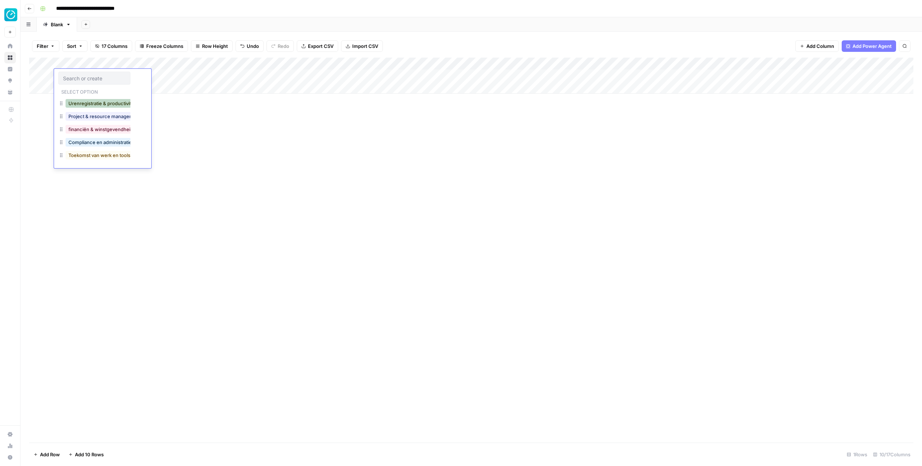
click at [94, 102] on button "Urenregistratie & productiviteit" at bounding box center [103, 103] width 74 height 9
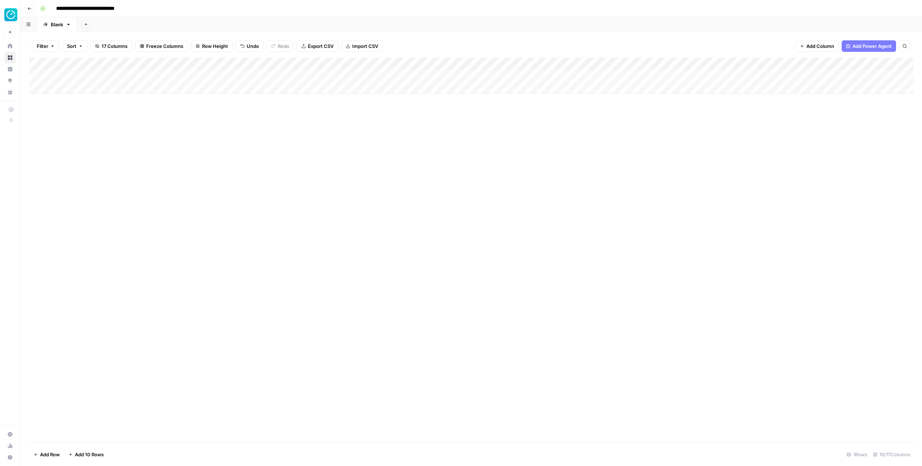
click at [81, 89] on div "Add Column" at bounding box center [471, 76] width 884 height 36
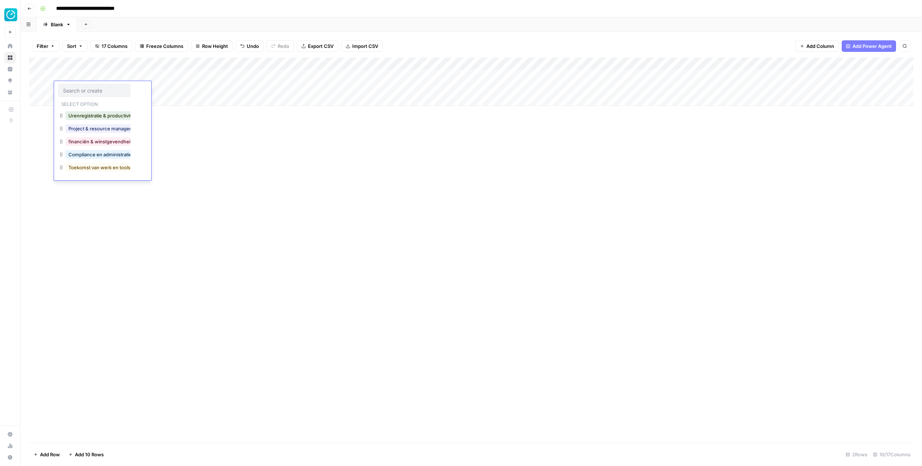
click at [76, 106] on p "Select option" at bounding box center [79, 103] width 42 height 9
click at [90, 114] on button "Urenregistratie & productiviteit" at bounding box center [103, 115] width 74 height 9
click at [80, 100] on div "Add Column" at bounding box center [471, 82] width 884 height 48
click at [82, 124] on button "Urenregistratie & productiviteit" at bounding box center [103, 128] width 74 height 9
click at [75, 113] on div "Add Column" at bounding box center [471, 88] width 884 height 61
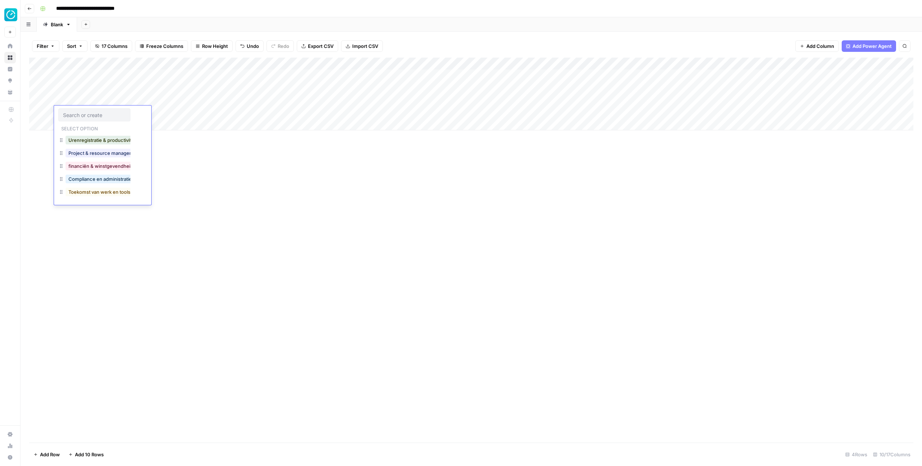
click at [75, 136] on button "Urenregistratie & productiviteit" at bounding box center [103, 140] width 74 height 9
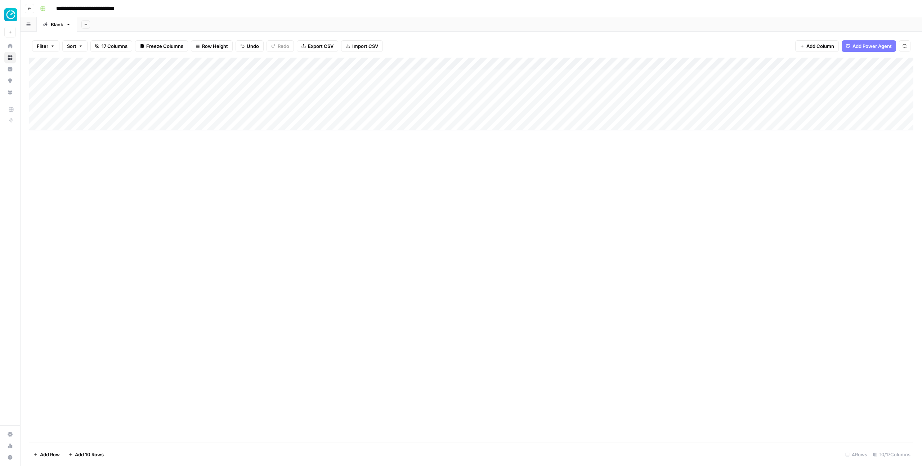
click at [71, 122] on div "Add Column" at bounding box center [471, 94] width 884 height 73
click at [77, 147] on div "Urenregistratie & productiviteit" at bounding box center [102, 152] width 77 height 10
click at [116, 151] on button "Urenregistratie & productiviteit" at bounding box center [103, 152] width 74 height 9
click at [184, 155] on div "Add Column" at bounding box center [471, 250] width 884 height 385
click at [188, 88] on div "Add Column" at bounding box center [471, 100] width 884 height 85
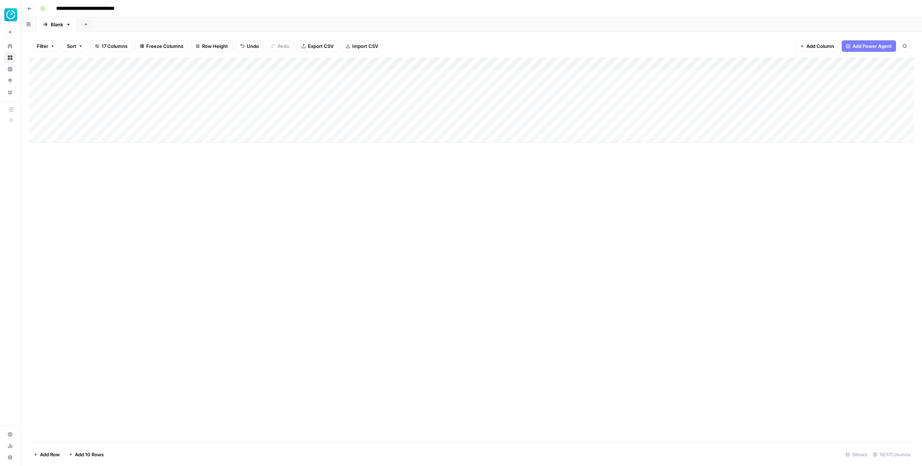
click at [188, 88] on div "Add Column" at bounding box center [471, 100] width 884 height 85
type textarea "**********"
click at [162, 102] on div "Add Column" at bounding box center [471, 100] width 884 height 85
click at [162, 102] on textarea at bounding box center [237, 100] width 175 height 10
type textarea "**********"
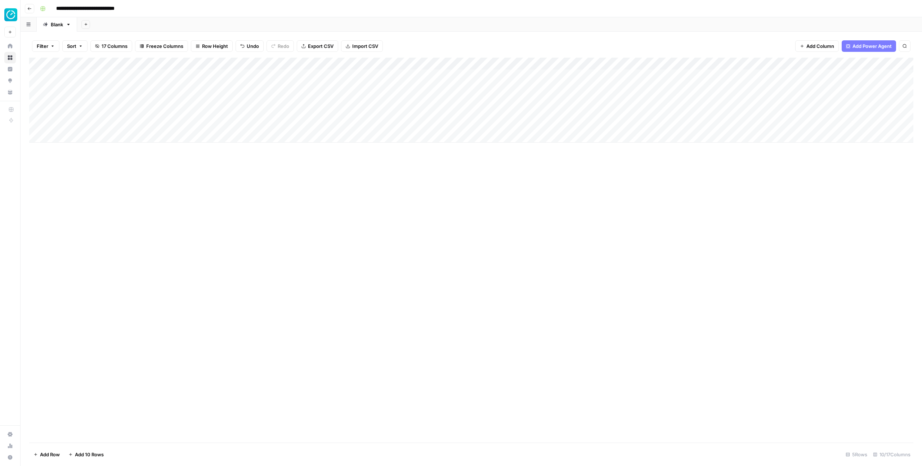
click at [189, 113] on div "Add Column" at bounding box center [471, 100] width 884 height 85
type textarea "**********"
click at [179, 125] on div "Add Column" at bounding box center [471, 100] width 884 height 85
type textarea "**********"
drag, startPoint x: 518, startPoint y: 64, endPoint x: 402, endPoint y: 62, distance: 115.6
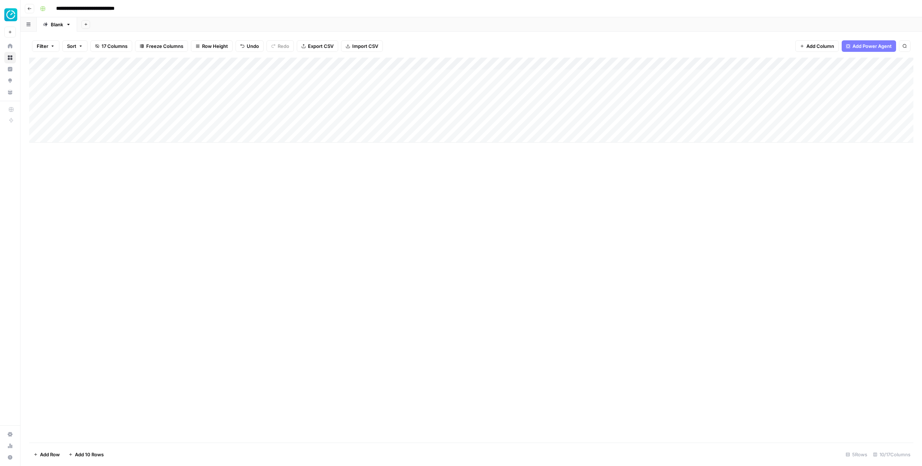
click at [402, 62] on div "Add Column" at bounding box center [471, 100] width 884 height 85
click at [396, 239] on div "Add Column" at bounding box center [471, 250] width 884 height 385
click at [356, 77] on div "Add Column" at bounding box center [471, 100] width 884 height 85
type textarea "**********"
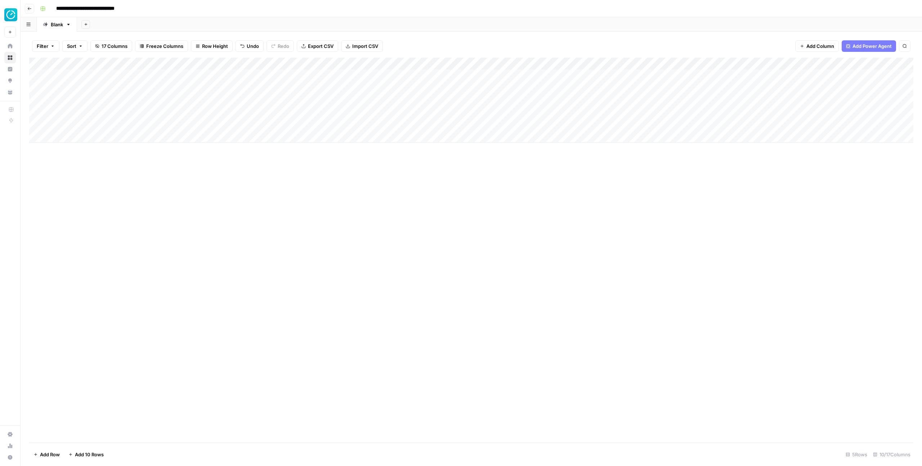
click at [356, 82] on div "Add Column" at bounding box center [471, 100] width 884 height 85
click at [349, 99] on div "Add Column" at bounding box center [471, 100] width 884 height 85
click at [349, 90] on div "Add Column" at bounding box center [471, 100] width 884 height 85
type textarea "**********"
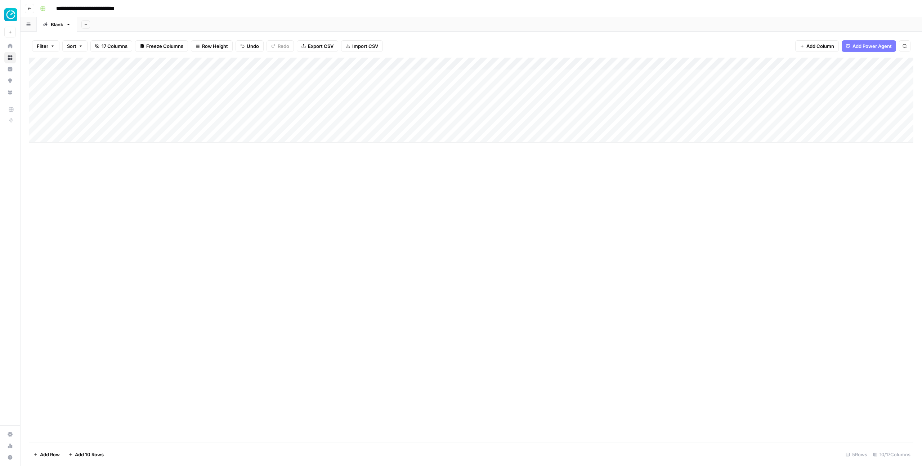
click at [337, 100] on div "Add Column" at bounding box center [471, 100] width 884 height 85
click at [337, 100] on textarea at bounding box center [381, 100] width 115 height 10
type textarea "**********"
click at [361, 113] on div "Add Column" at bounding box center [471, 100] width 884 height 85
click at [361, 113] on textarea at bounding box center [381, 113] width 115 height 10
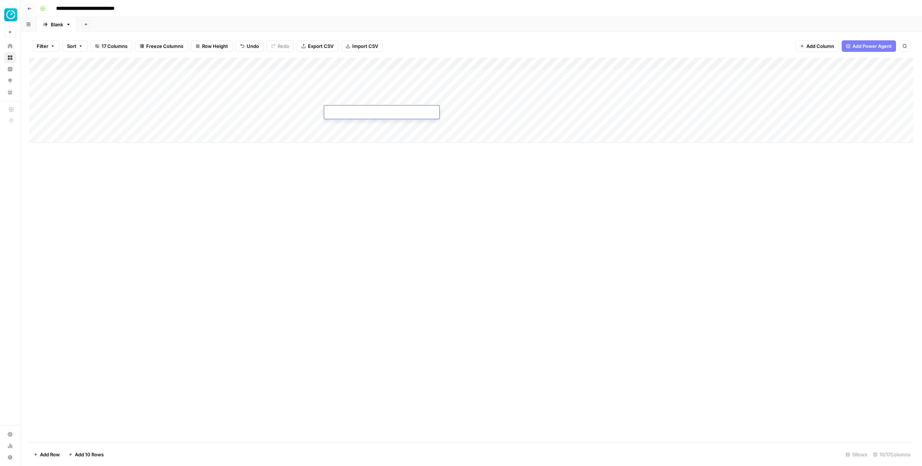
type textarea "**********"
click at [349, 125] on div "Add Column" at bounding box center [471, 100] width 884 height 85
type textarea "**********"
click at [88, 134] on div "Add Column" at bounding box center [471, 100] width 884 height 85
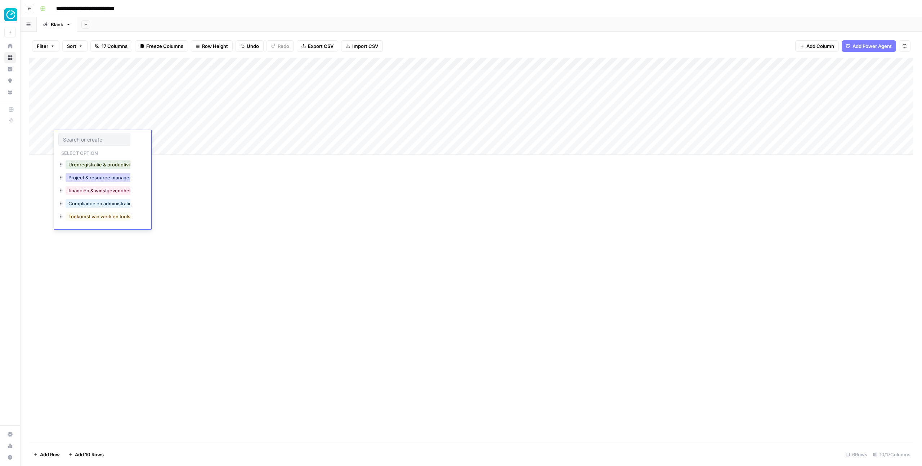
click at [89, 179] on button "Project & resource management" at bounding box center [105, 177] width 78 height 9
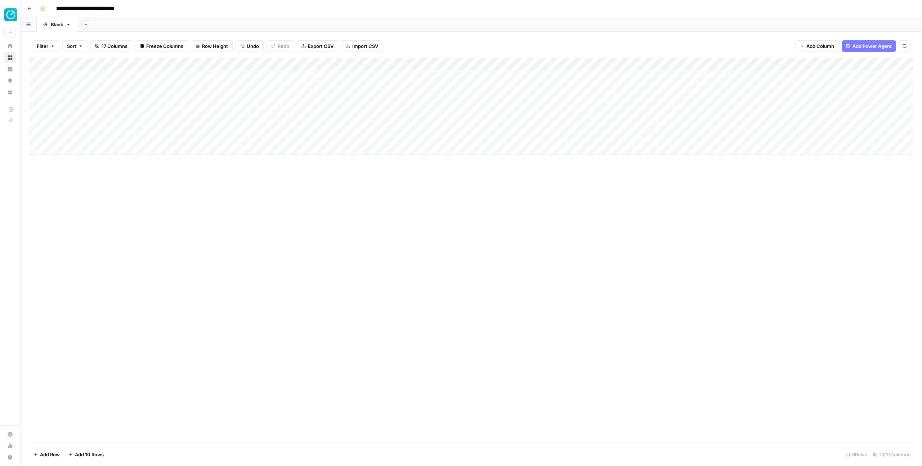
click at [178, 140] on div "Add Column" at bounding box center [471, 106] width 884 height 97
click at [350, 136] on div "Add Column" at bounding box center [471, 106] width 884 height 97
type textarea "**********"
click at [75, 150] on div "Add Column" at bounding box center [471, 106] width 884 height 97
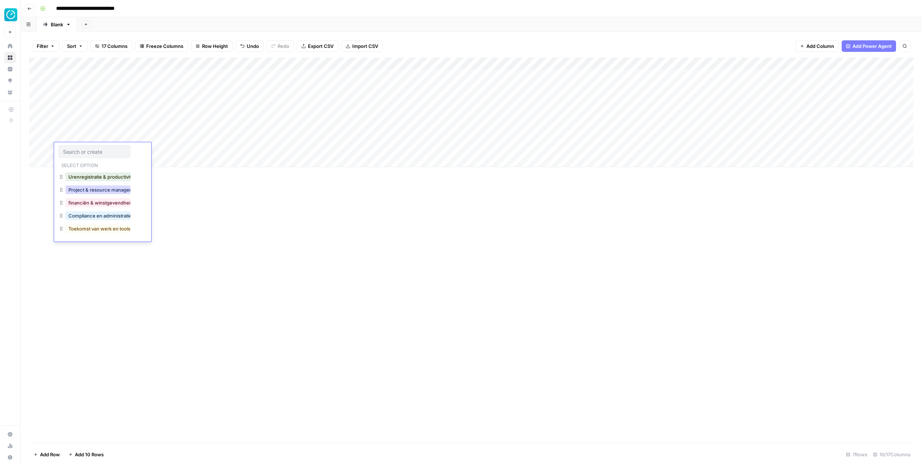
click at [85, 190] on button "Project & resource management" at bounding box center [105, 189] width 78 height 9
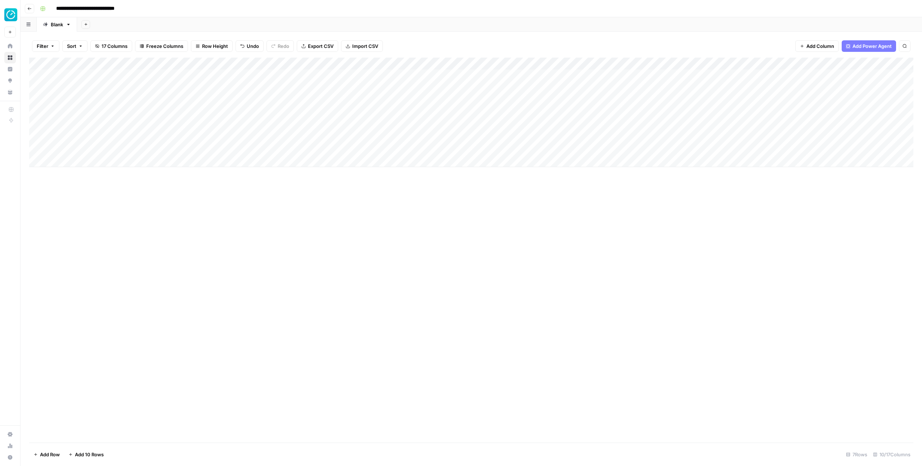
click at [168, 151] on div "Add Column" at bounding box center [471, 112] width 884 height 109
click at [355, 148] on div "Add Column" at bounding box center [471, 112] width 884 height 109
type textarea "**********"
click at [77, 157] on div "Add Column" at bounding box center [471, 112] width 884 height 109
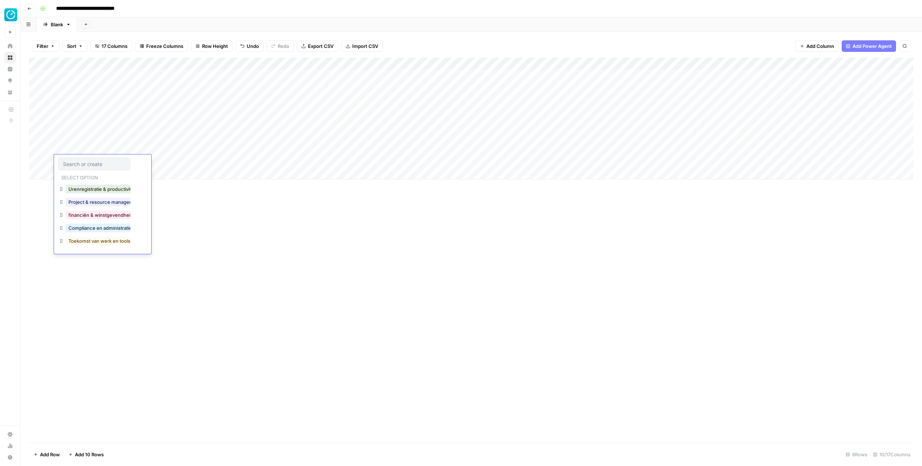
click at [164, 162] on div "Add Column" at bounding box center [471, 119] width 884 height 122
type textarea "**********"
click at [119, 161] on div "Add Column" at bounding box center [471, 119] width 884 height 122
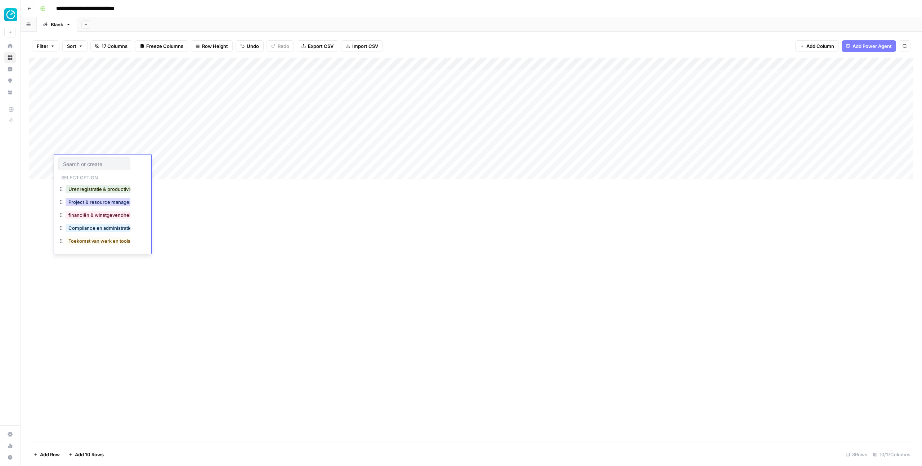
click at [103, 204] on button "Project & resource management" at bounding box center [105, 202] width 78 height 9
click at [342, 166] on div "Add Column" at bounding box center [471, 119] width 884 height 122
type textarea "**********"
click at [81, 175] on div "Add Column" at bounding box center [471, 119] width 884 height 122
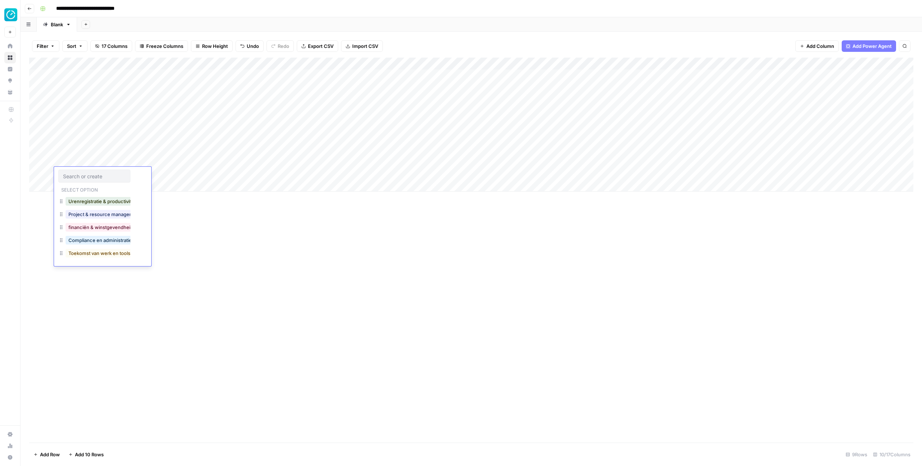
click at [170, 170] on div "Add Column" at bounding box center [471, 125] width 884 height 134
type textarea "**********"
click at [93, 173] on div "Add Column" at bounding box center [471, 125] width 884 height 134
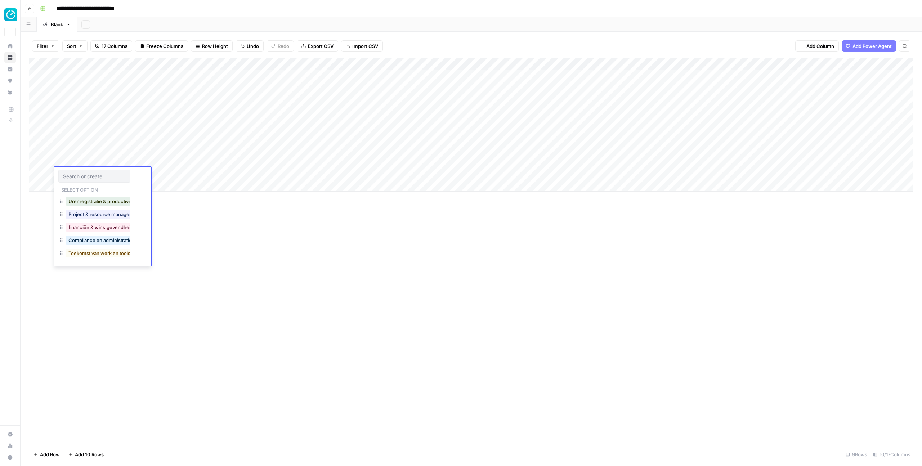
click at [94, 215] on button "Project & resource management" at bounding box center [105, 214] width 78 height 9
click at [336, 168] on div "Add Column" at bounding box center [471, 125] width 884 height 134
click at [336, 175] on div "Add Column" at bounding box center [471, 125] width 884 height 134
click at [336, 175] on textarea at bounding box center [381, 174] width 115 height 10
type textarea "**********"
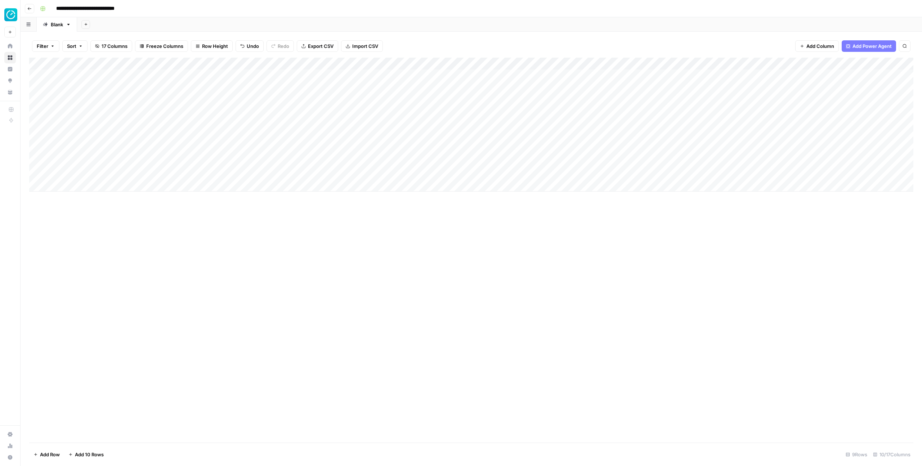
click at [348, 161] on div "Add Column" at bounding box center [471, 125] width 884 height 134
type textarea "**********"
click at [98, 184] on div "Add Column" at bounding box center [471, 125] width 884 height 134
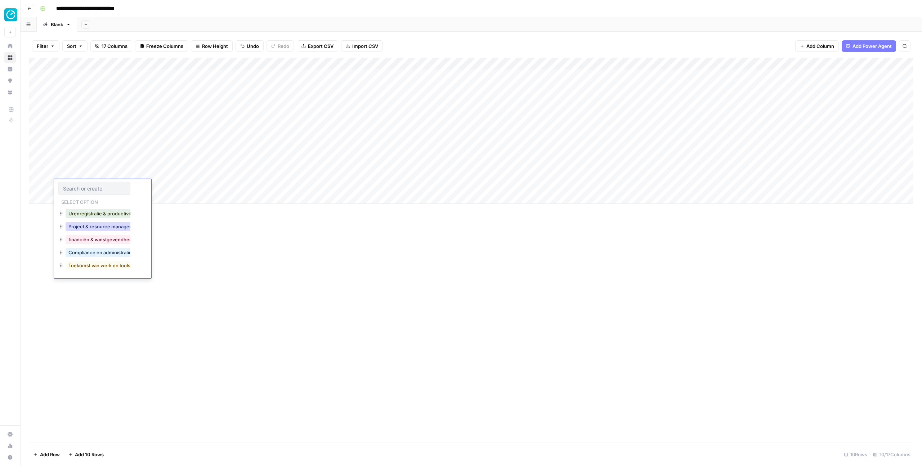
click at [95, 228] on button "Project & resource management" at bounding box center [105, 226] width 78 height 9
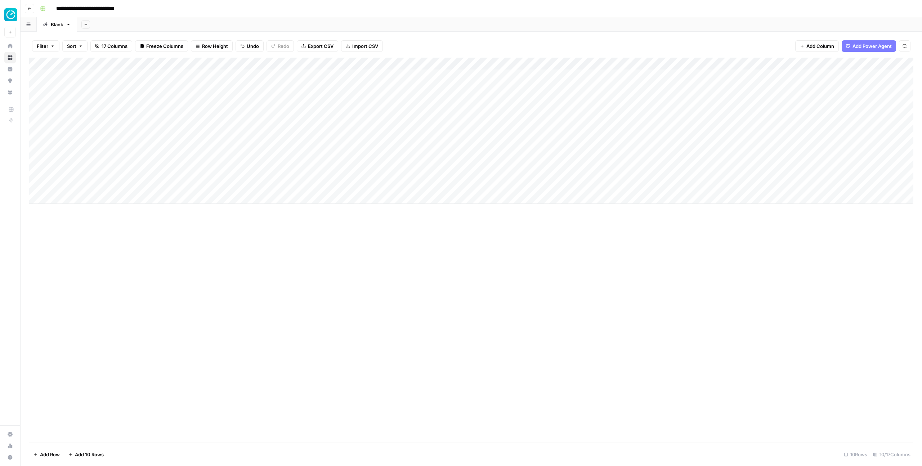
click at [187, 188] on div "Add Column" at bounding box center [471, 131] width 884 height 146
type textarea "**********"
click at [361, 183] on div "Add Column" at bounding box center [471, 131] width 884 height 146
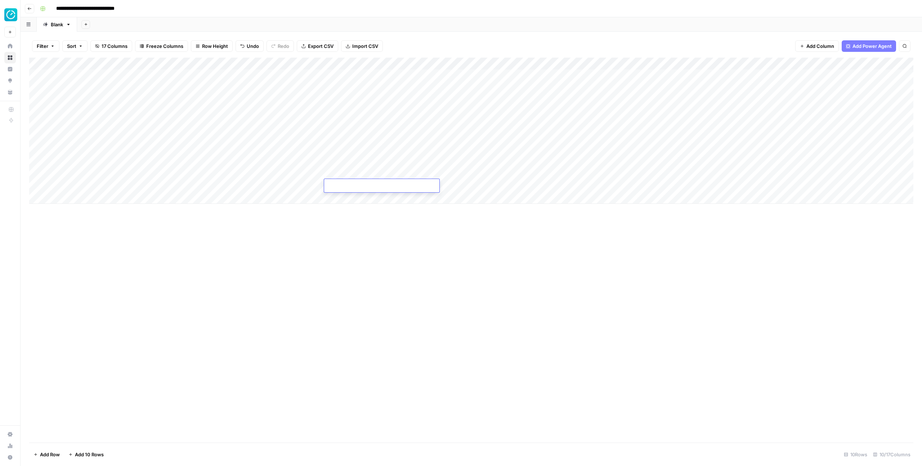
type textarea "**********"
click at [77, 199] on div "Add Column" at bounding box center [471, 131] width 884 height 146
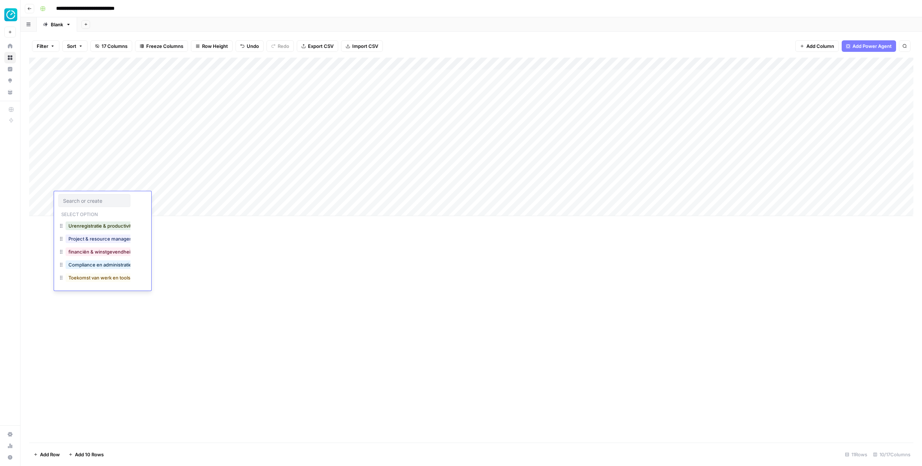
click at [85, 201] on input "text" at bounding box center [94, 200] width 63 height 6
click at [87, 254] on button "financiën & winstgevendheid" at bounding box center [101, 251] width 71 height 9
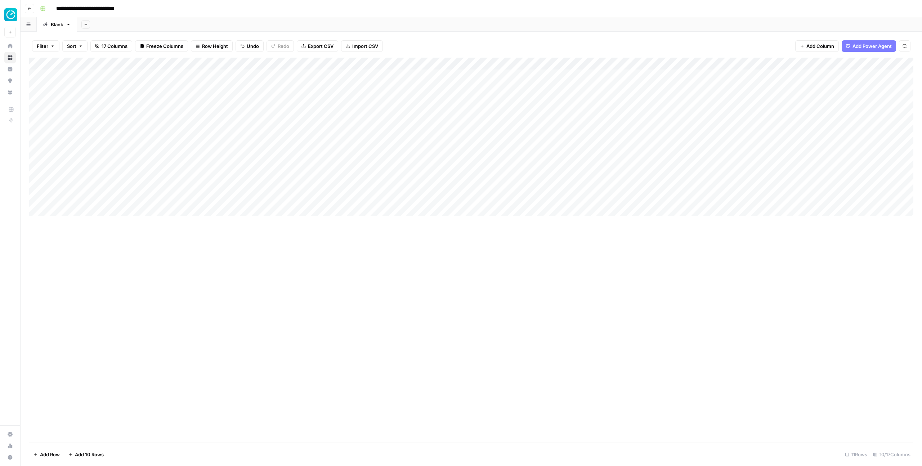
click at [174, 198] on div "Add Column" at bounding box center [471, 137] width 884 height 158
type textarea "**********"
click at [348, 199] on div "Add Column" at bounding box center [471, 137] width 884 height 158
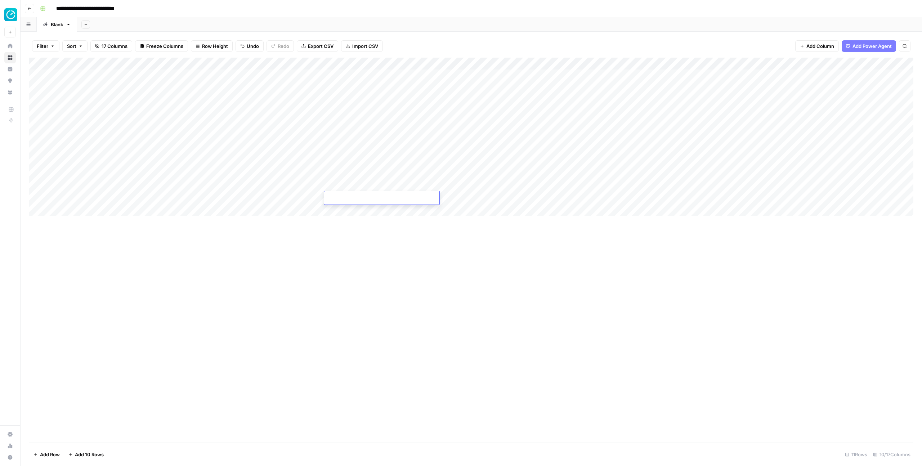
type textarea "**********"
click at [76, 207] on div "Add Column" at bounding box center [471, 137] width 884 height 158
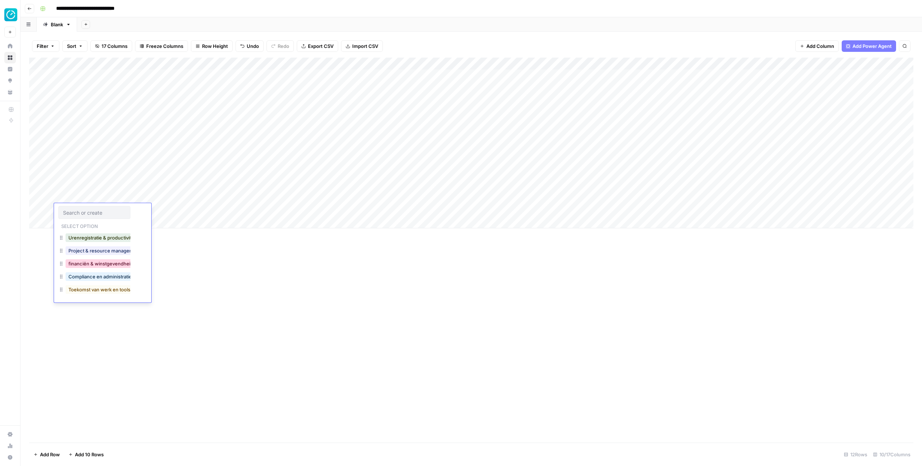
click at [89, 264] on button "financiën & winstgevendheid" at bounding box center [101, 263] width 71 height 9
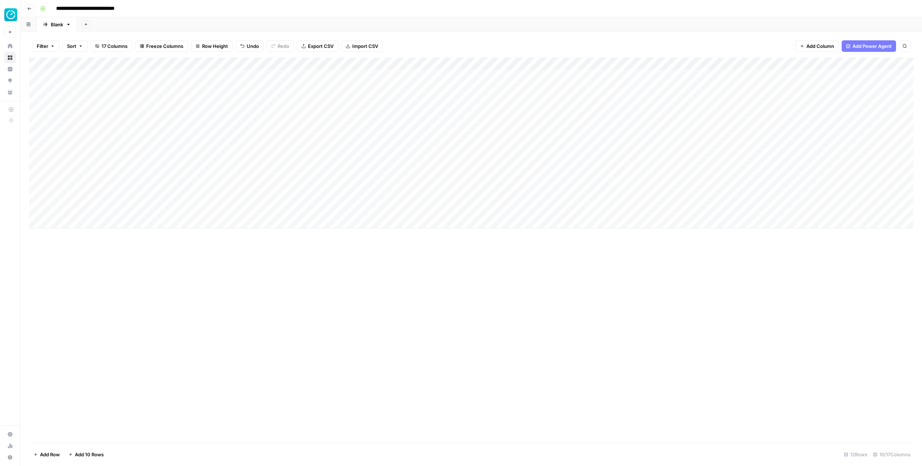
click at [182, 212] on div "Add Column" at bounding box center [471, 143] width 884 height 171
click at [338, 210] on div "Add Column" at bounding box center [471, 143] width 884 height 171
type textarea "**********"
click at [70, 219] on div "Add Column" at bounding box center [471, 143] width 884 height 171
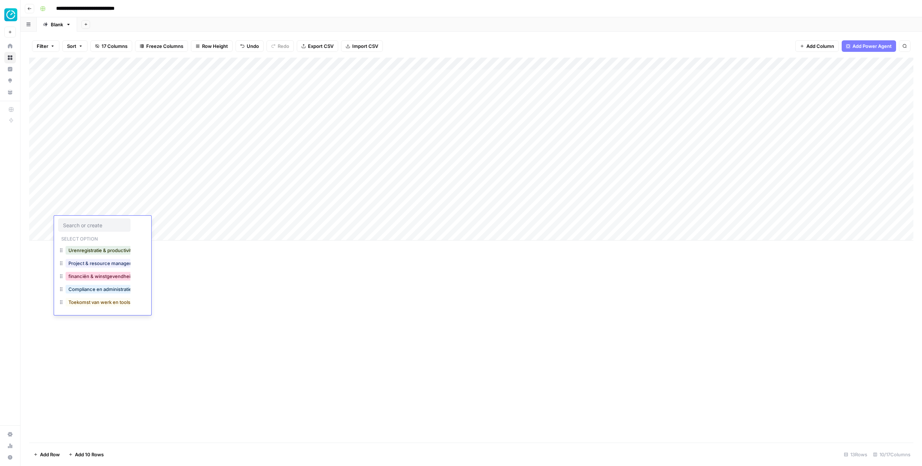
click at [111, 279] on button "financiën & winstgevendheid" at bounding box center [101, 276] width 71 height 9
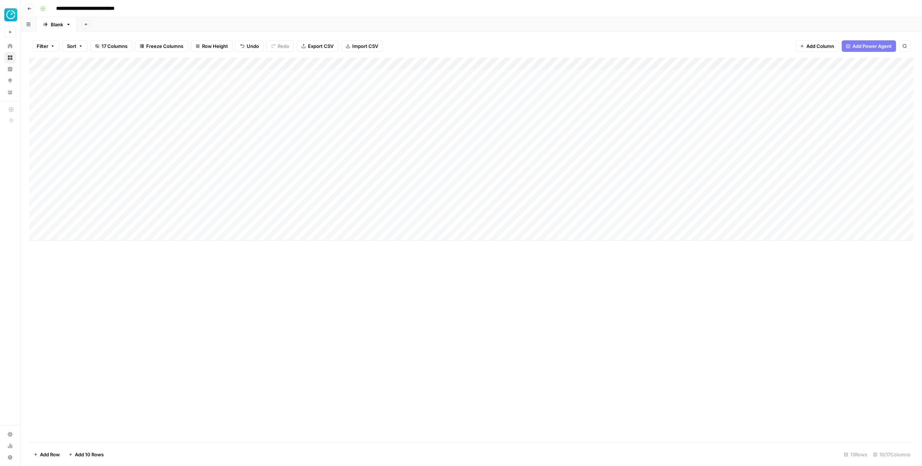
click at [179, 221] on div "Add Column" at bounding box center [471, 149] width 884 height 183
click at [330, 224] on div "Add Column" at bounding box center [471, 149] width 884 height 183
type textarea "**********"
click at [90, 234] on div "Add Column" at bounding box center [471, 149] width 884 height 183
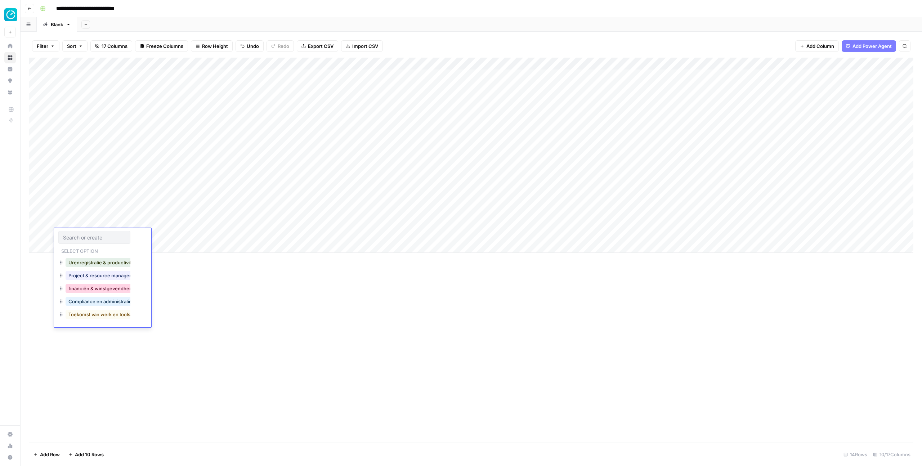
click at [91, 289] on button "financiën & winstgevendheid" at bounding box center [101, 288] width 71 height 9
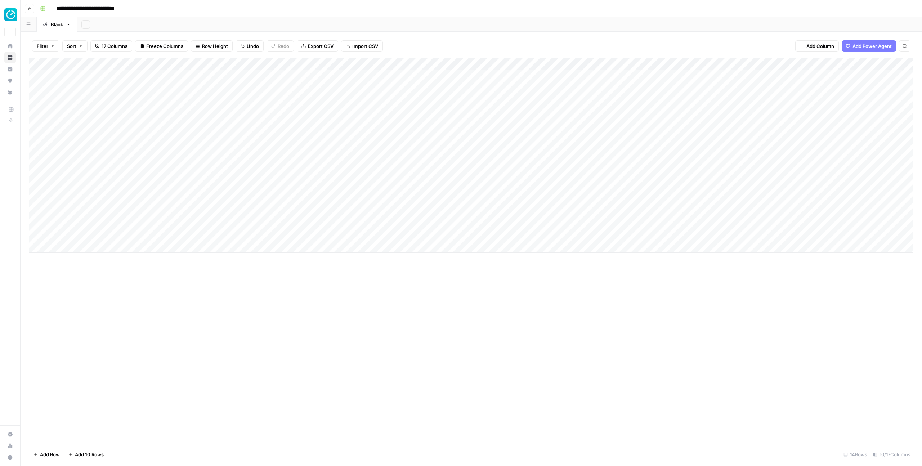
click at [171, 240] on div "Add Column" at bounding box center [471, 155] width 884 height 195
type textarea "**********"
click at [336, 237] on div "Add Column" at bounding box center [471, 155] width 884 height 195
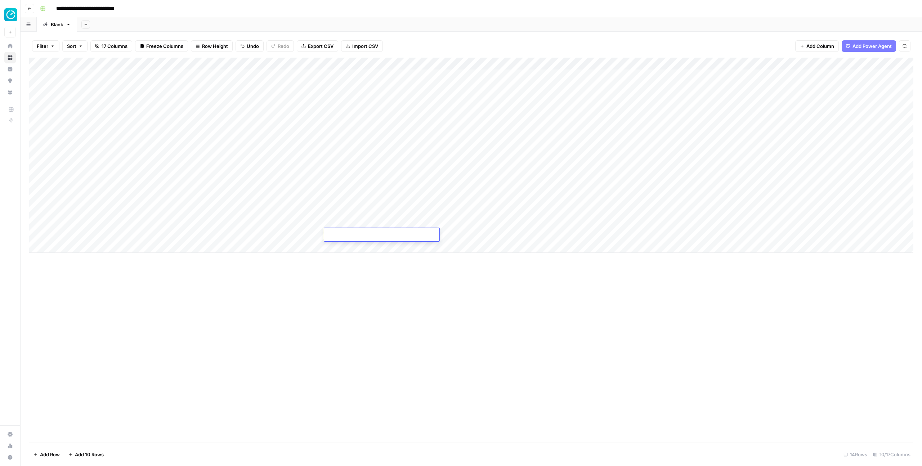
type textarea "**********"
click at [93, 248] on div "Add Column" at bounding box center [471, 155] width 884 height 195
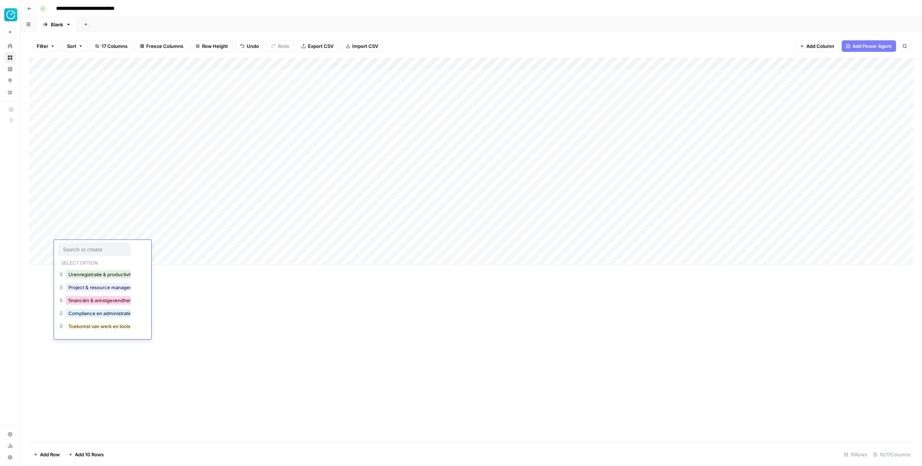
click at [99, 300] on button "financiën & winstgevendheid" at bounding box center [101, 300] width 71 height 9
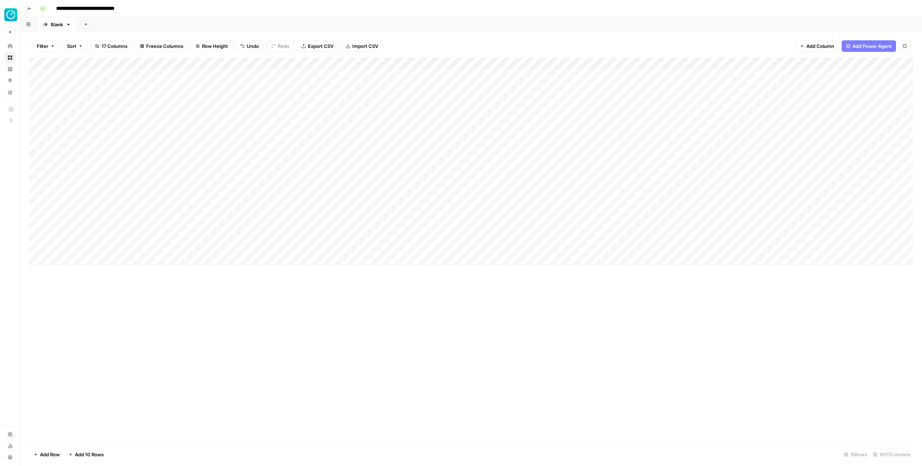
click at [194, 248] on div "Add Column" at bounding box center [471, 161] width 884 height 207
click at [366, 251] on div "Add Column" at bounding box center [471, 161] width 884 height 207
type textarea "**********"
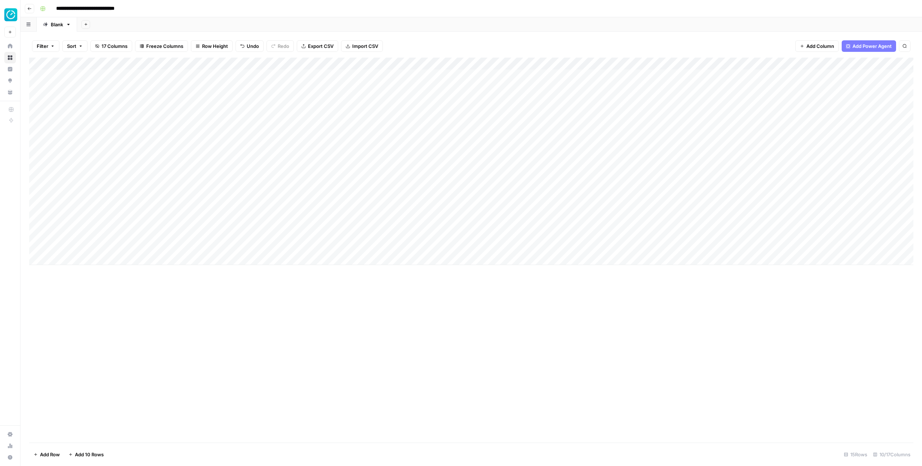
click at [76, 258] on div "Add Column" at bounding box center [471, 161] width 884 height 207
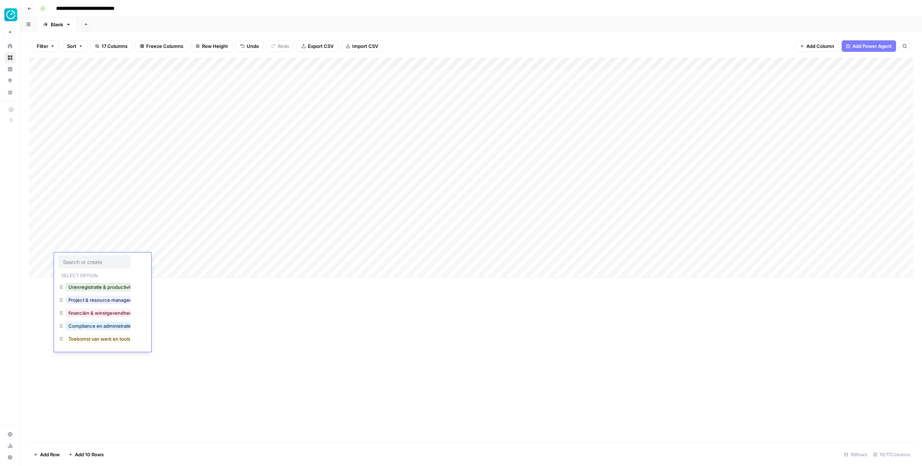
click at [85, 258] on div at bounding box center [94, 261] width 72 height 13
click at [95, 325] on button "Compliance en administratie" at bounding box center [100, 326] width 69 height 9
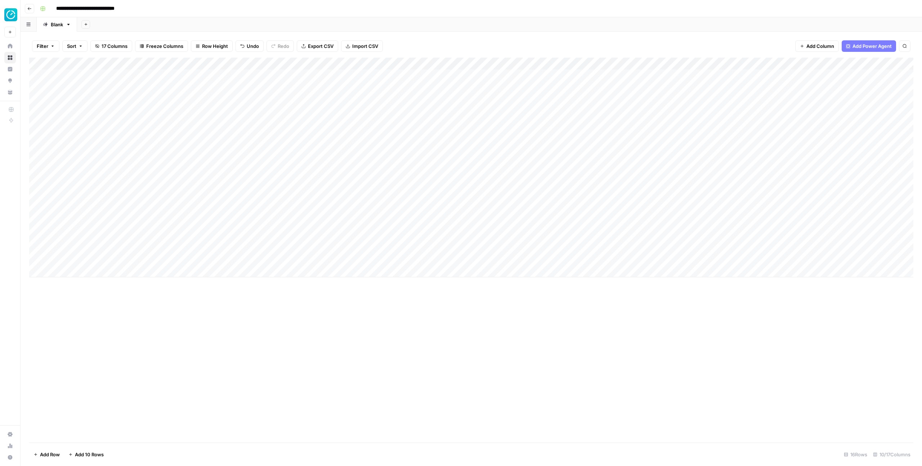
click at [169, 259] on div "Add Column" at bounding box center [471, 168] width 884 height 220
click at [68, 273] on div "Add Column" at bounding box center [471, 168] width 884 height 220
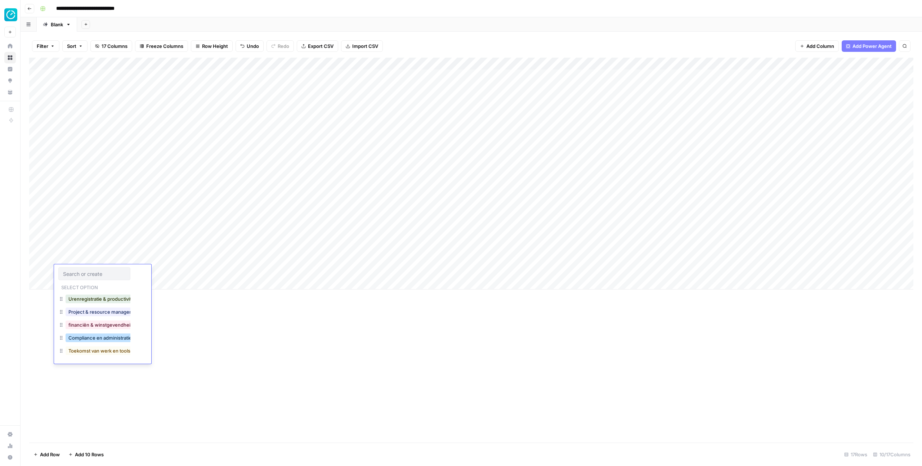
click at [82, 336] on button "Compliance en administratie" at bounding box center [100, 338] width 69 height 9
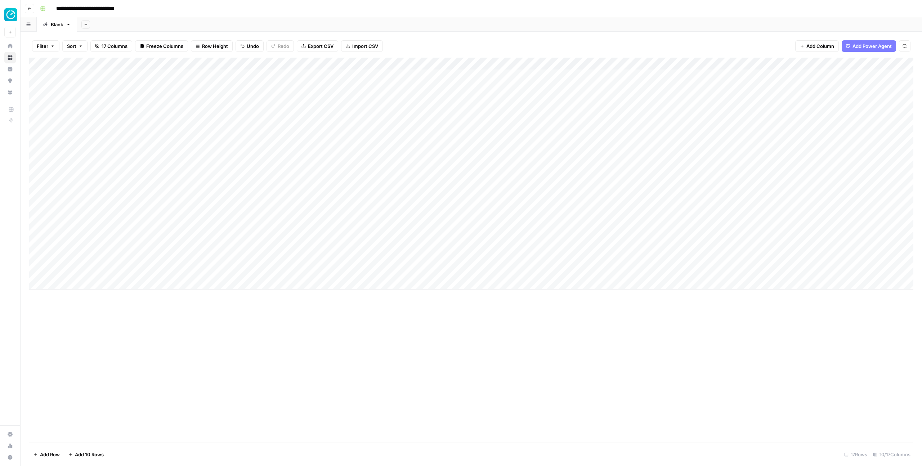
click at [174, 269] on div "Add Column" at bounding box center [471, 174] width 884 height 232
click at [331, 260] on div "Add Column" at bounding box center [471, 174] width 884 height 232
type textarea "**********"
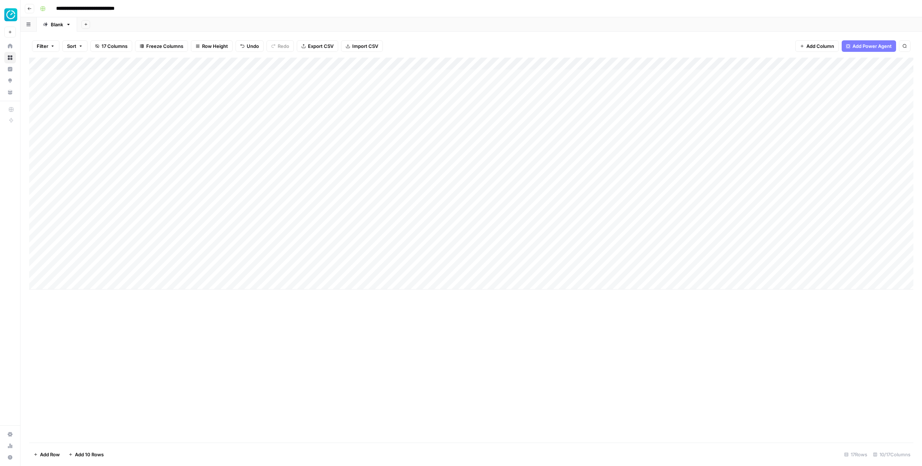
click at [369, 272] on div "Add Column" at bounding box center [471, 174] width 884 height 232
type textarea "**********"
click at [95, 281] on div "Add Column" at bounding box center [471, 174] width 884 height 232
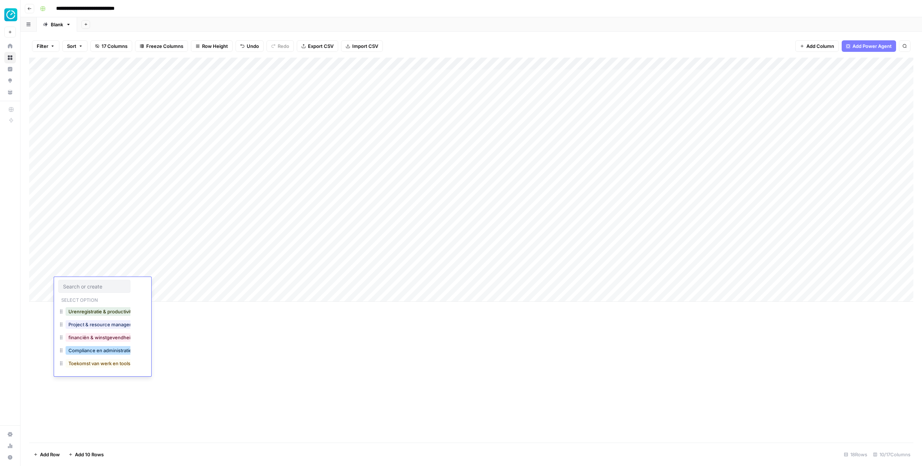
click at [87, 348] on button "Compliance en administratie" at bounding box center [100, 350] width 69 height 9
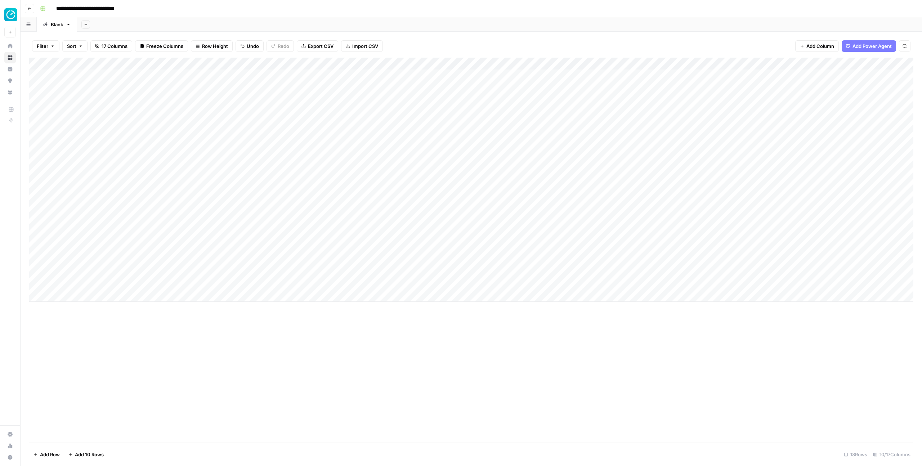
click at [169, 284] on div "Add Column" at bounding box center [471, 180] width 884 height 244
type textarea "**********"
click at [341, 279] on div "Add Column" at bounding box center [471, 180] width 884 height 244
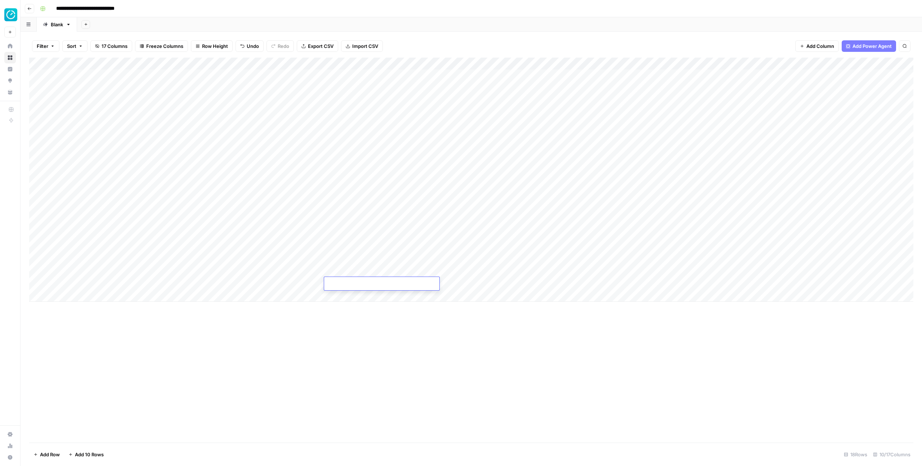
type textarea "**********"
click at [76, 295] on div "Add Column" at bounding box center [471, 180] width 884 height 244
click at [98, 362] on button "Compliance en administratie" at bounding box center [100, 362] width 69 height 9
click at [160, 299] on div "Add Column" at bounding box center [471, 186] width 884 height 256
click at [352, 295] on div "Add Column" at bounding box center [471, 186] width 884 height 256
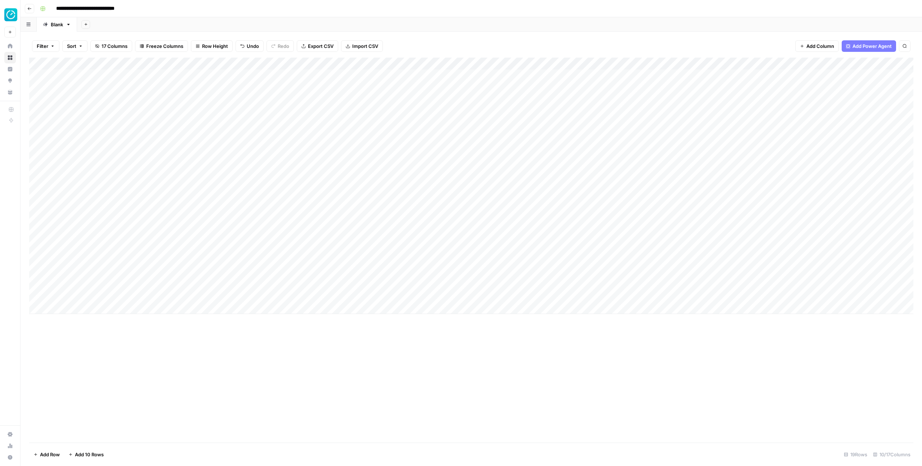
click at [352, 295] on div "Add Column" at bounding box center [471, 186] width 884 height 256
type textarea "**********"
click at [98, 309] on div "Add Column" at bounding box center [471, 186] width 884 height 256
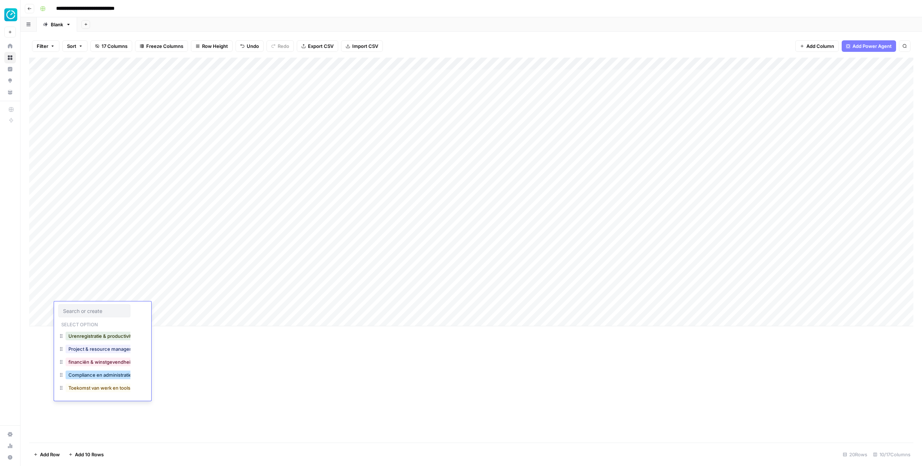
click at [100, 375] on button "Compliance en administratie" at bounding box center [100, 375] width 69 height 9
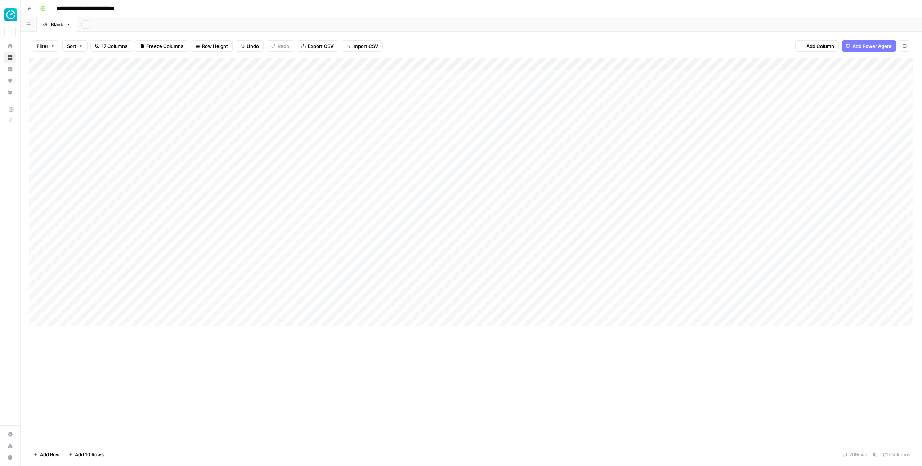
click at [182, 310] on div "Add Column" at bounding box center [471, 192] width 884 height 269
type textarea "**********"
click at [356, 307] on div "Add Column" at bounding box center [471, 192] width 884 height 269
type textarea "**********"
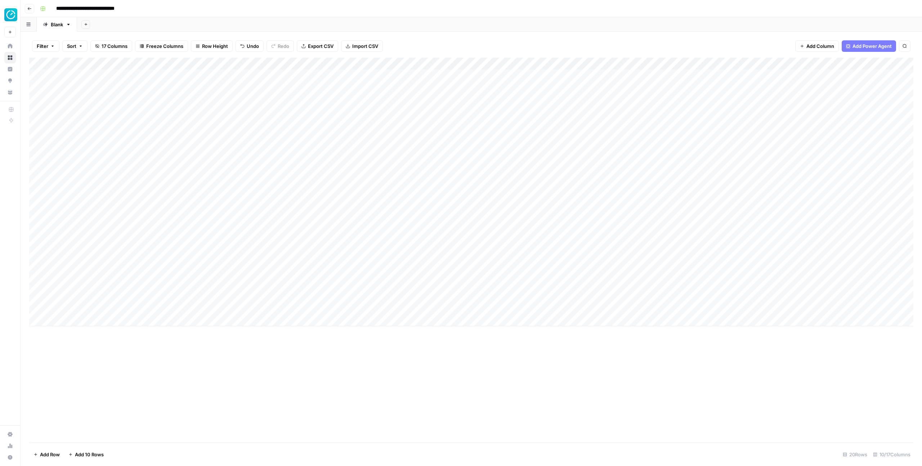
click at [73, 318] on div "Add Column" at bounding box center [471, 192] width 884 height 269
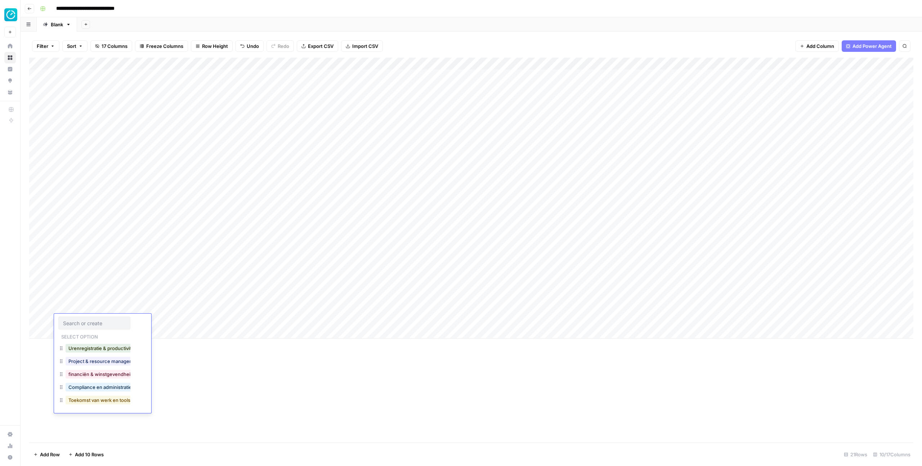
click at [81, 397] on button "Toekomst van werk en tools" at bounding box center [100, 400] width 68 height 9
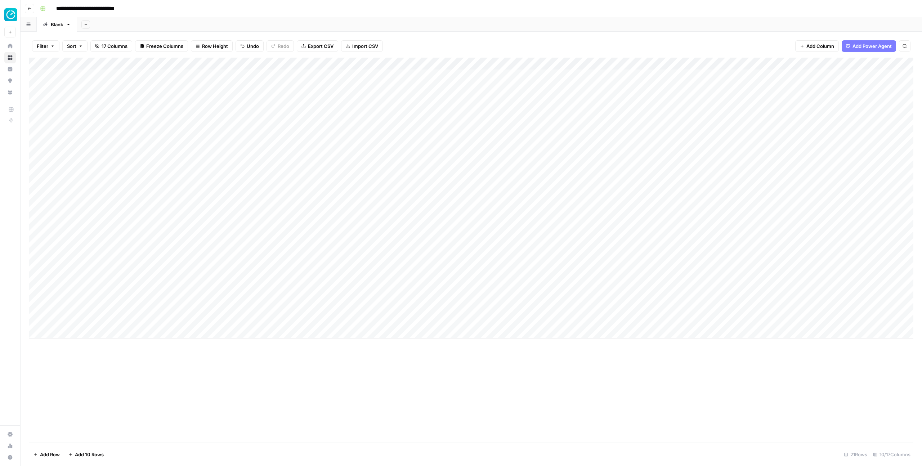
click at [166, 323] on div "Add Column" at bounding box center [471, 198] width 884 height 281
type textarea "**********"
click at [69, 61] on div "Add Column" at bounding box center [471, 198] width 884 height 281
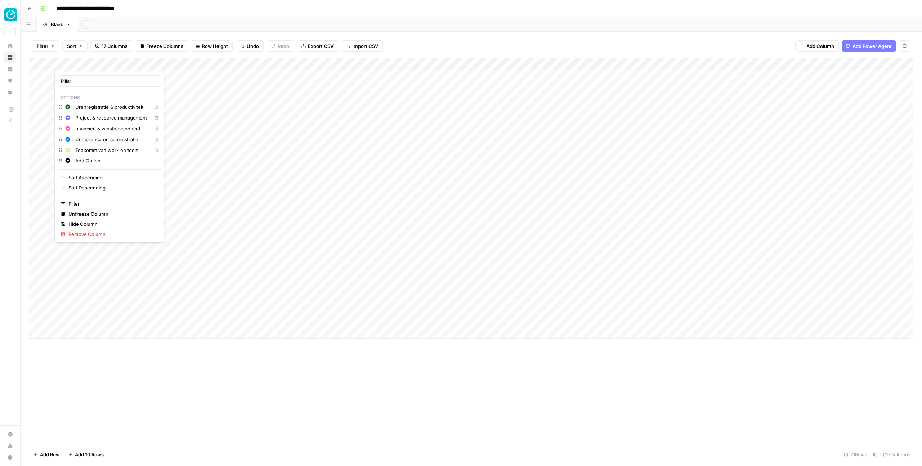
click at [94, 384] on div "Add Column" at bounding box center [471, 250] width 884 height 385
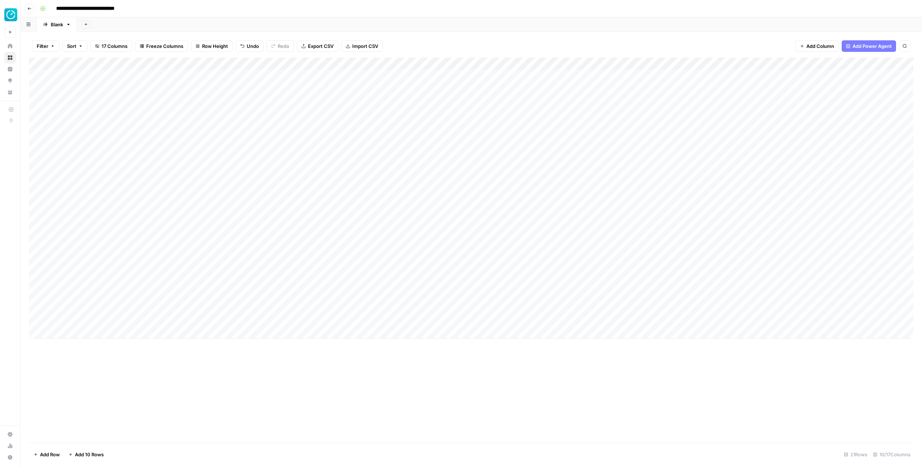
click at [84, 64] on div "Add Column" at bounding box center [471, 198] width 884 height 281
click at [67, 152] on icon "button" at bounding box center [68, 150] width 5 height 5
click at [91, 213] on span "Orange" at bounding box center [108, 212] width 47 height 7
click at [107, 398] on div "Add Column" at bounding box center [471, 250] width 884 height 385
click at [104, 383] on div "Add Column" at bounding box center [471, 250] width 884 height 385
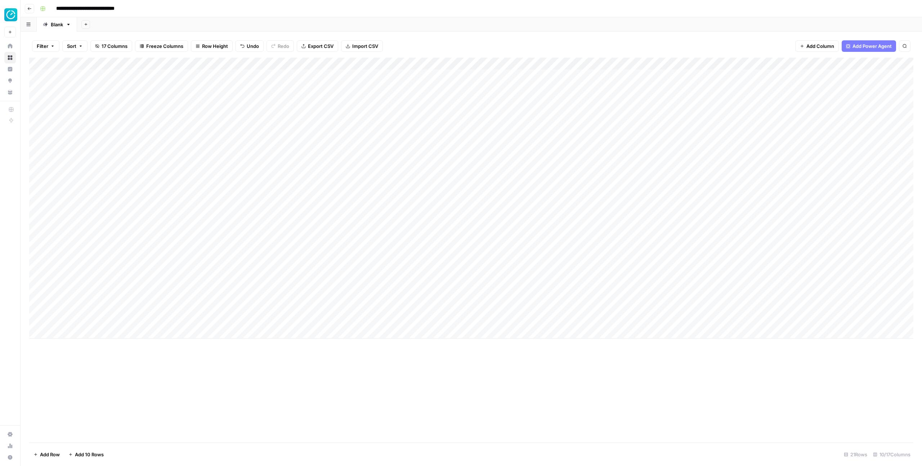
click at [83, 330] on div "Add Column" at bounding box center [471, 198] width 884 height 281
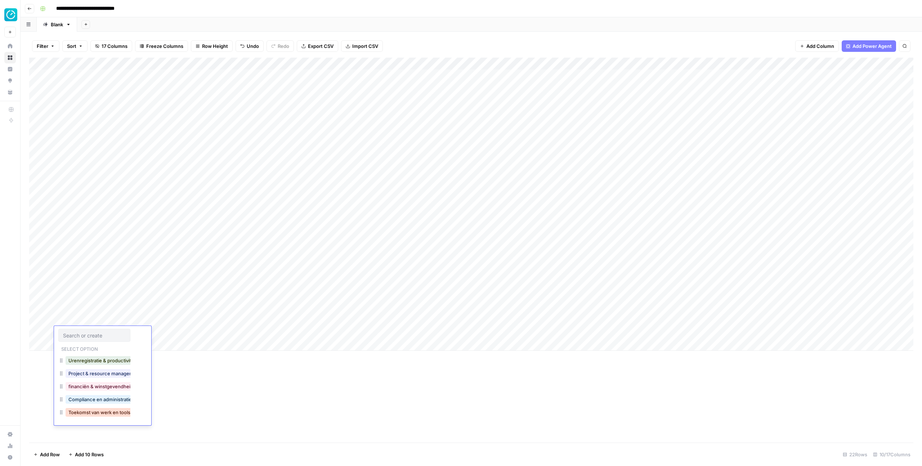
click at [93, 414] on button "Toekomst van werk en tools" at bounding box center [100, 412] width 68 height 9
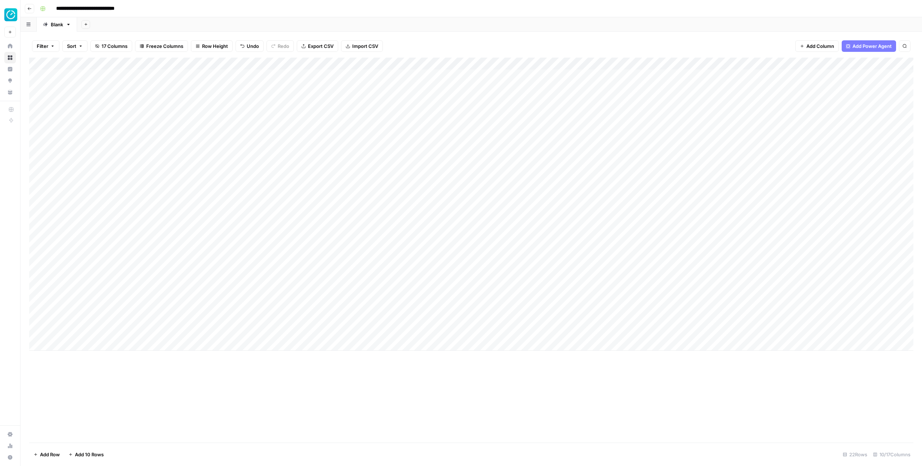
click at [76, 347] on div "Add Column" at bounding box center [471, 204] width 884 height 293
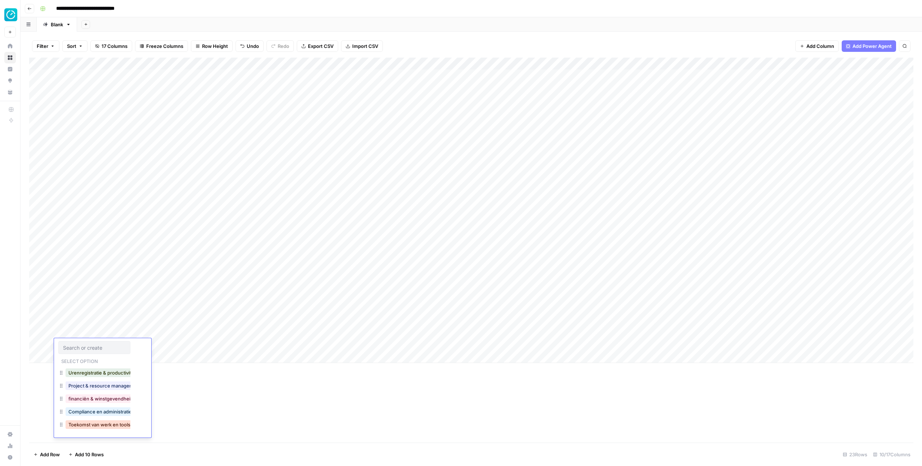
click at [82, 423] on button "Toekomst van werk en tools" at bounding box center [100, 424] width 68 height 9
click at [76, 356] on div "Add Column" at bounding box center [471, 210] width 884 height 305
click at [77, 437] on button "Toekomst van werk en tools" at bounding box center [100, 437] width 68 height 9
click at [70, 370] on div "Add Column" at bounding box center [471, 217] width 884 height 318
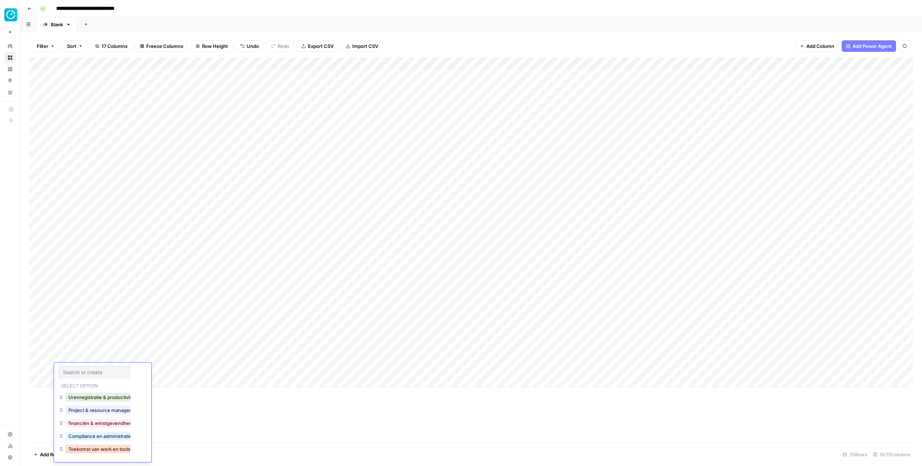
click at [77, 446] on button "Toekomst van werk en tools" at bounding box center [100, 449] width 68 height 9
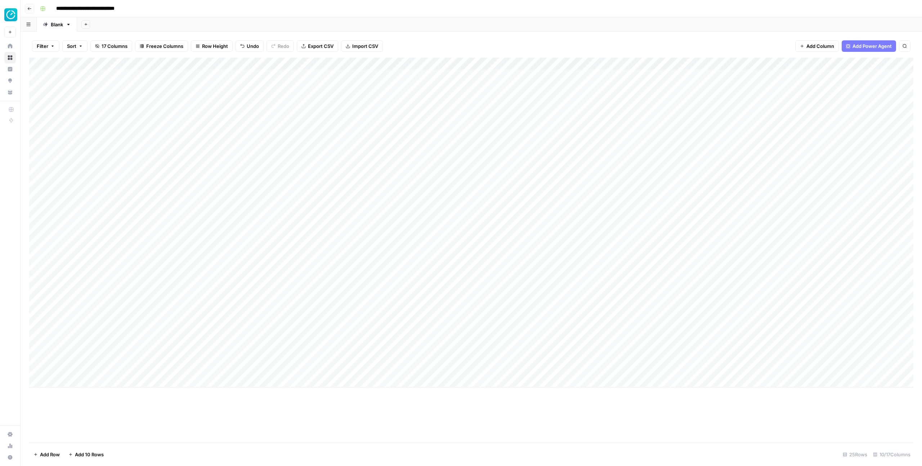
click at [173, 334] on div "Add Column" at bounding box center [471, 223] width 884 height 330
type textarea "**********"
click at [220, 345] on div "Add Column" at bounding box center [471, 223] width 884 height 330
click at [220, 345] on textarea at bounding box center [237, 345] width 175 height 10
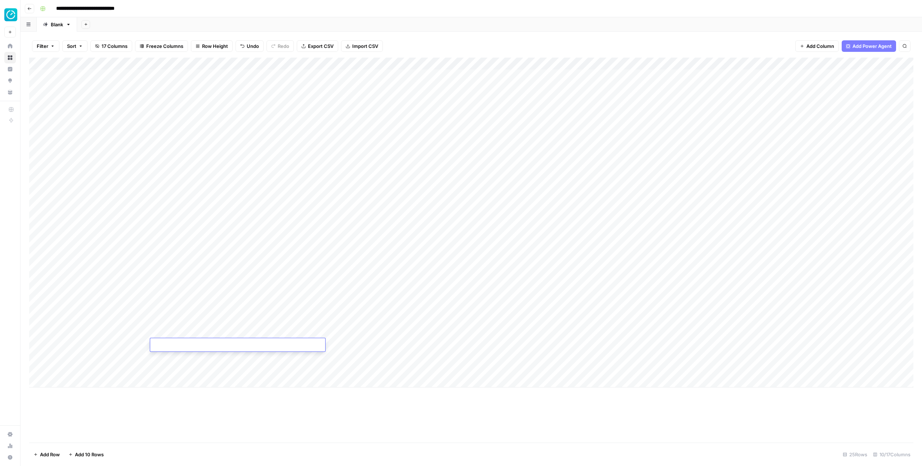
type textarea "**********"
click at [174, 352] on div "Add Column" at bounding box center [471, 223] width 884 height 330
click at [173, 361] on textarea at bounding box center [237, 358] width 175 height 10
paste textarea "**********"
type textarea "**********"
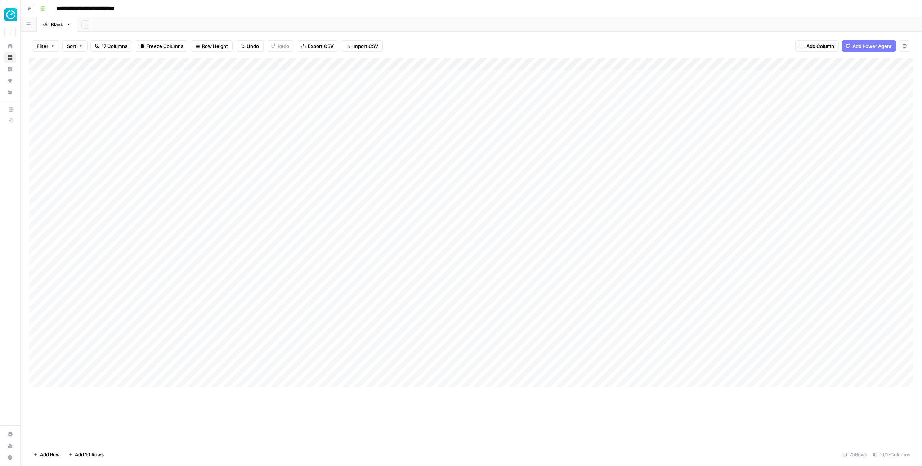
click at [179, 371] on div "Add Column" at bounding box center [471, 223] width 884 height 330
click at [179, 371] on textarea at bounding box center [237, 370] width 175 height 10
type textarea "**********"
click at [381, 318] on div "Add Column" at bounding box center [471, 223] width 884 height 330
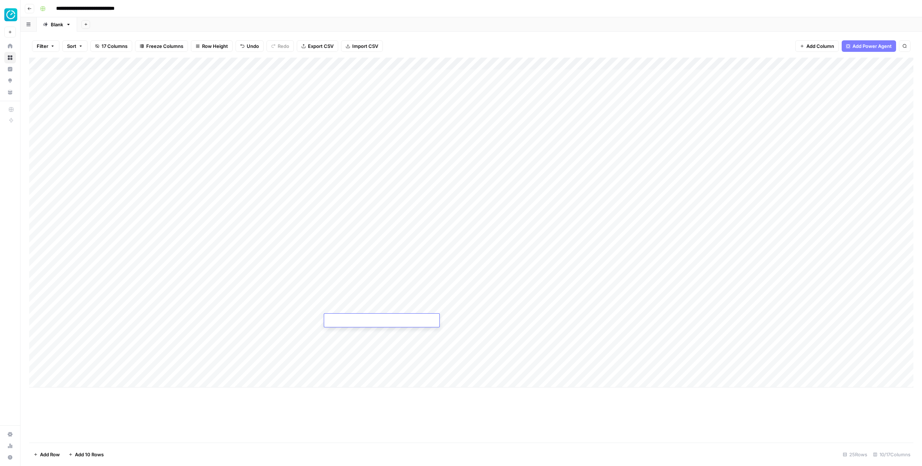
type textarea "**********"
click at [358, 336] on div "Add Column" at bounding box center [471, 223] width 884 height 330
click at [358, 336] on textarea at bounding box center [381, 333] width 115 height 10
type textarea "**********"
click at [380, 350] on div "Add Column" at bounding box center [471, 223] width 884 height 330
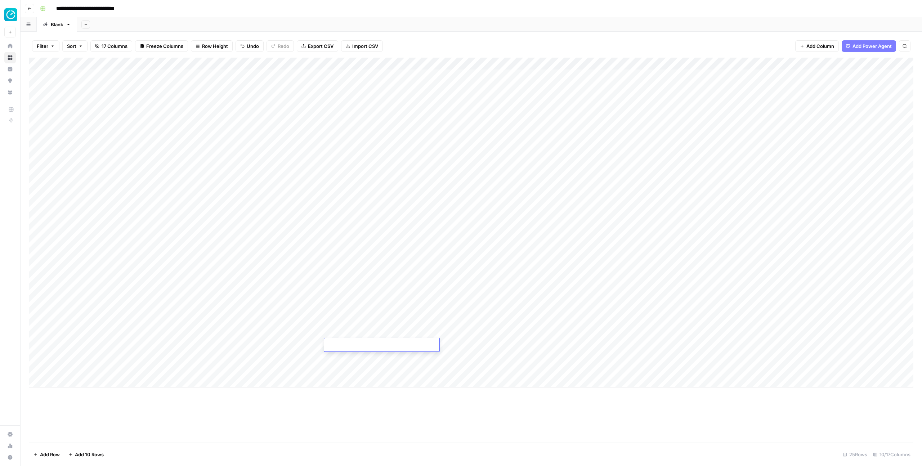
click at [376, 341] on textarea at bounding box center [381, 345] width 115 height 10
paste textarea "**********"
type textarea "**********"
click at [378, 360] on div "Add Column" at bounding box center [471, 223] width 884 height 330
click at [378, 360] on textarea at bounding box center [381, 358] width 115 height 10
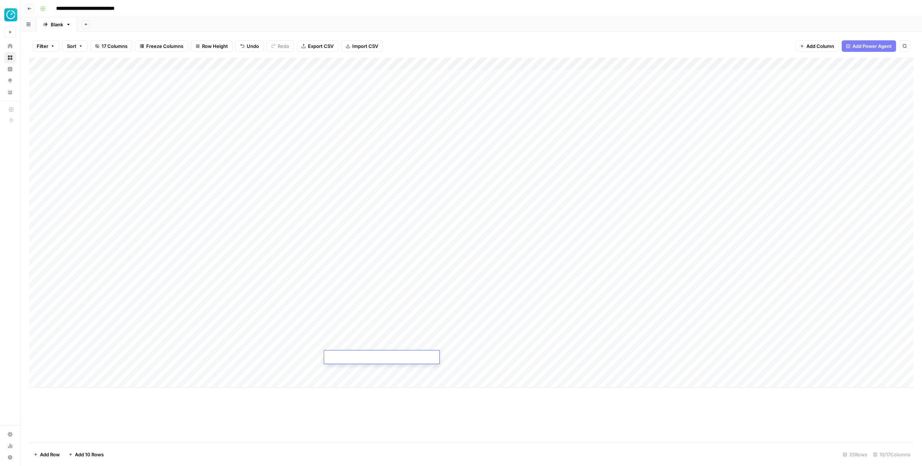
type textarea "**********"
click at [369, 369] on div "Add Column" at bounding box center [471, 223] width 884 height 330
type textarea "**********"
click at [343, 420] on div "Add Column" at bounding box center [471, 250] width 884 height 385
drag, startPoint x: 151, startPoint y: 60, endPoint x: 142, endPoint y: 60, distance: 9.0
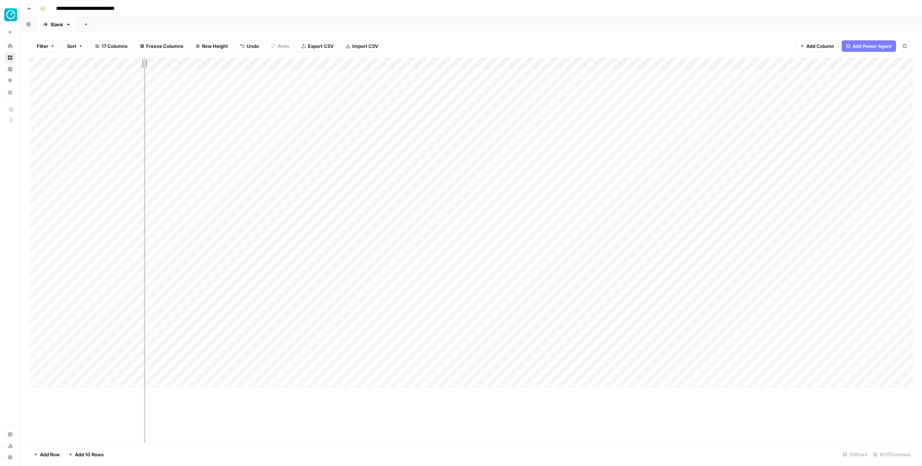
click at [142, 60] on div "Add Column" at bounding box center [471, 223] width 884 height 330
click at [475, 76] on div "Add Column" at bounding box center [471, 223] width 884 height 330
click at [441, 46] on div "Filter Sort 17 Columns Freeze Columns Row Height Undo Redo Export CSV Import CS…" at bounding box center [471, 46] width 884 height 23
click at [450, 43] on div "Filter Sort 17 Columns Freeze Columns Row Height Undo Redo Export CSV Import CS…" at bounding box center [471, 46] width 884 height 23
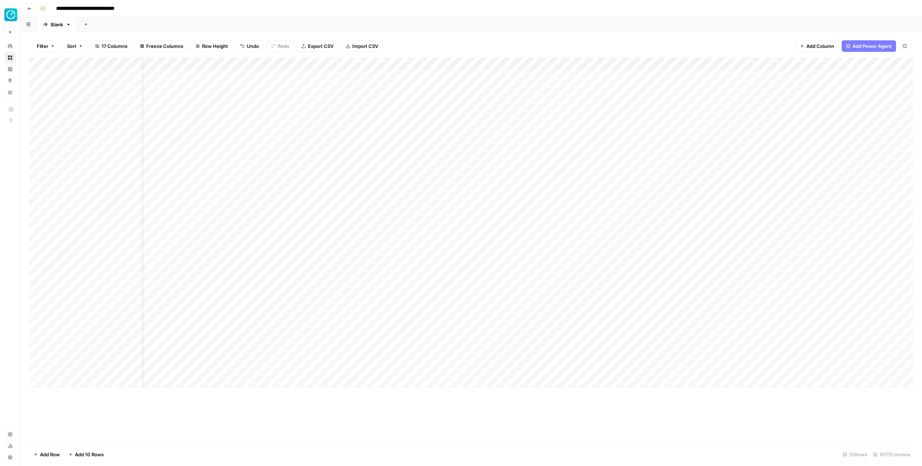
click at [424, 130] on div "Add Column" at bounding box center [471, 223] width 884 height 330
click at [496, 124] on div "Add Column" at bounding box center [471, 223] width 884 height 330
click at [422, 404] on div "Add Column" at bounding box center [471, 250] width 884 height 385
click at [506, 37] on div "Filter Sort 17 Columns Freeze Columns Row Height Undo Redo Export CSV Import CS…" at bounding box center [471, 46] width 884 height 23
click at [446, 77] on div "Add Column" at bounding box center [471, 223] width 884 height 330
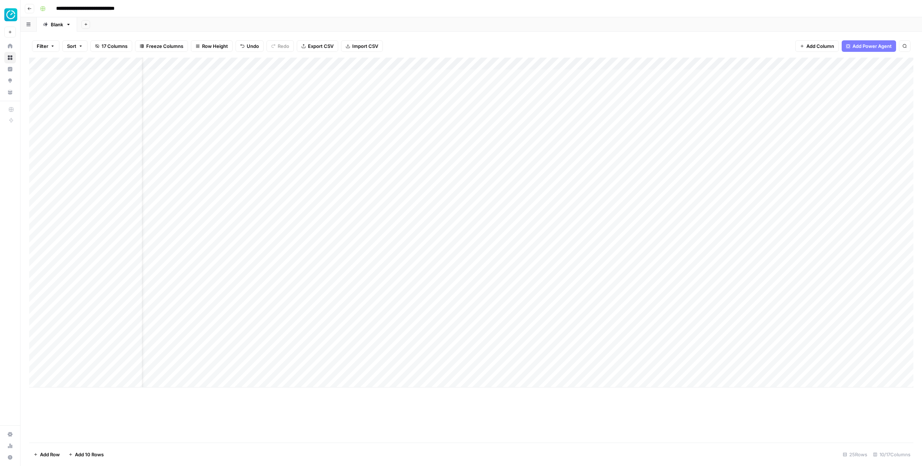
click at [446, 77] on div "Add Column" at bounding box center [471, 223] width 884 height 330
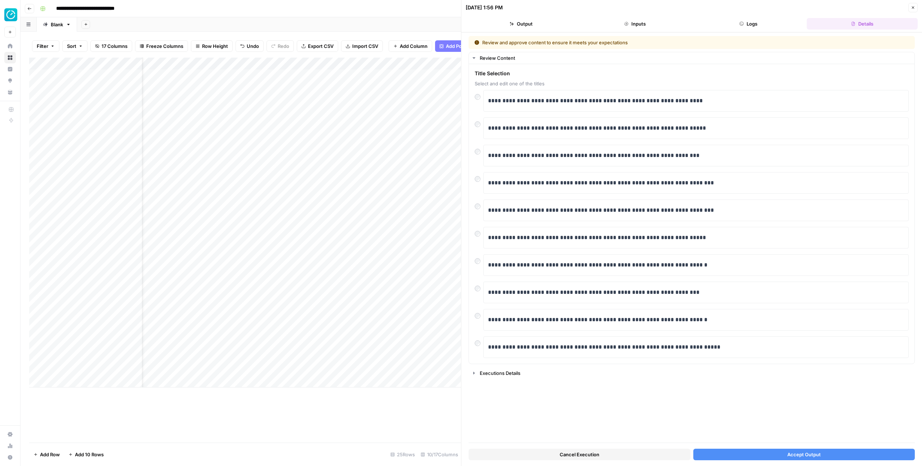
click at [727, 452] on button "Accept Output" at bounding box center [804, 455] width 222 height 12
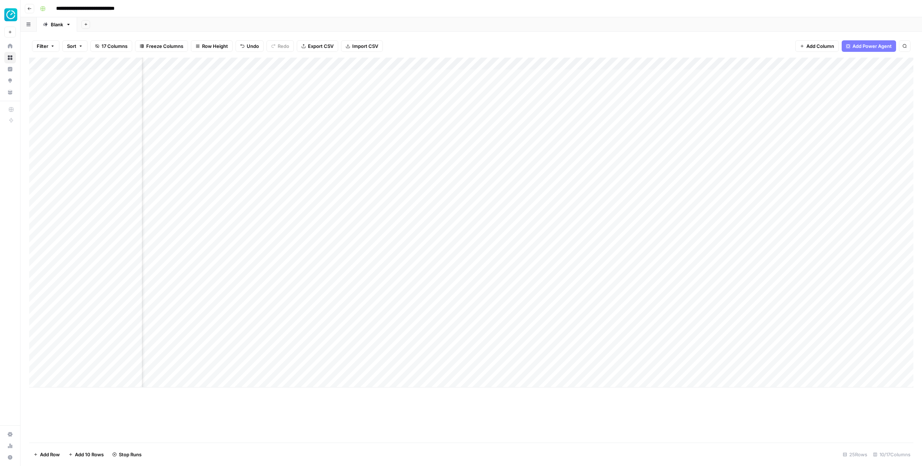
scroll to position [0, 147]
click at [413, 74] on div "Add Column" at bounding box center [471, 223] width 884 height 330
click at [424, 74] on div "Add Column" at bounding box center [471, 223] width 884 height 330
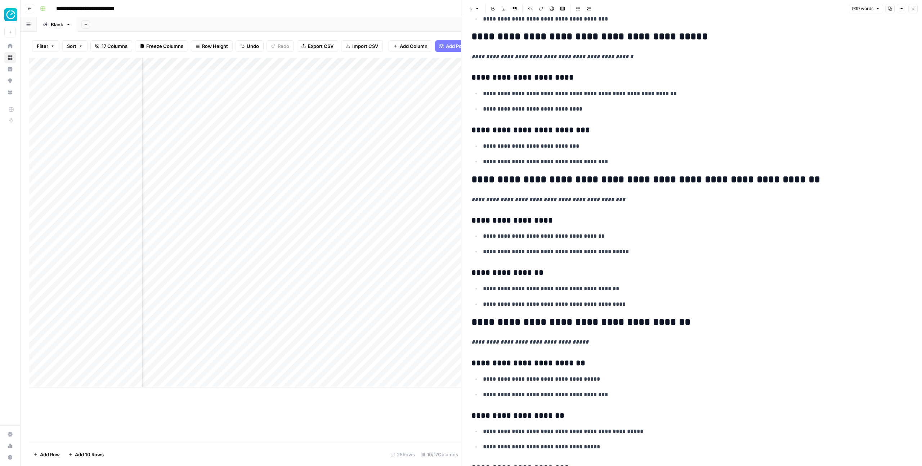
scroll to position [1074, 0]
click at [912, 8] on icon "button" at bounding box center [913, 8] width 4 height 4
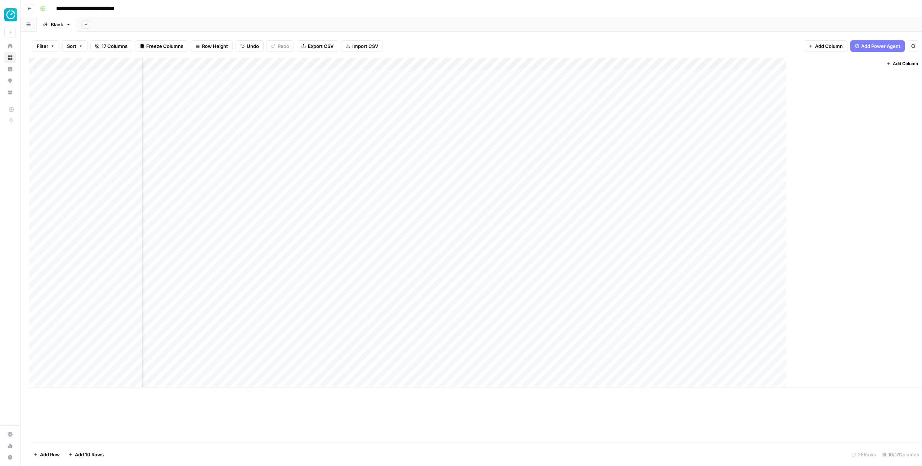
scroll to position [0, 138]
click at [515, 72] on div "Add Column" at bounding box center [471, 223] width 884 height 330
click at [513, 33] on div "Filter Sort 17 Columns Freeze Columns Row Height Undo Redo Export CSV Import CS…" at bounding box center [471, 249] width 901 height 434
click at [515, 76] on div "Add Column" at bounding box center [471, 223] width 884 height 330
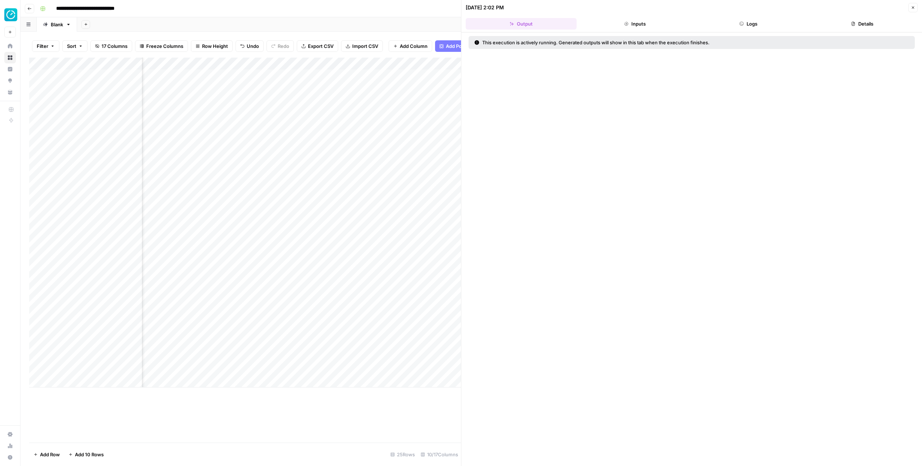
click at [766, 28] on button "Logs" at bounding box center [748, 24] width 111 height 12
click at [911, 5] on button "Close" at bounding box center [912, 7] width 9 height 9
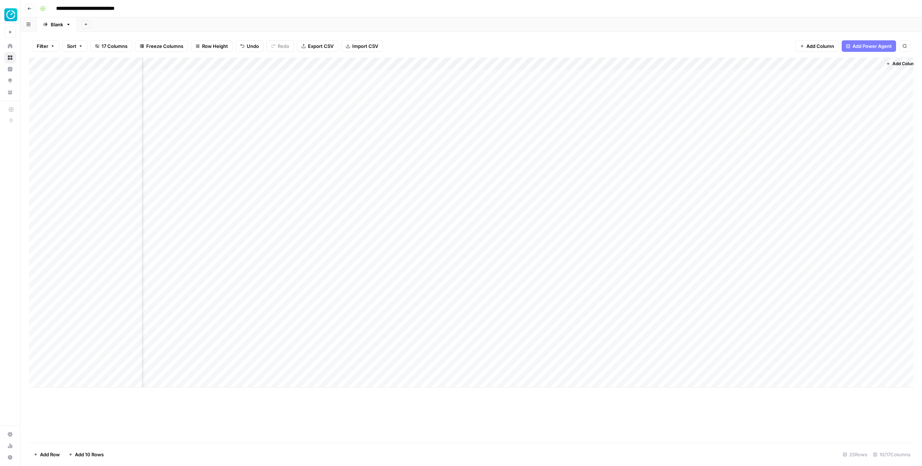
scroll to position [0, 147]
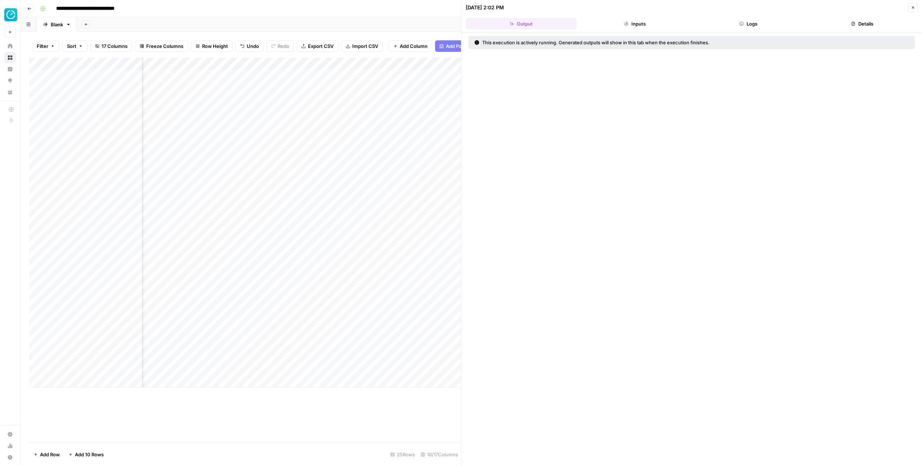
click at [912, 9] on icon "button" at bounding box center [913, 7] width 4 height 4
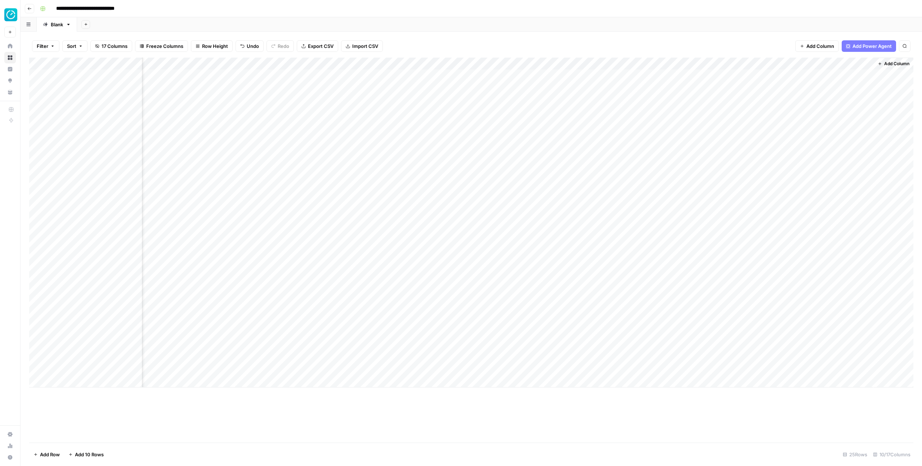
scroll to position [0, 138]
click at [434, 40] on div "Filter Sort 17 Columns Freeze Columns Row Height Undo Redo Export CSV Import CS…" at bounding box center [471, 46] width 884 height 23
click at [492, 427] on div "Add Column" at bounding box center [471, 250] width 884 height 385
click at [530, 41] on div "Filter Sort 17 Columns Freeze Columns Row Height Undo Redo Export CSV Import CS…" at bounding box center [471, 46] width 884 height 23
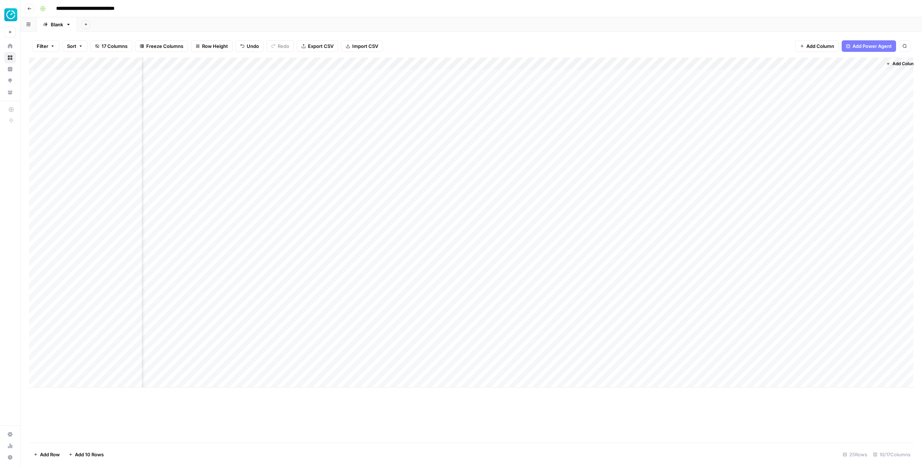
click at [531, 40] on div "Filter Sort 17 Columns Freeze Columns Row Height Undo Redo Export CSV Import CS…" at bounding box center [471, 46] width 884 height 23
click at [589, 73] on div "Add Column" at bounding box center [471, 223] width 884 height 330
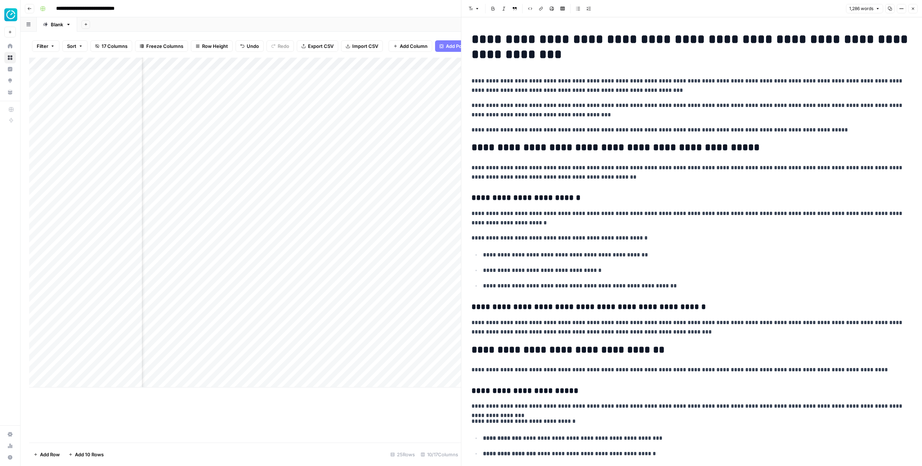
click at [914, 9] on icon "button" at bounding box center [913, 8] width 4 height 4
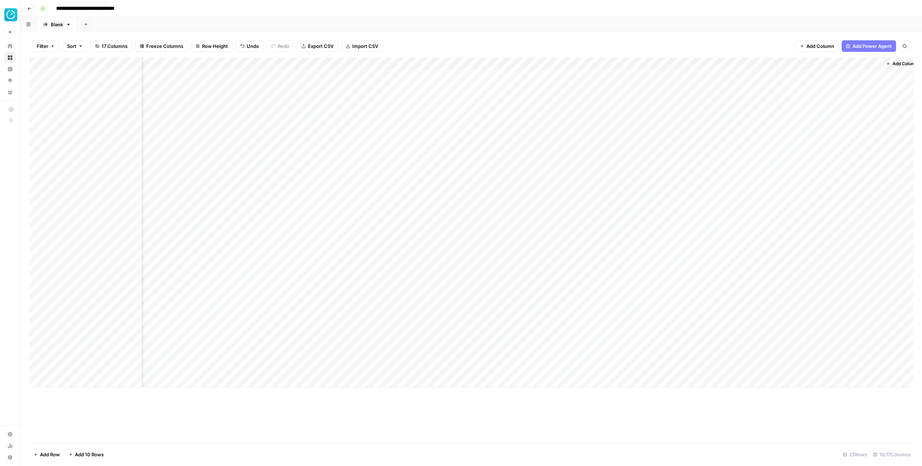
click at [589, 75] on div "Add Column" at bounding box center [471, 223] width 884 height 330
click at [589, 75] on div at bounding box center [589, 75] width 66 height 13
click at [572, 73] on div at bounding box center [589, 75] width 66 height 13
click at [587, 75] on div at bounding box center [589, 75] width 66 height 13
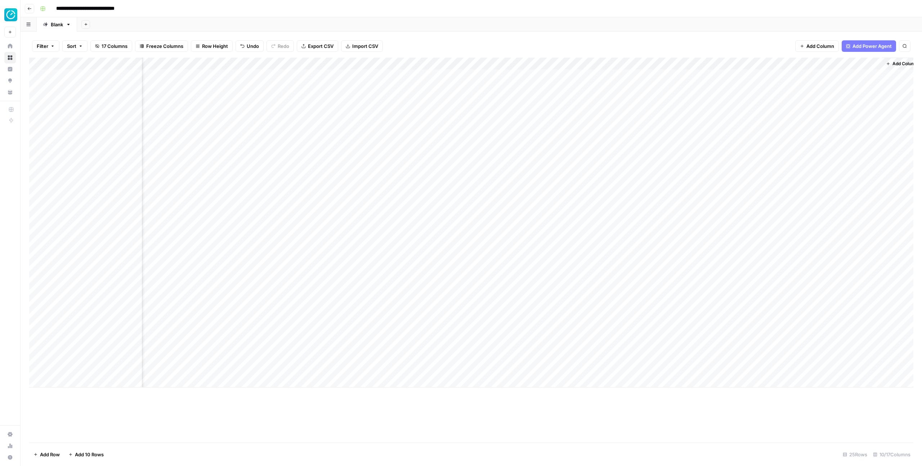
click at [587, 75] on div at bounding box center [589, 75] width 66 height 13
click at [615, 76] on div at bounding box center [589, 75] width 66 height 13
click at [596, 109] on div "Add Column" at bounding box center [471, 223] width 884 height 330
click at [594, 76] on div "Add Column" at bounding box center [471, 223] width 884 height 330
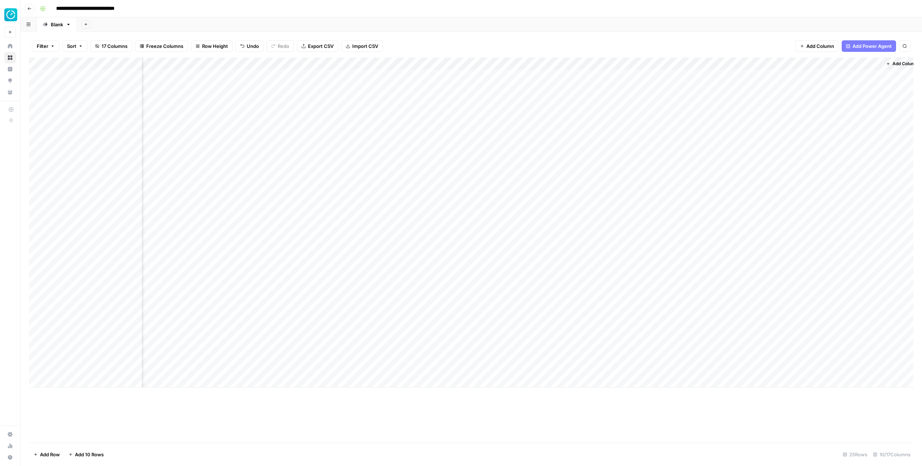
click at [594, 76] on div "Add Column" at bounding box center [471, 223] width 884 height 330
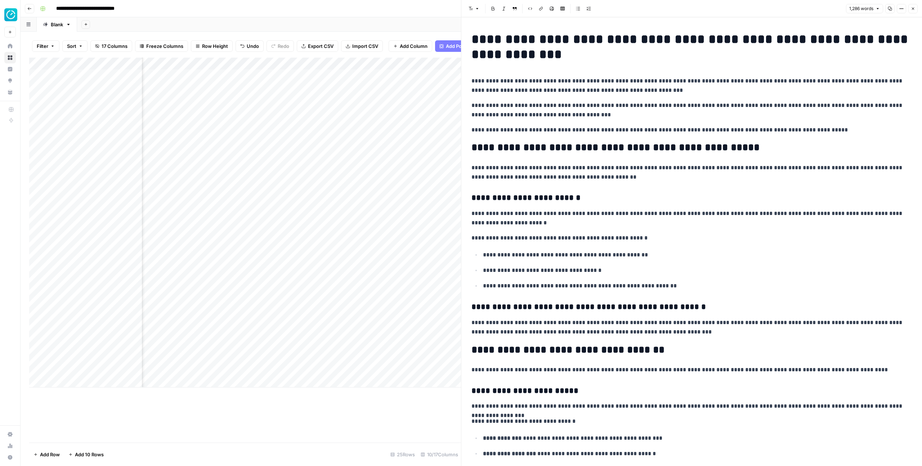
click at [520, 57] on h1 "**********" at bounding box center [691, 47] width 440 height 30
copy h1 "**********"
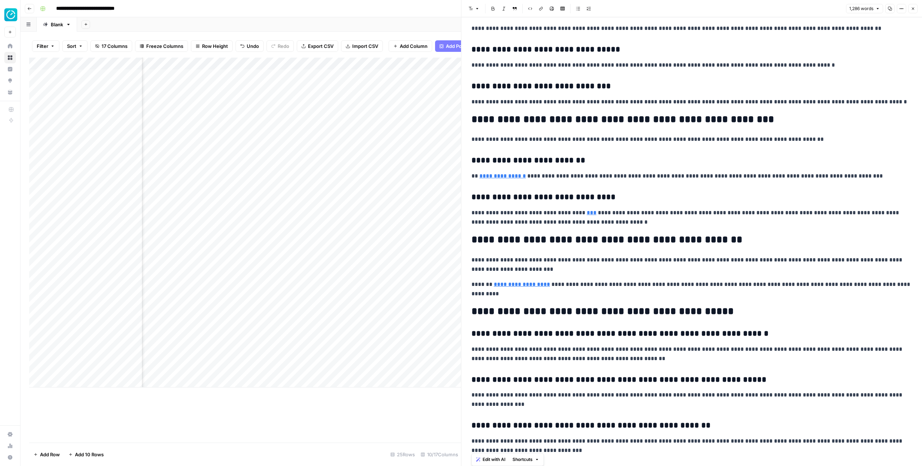
copy div "**********"
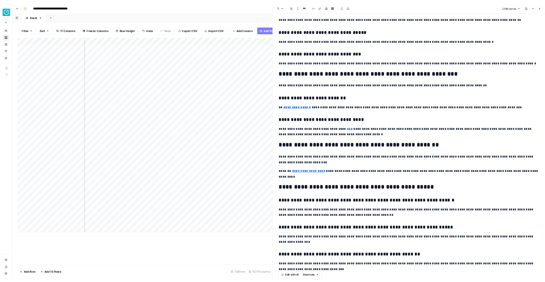
scroll to position [1572, 0]
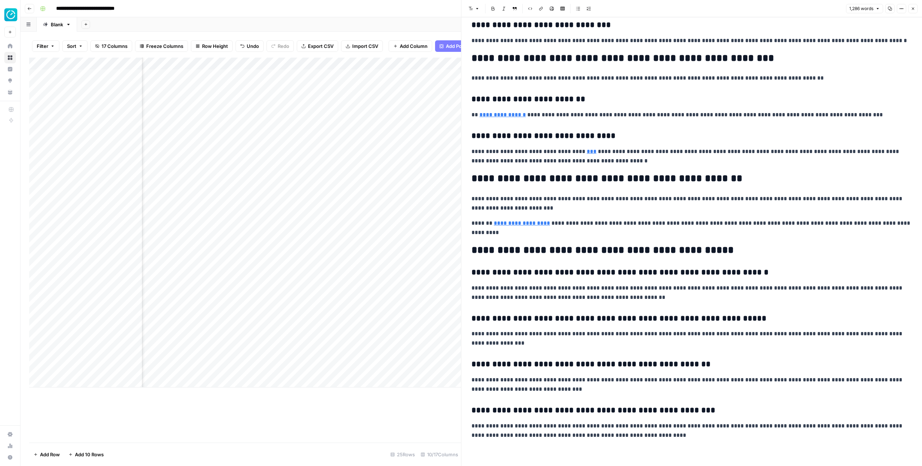
click at [214, 403] on div "Add Column" at bounding box center [245, 250] width 432 height 385
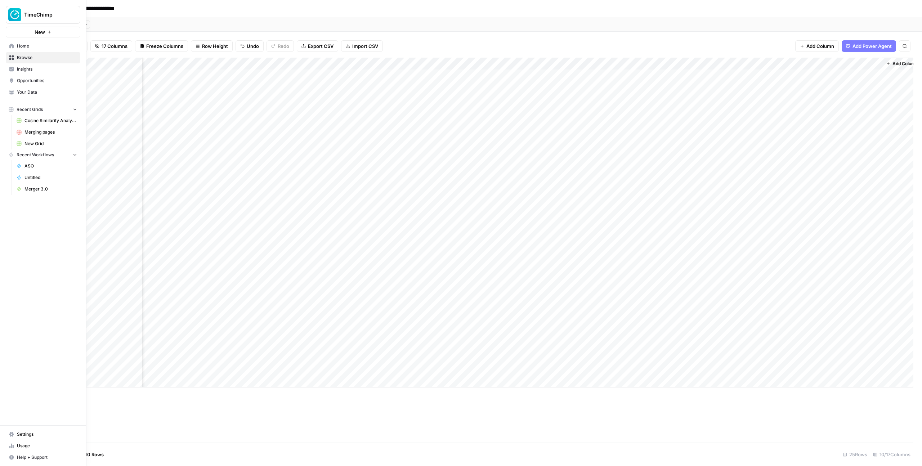
click at [27, 437] on span "Settings" at bounding box center [47, 434] width 60 height 6
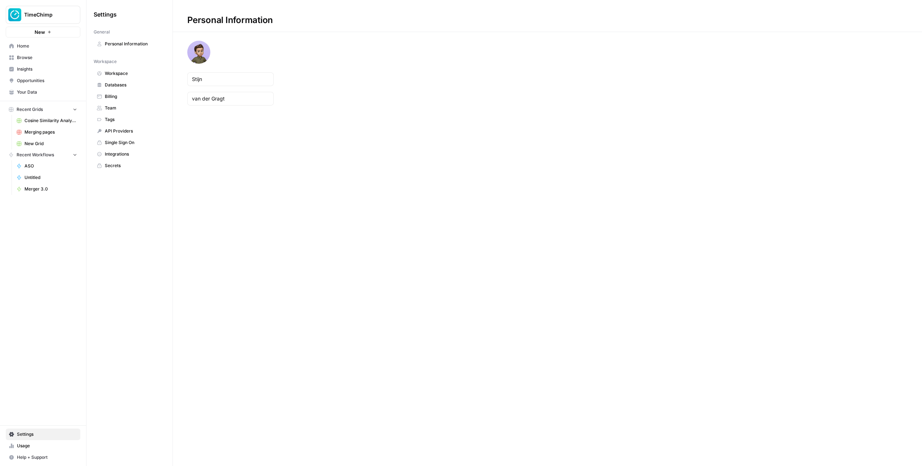
click at [120, 106] on span "Team" at bounding box center [133, 108] width 57 height 6
click at [867, 23] on span "Invite New Members" at bounding box center [874, 20] width 46 height 7
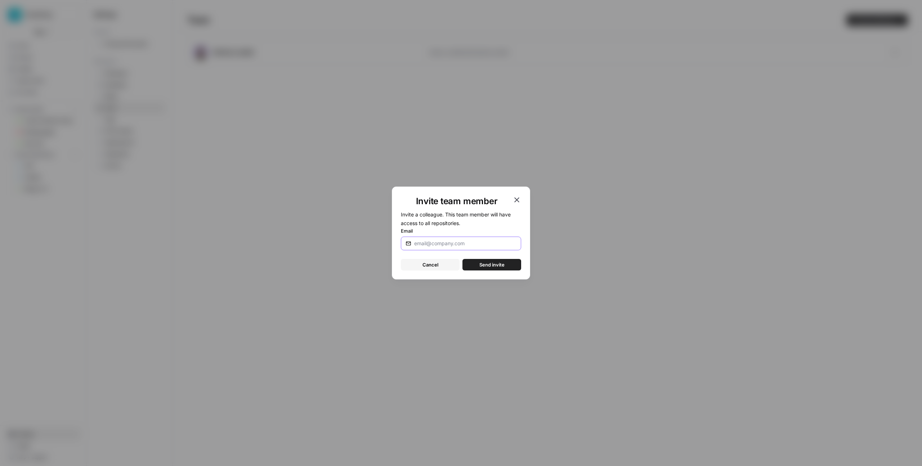
click at [456, 243] on input "Email" at bounding box center [465, 243] width 102 height 7
type input "n.commandeur@timechimp.com"
click at [488, 264] on span "Send invite" at bounding box center [491, 264] width 25 height 7
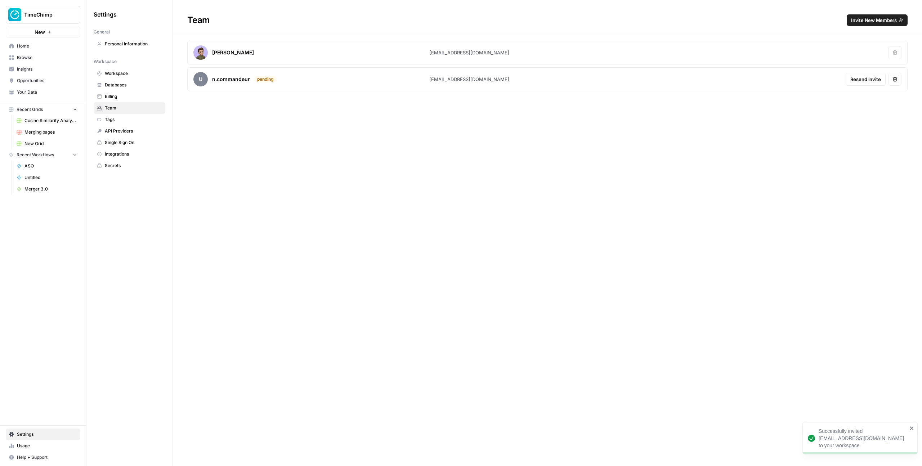
click at [459, 144] on div "Team Invite New Members Stijn van der Gragt s.vandergragt@timechimp.com Remove …" at bounding box center [547, 233] width 749 height 466
click at [35, 56] on span "Browse" at bounding box center [47, 57] width 60 height 6
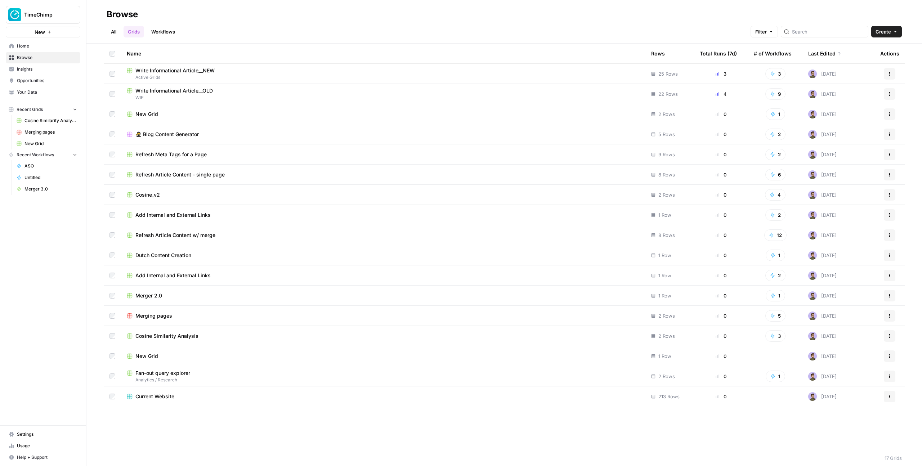
click at [109, 30] on link "All" at bounding box center [114, 32] width 14 height 12
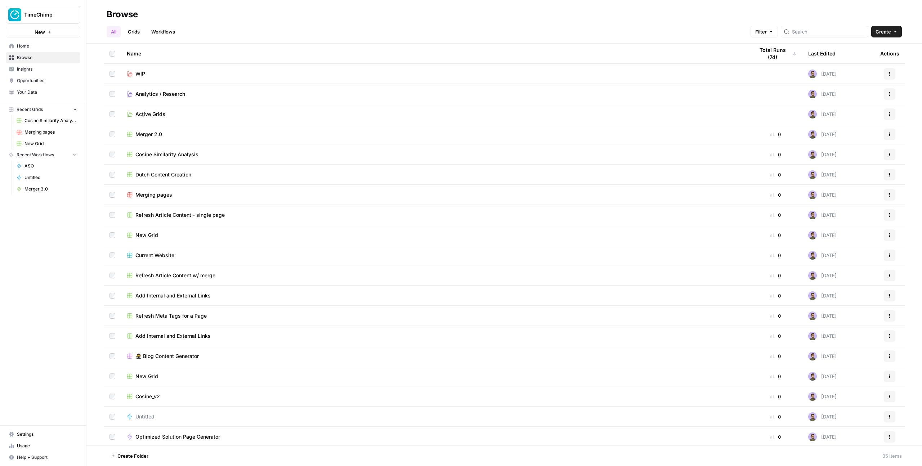
click at [145, 113] on span "Active Grids" at bounding box center [150, 114] width 30 height 7
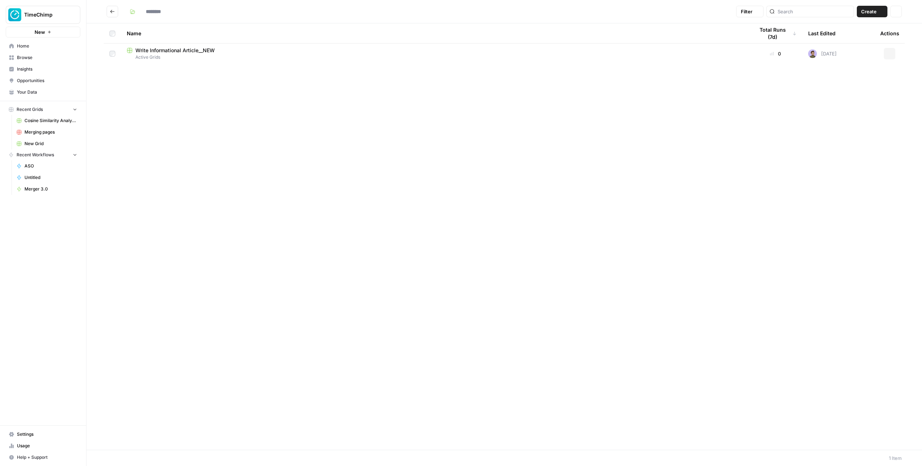
type input "**********"
click at [150, 52] on span "Write Informational Article__NEW" at bounding box center [174, 50] width 79 height 7
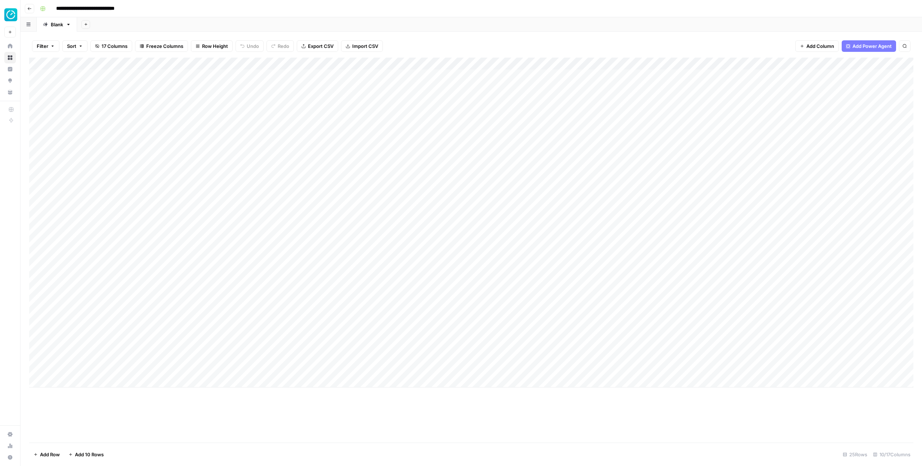
click at [129, 7] on input "**********" at bounding box center [97, 9] width 88 height 12
type input "*"
click at [725, 75] on div "Add Column" at bounding box center [471, 223] width 884 height 330
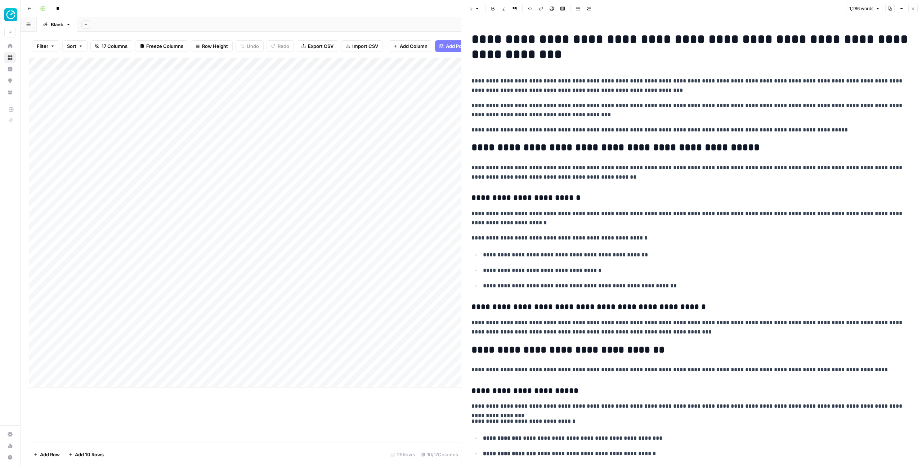
click at [903, 7] on icon "button" at bounding box center [901, 8] width 4 height 4
click at [879, 40] on span "Copy Link" at bounding box center [880, 40] width 35 height 7
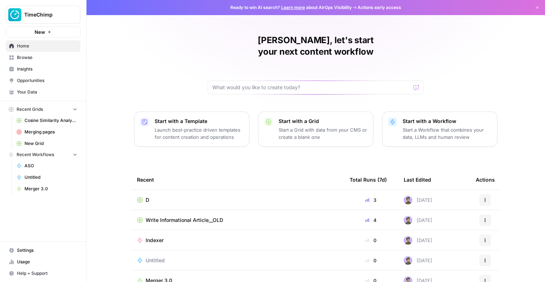
click at [33, 56] on span "Browse" at bounding box center [47, 57] width 60 height 6
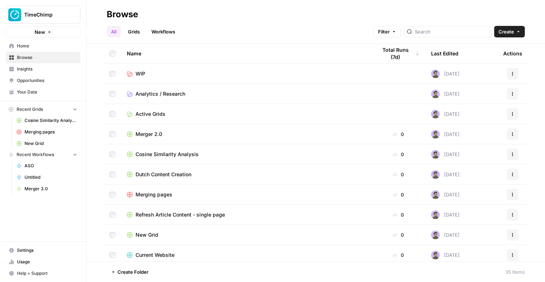
click at [139, 35] on link "Grids" at bounding box center [134, 32] width 21 height 12
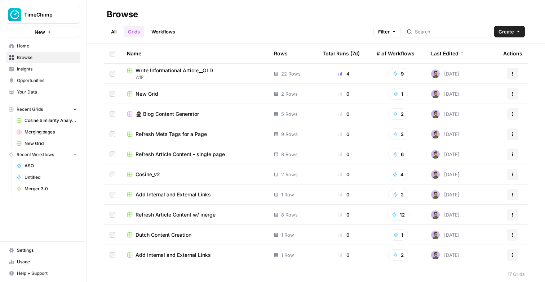
scroll to position [23, 0]
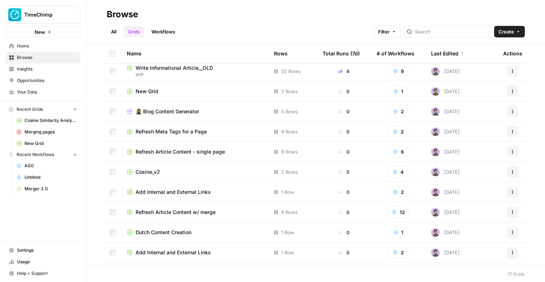
click at [153, 133] on span "Refresh Meta Tags for a Page" at bounding box center [170, 131] width 71 height 7
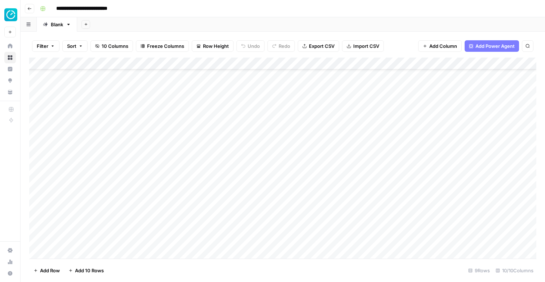
scroll to position [108, 0]
click at [84, 259] on footer "Add Row Add 10 Rows 9 Rows 10/10 Columns" at bounding box center [282, 270] width 507 height 23
click at [84, 253] on div "Add Column" at bounding box center [282, 158] width 507 height 201
click at [85, 226] on div "Add Column" at bounding box center [282, 158] width 507 height 201
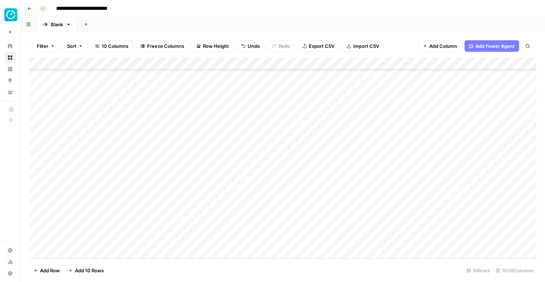
click at [85, 226] on div "Add Column" at bounding box center [282, 158] width 507 height 201
type input "**********"
click at [192, 235] on div "Add Column" at bounding box center [282, 158] width 507 height 201
click at [196, 216] on div at bounding box center [190, 231] width 115 height 33
click at [193, 221] on textarea at bounding box center [190, 222] width 115 height 10
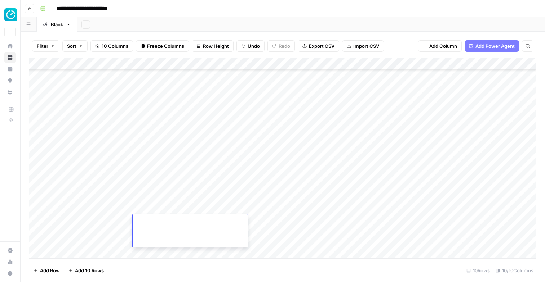
paste textarea "**********"
type textarea "**********"
click at [364, 218] on div "Add Column" at bounding box center [282, 158] width 507 height 201
click at [304, 224] on div "Add Column" at bounding box center [282, 158] width 507 height 201
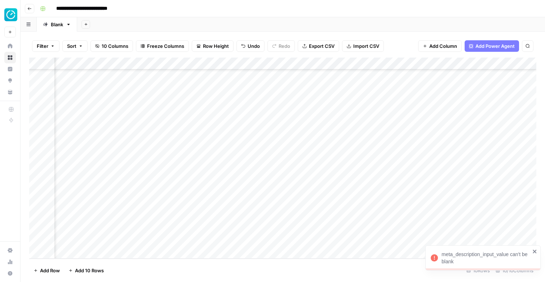
click at [534, 251] on icon "close" at bounding box center [534, 252] width 4 height 4
click at [232, 232] on div "Add Column" at bounding box center [282, 158] width 507 height 201
type textarea "**********"
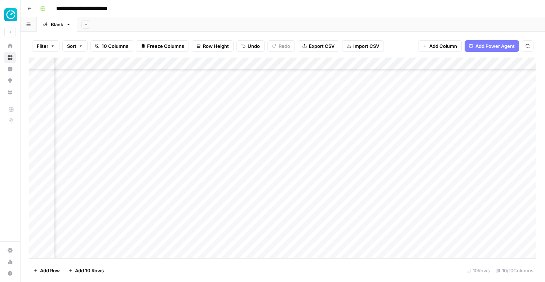
scroll to position [139, 249]
click at [368, 227] on div "Add Column" at bounding box center [282, 158] width 507 height 201
click at [216, 223] on div "Add Column" at bounding box center [282, 158] width 507 height 201
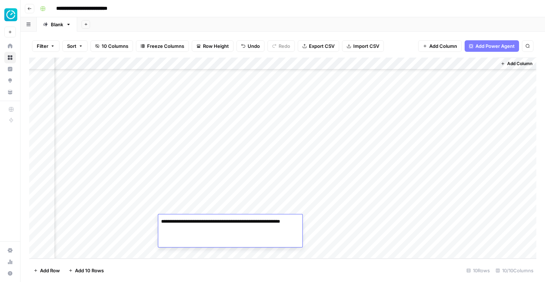
click at [332, 231] on div "Add Column" at bounding box center [282, 158] width 507 height 201
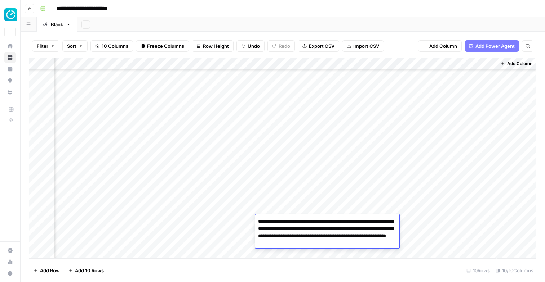
click at [301, 205] on div "Add Column" at bounding box center [282, 158] width 507 height 201
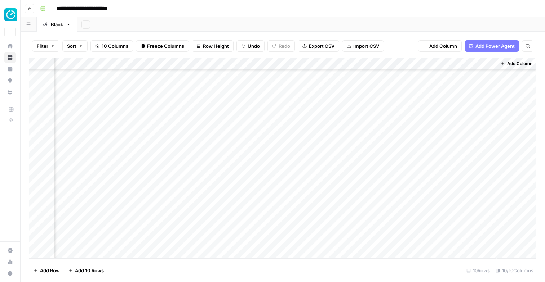
click at [299, 252] on div "Add Column" at bounding box center [282, 158] width 507 height 201
click at [302, 186] on div "Add Column" at bounding box center [282, 158] width 507 height 201
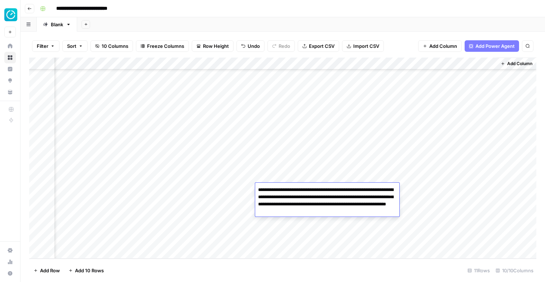
click at [303, 198] on textarea "**********" at bounding box center [327, 201] width 144 height 32
click at [269, 226] on div "Add Column" at bounding box center [282, 158] width 507 height 201
